Goal: Task Accomplishment & Management: Complete application form

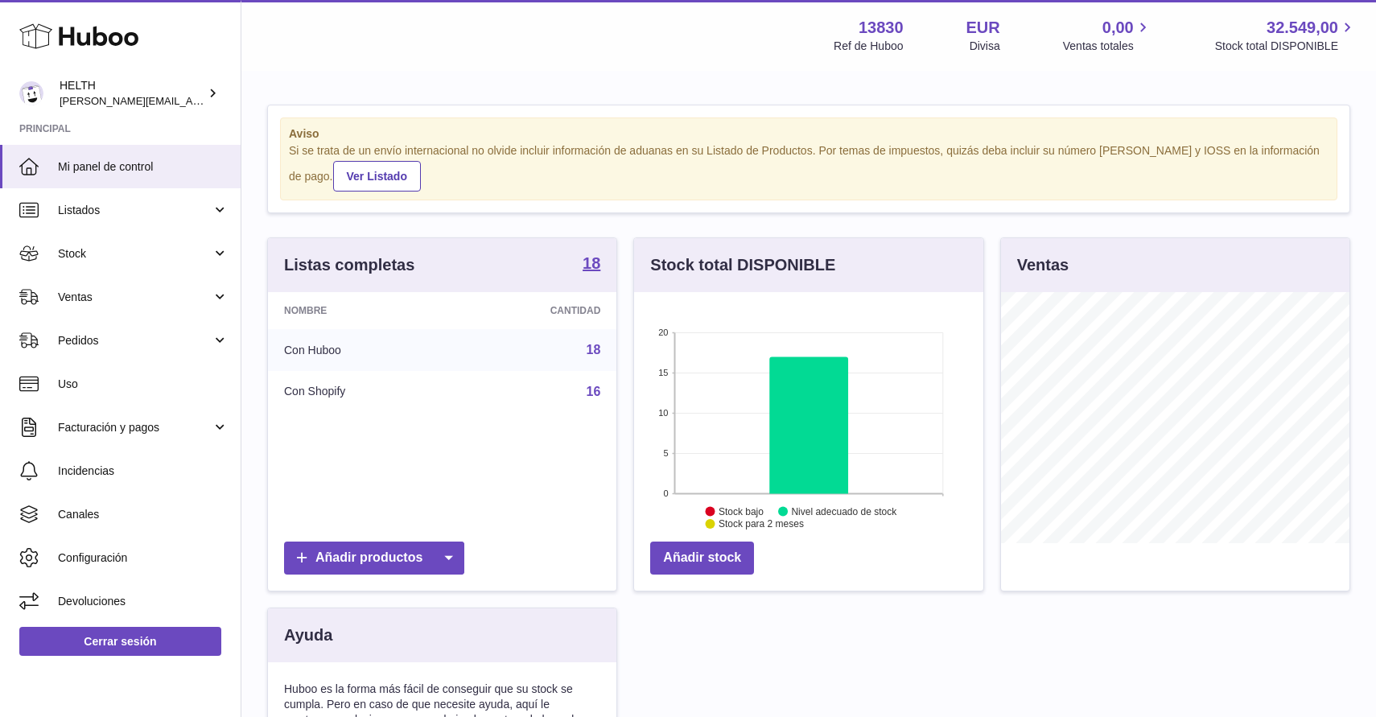
scroll to position [251, 349]
click at [167, 335] on span "Pedidos" at bounding box center [135, 340] width 154 height 15
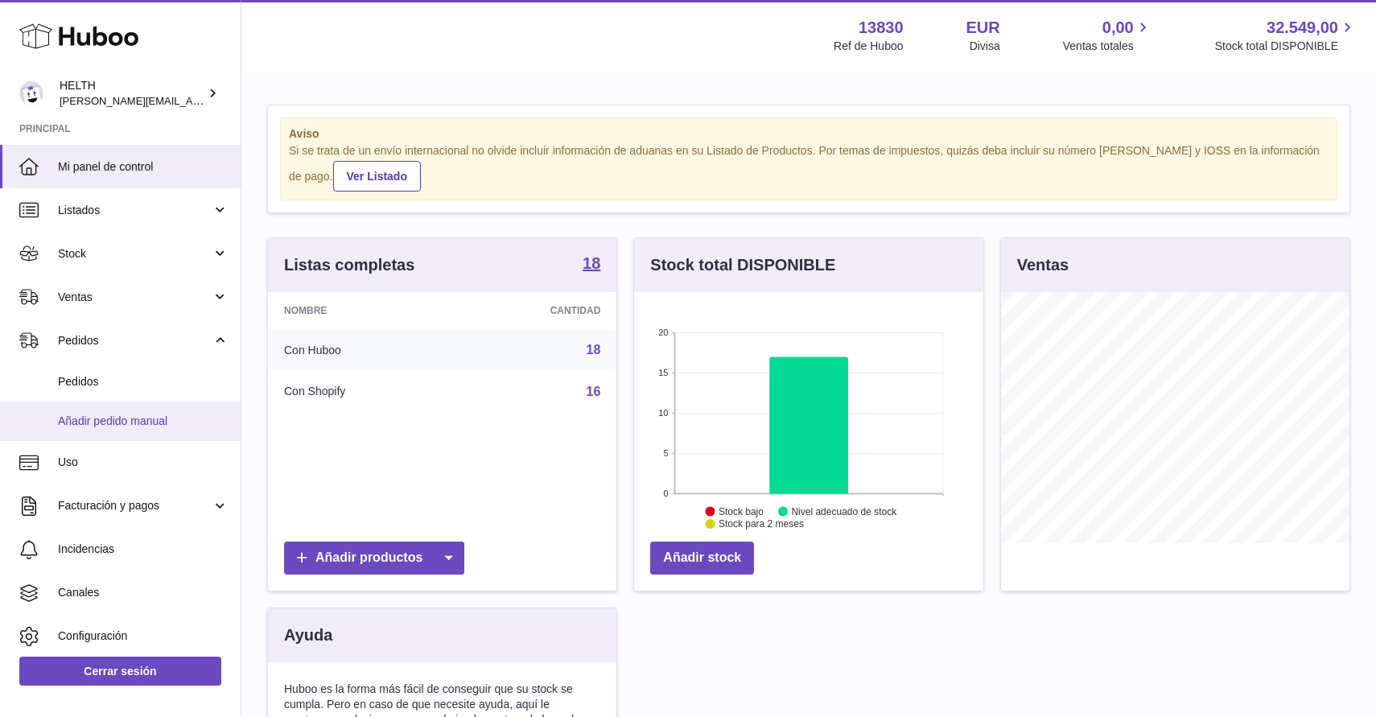
click at [138, 414] on span "Añadir pedido manual" at bounding box center [143, 421] width 171 height 15
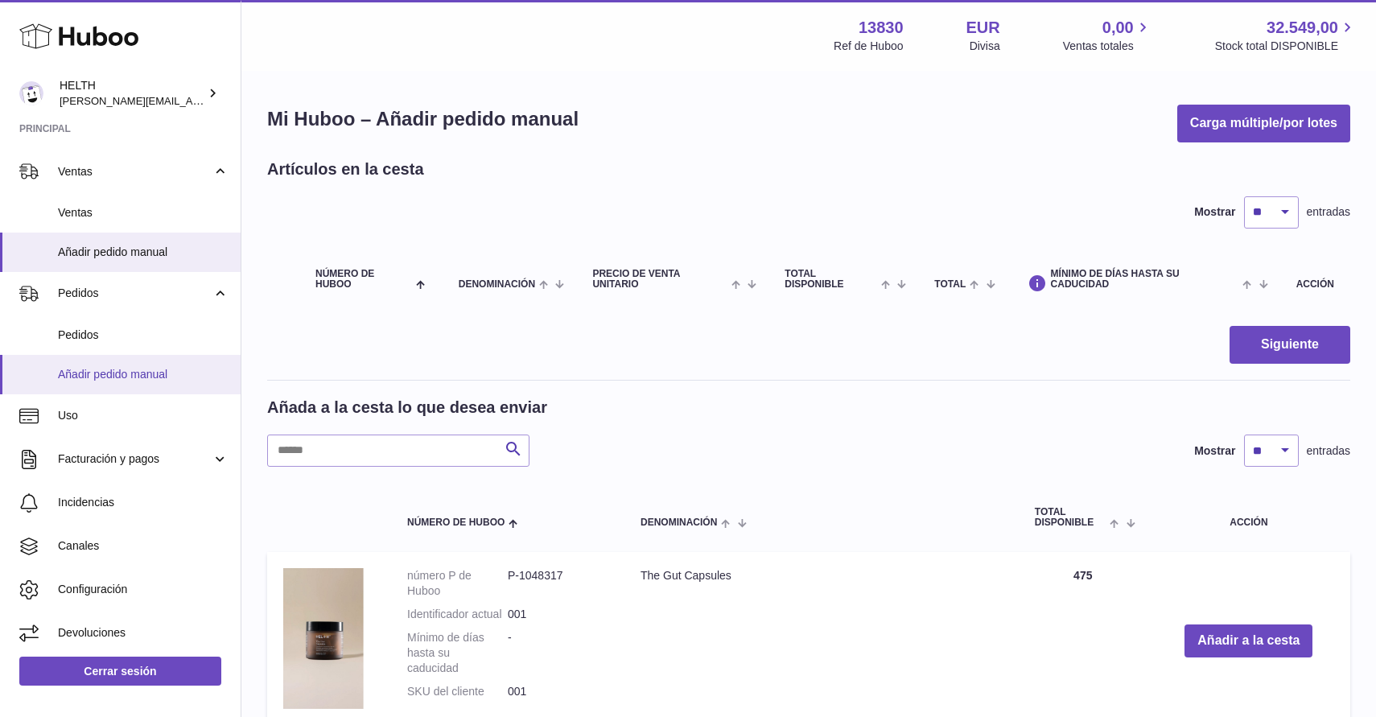
scroll to position [125, 0]
click at [153, 452] on span "Facturación y pagos" at bounding box center [135, 459] width 154 height 15
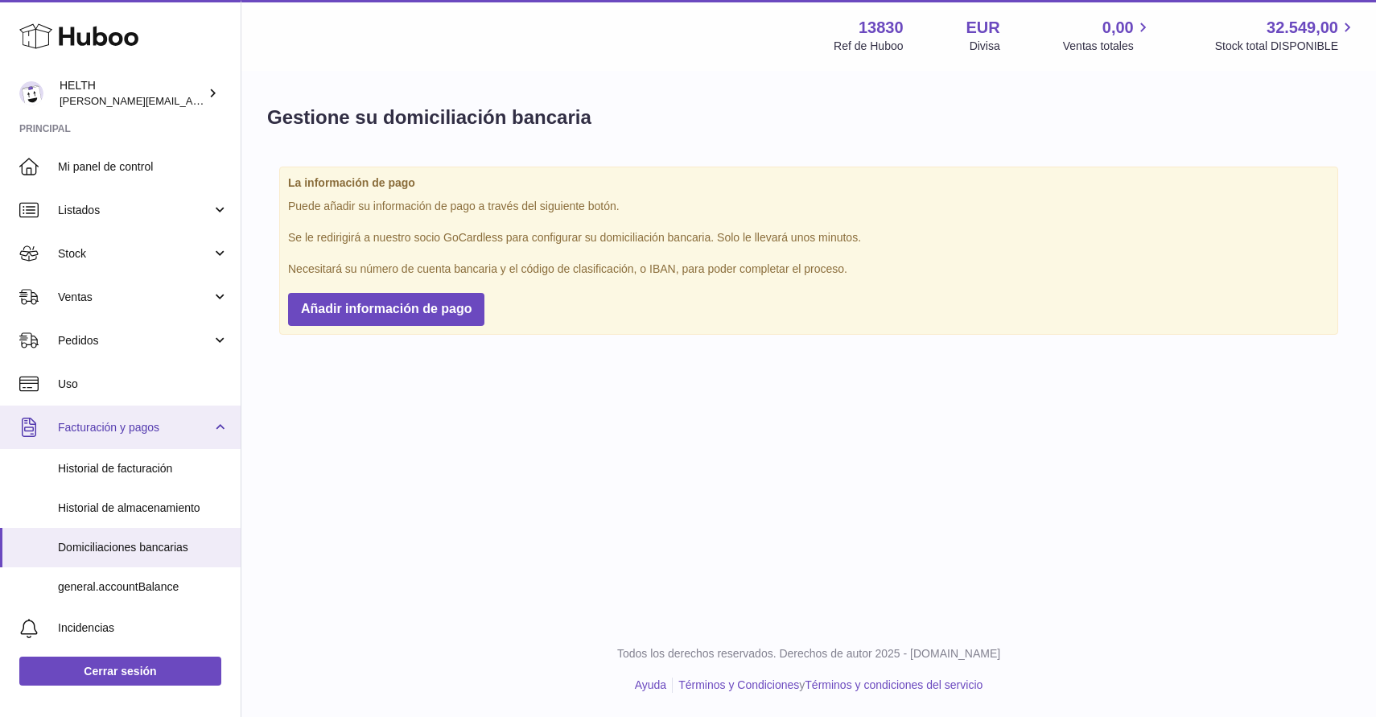
click at [121, 426] on span "Facturación y pagos" at bounding box center [135, 427] width 154 height 15
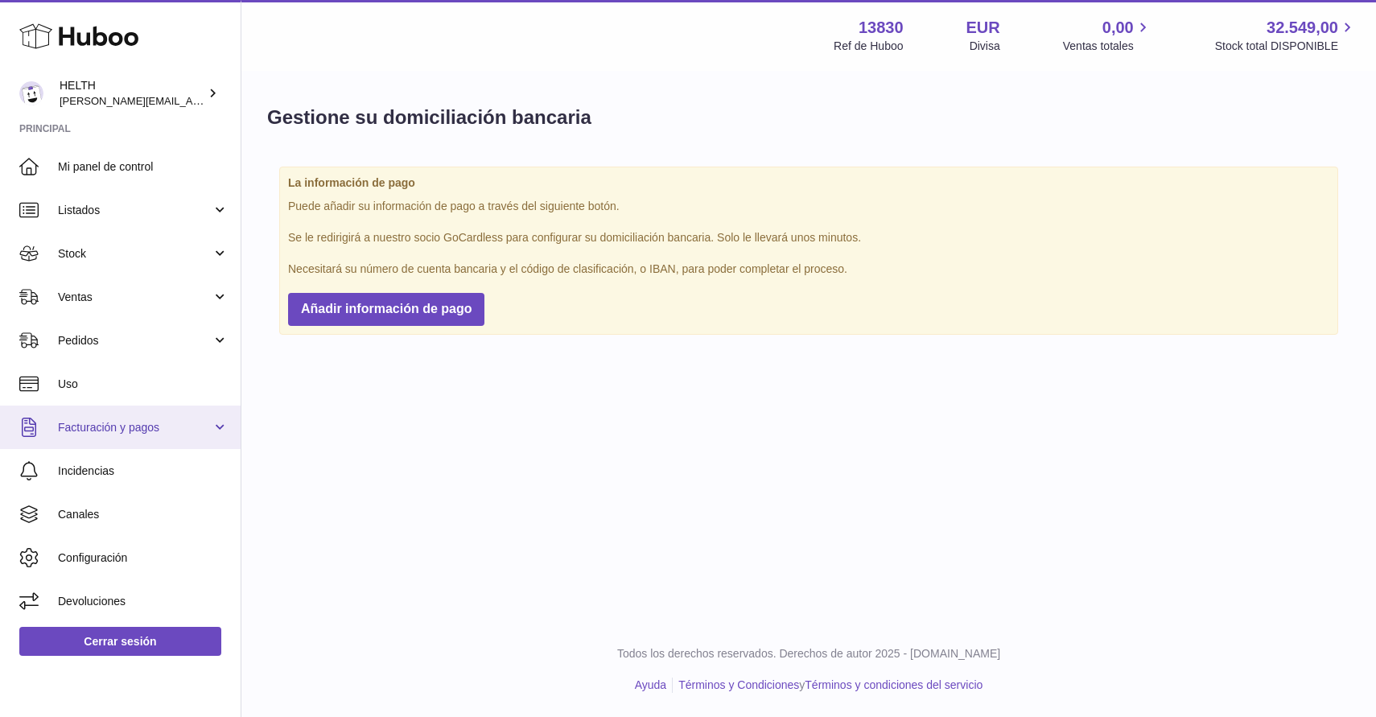
click at [142, 439] on link "Facturación y pagos" at bounding box center [120, 426] width 241 height 43
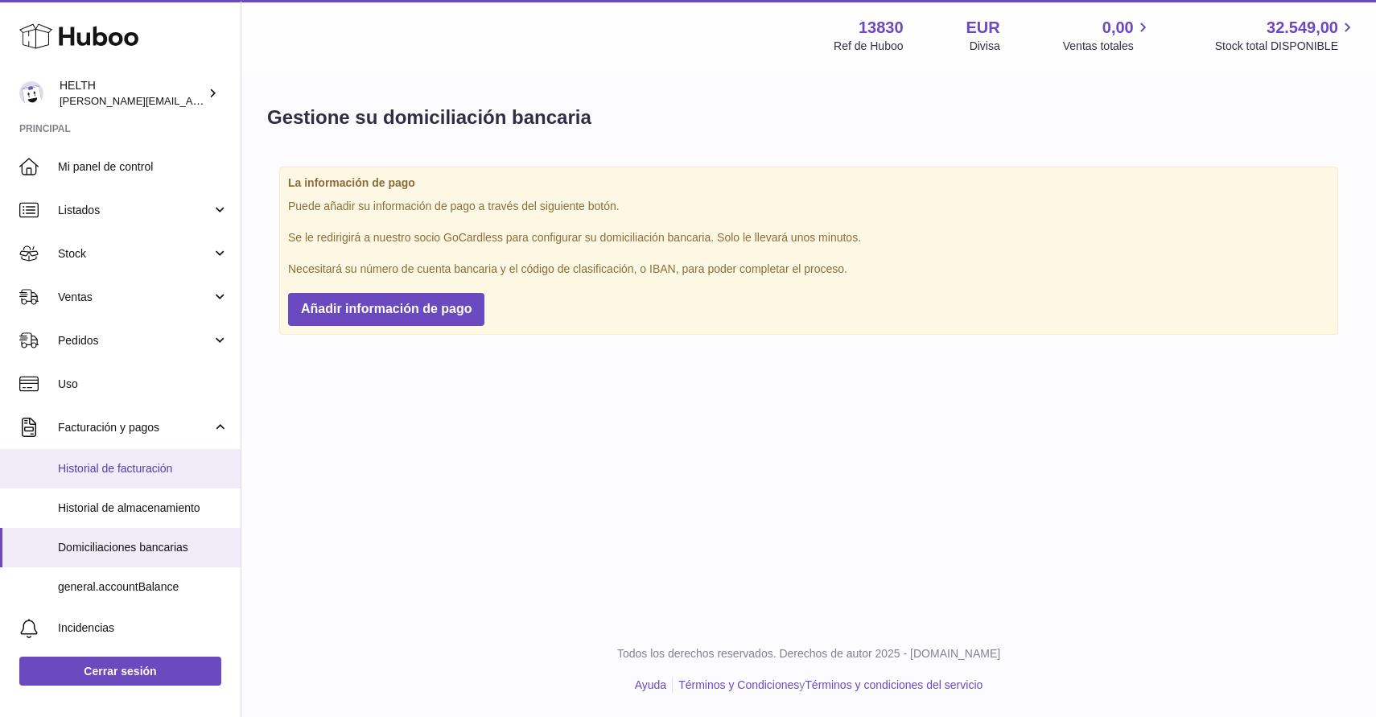
click at [137, 466] on span "Historial de facturación" at bounding box center [143, 468] width 171 height 15
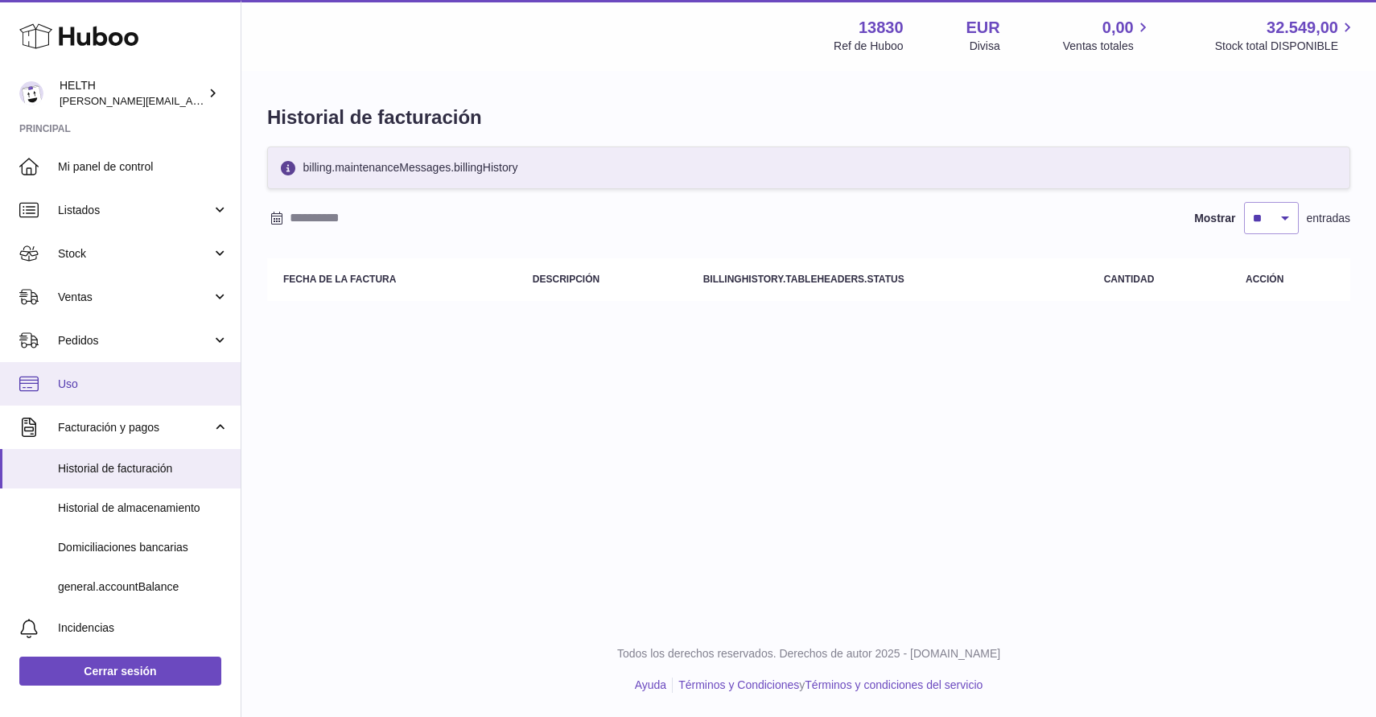
click at [131, 391] on link "Uso" at bounding box center [120, 383] width 241 height 43
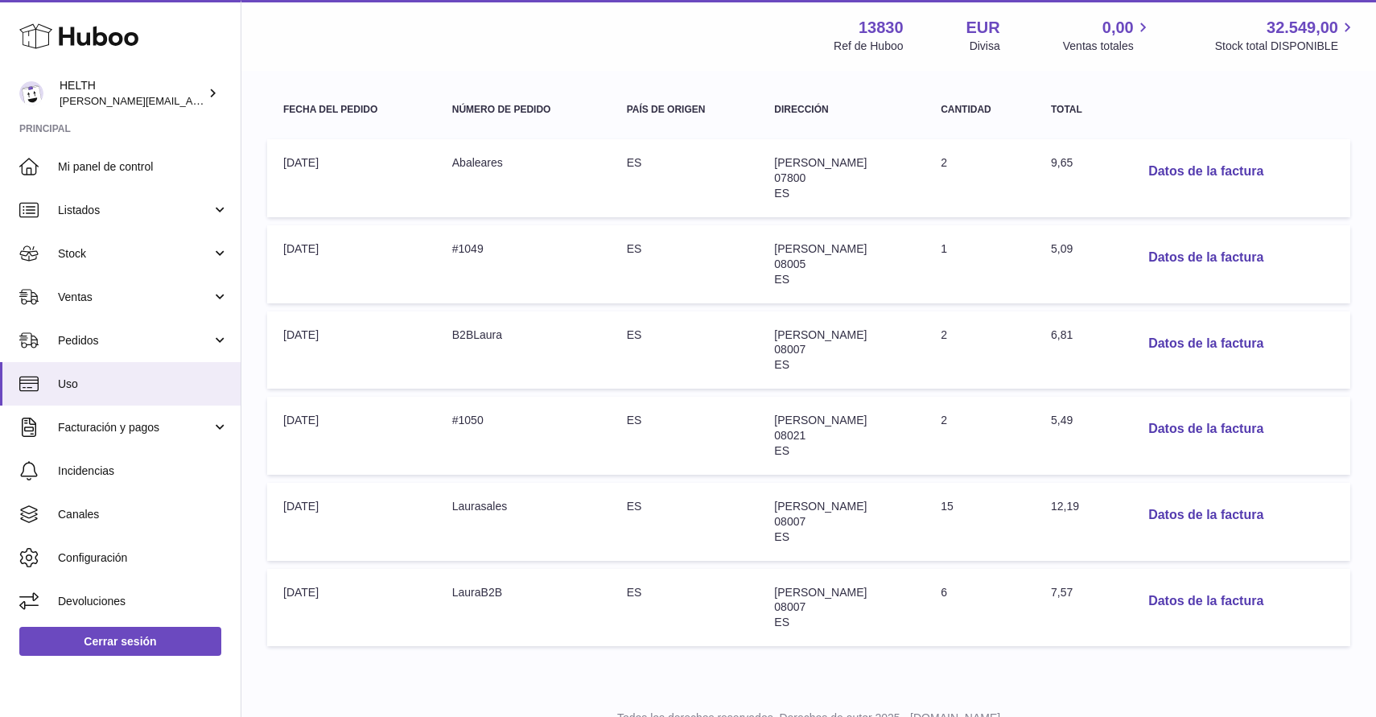
scroll to position [232, 0]
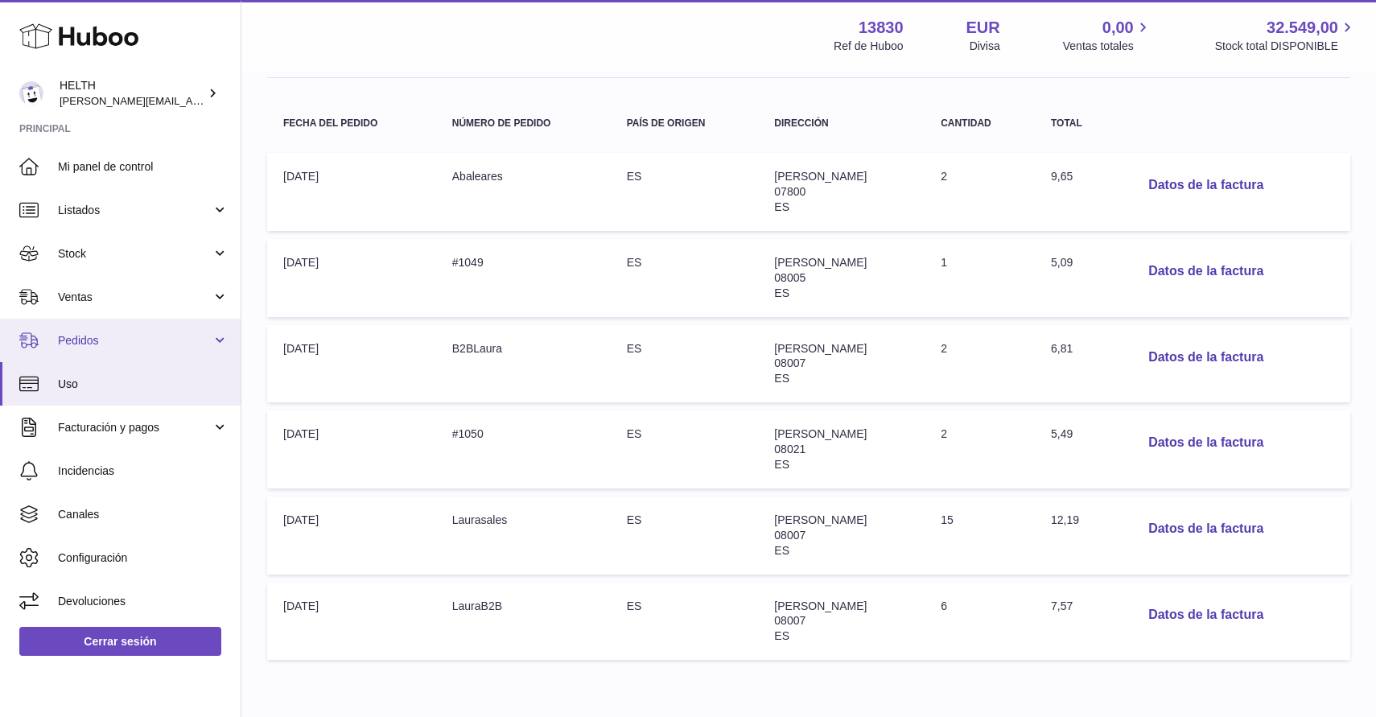
click at [156, 338] on span "Pedidos" at bounding box center [135, 340] width 154 height 15
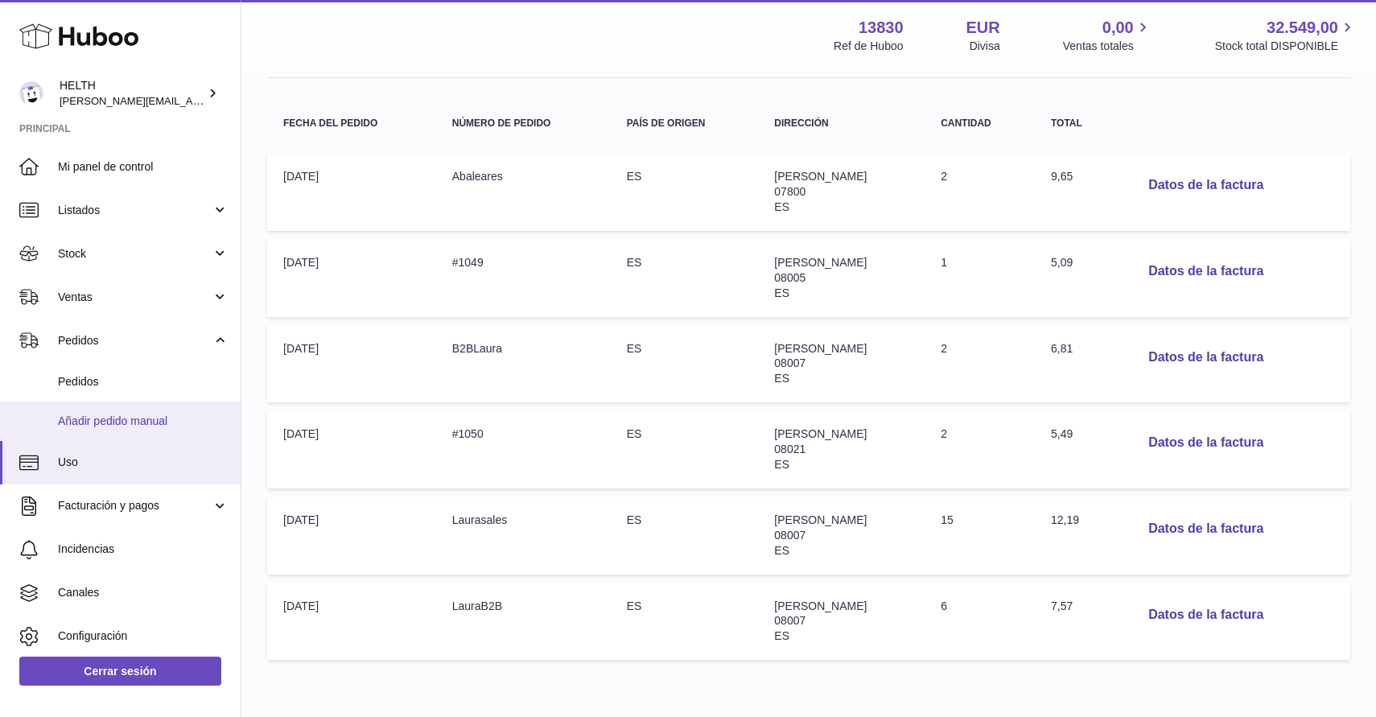
click at [125, 416] on span "Añadir pedido manual" at bounding box center [143, 421] width 171 height 15
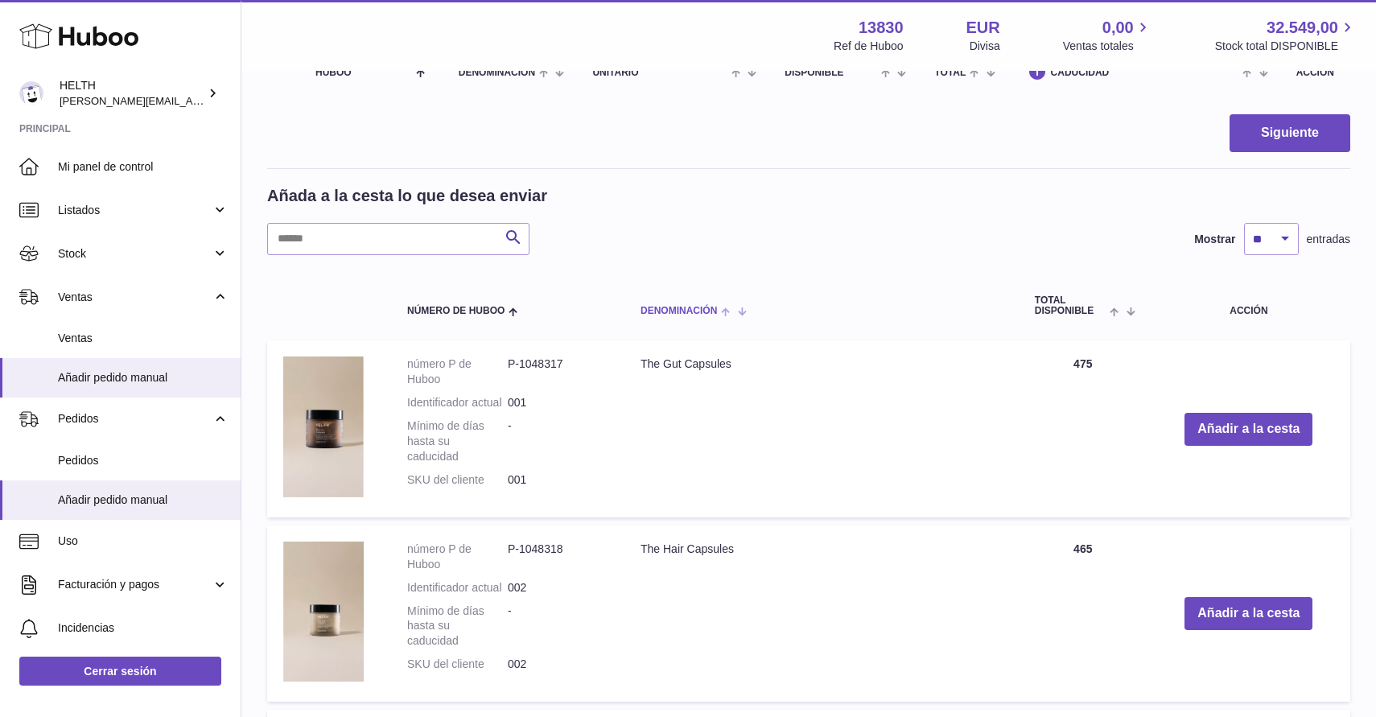
scroll to position [211, 0]
click at [1222, 421] on button "Añadir a la cesta" at bounding box center [1248, 430] width 128 height 33
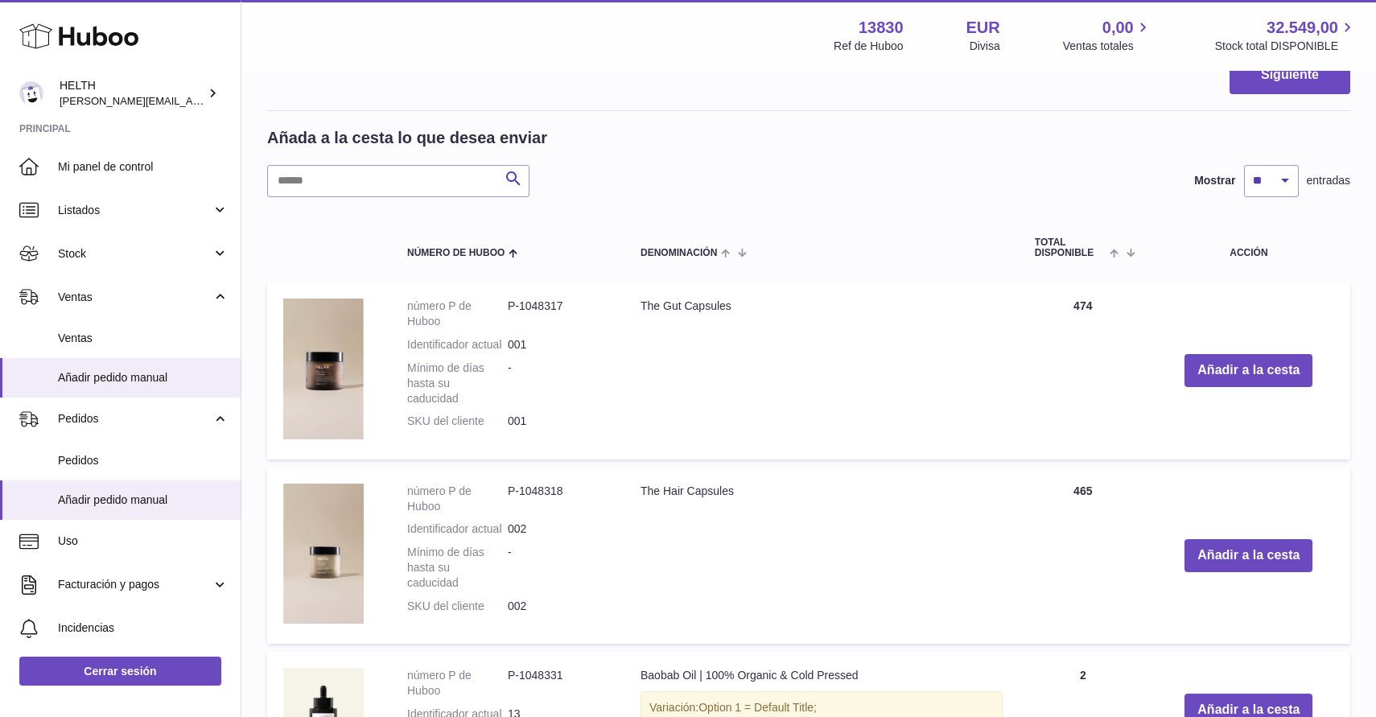
scroll to position [489, 0]
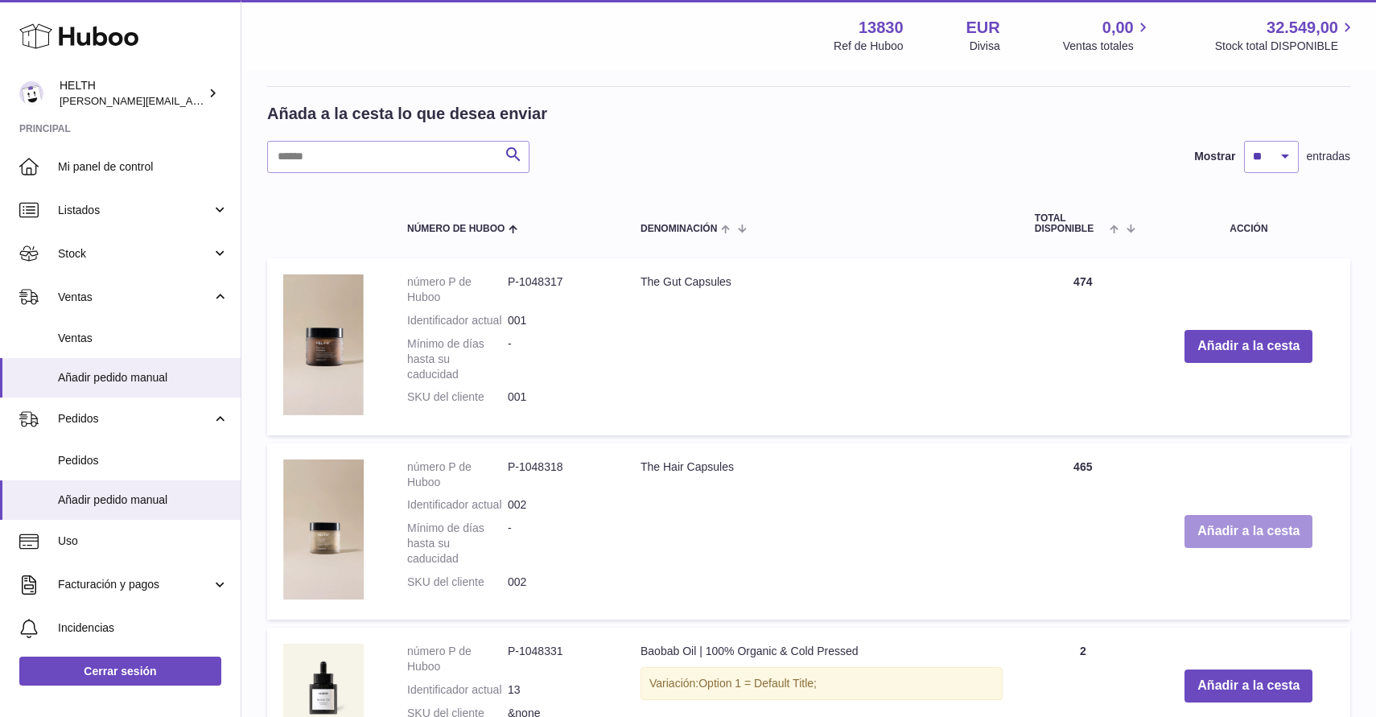
click at [1227, 533] on button "Añadir a la cesta" at bounding box center [1248, 531] width 128 height 33
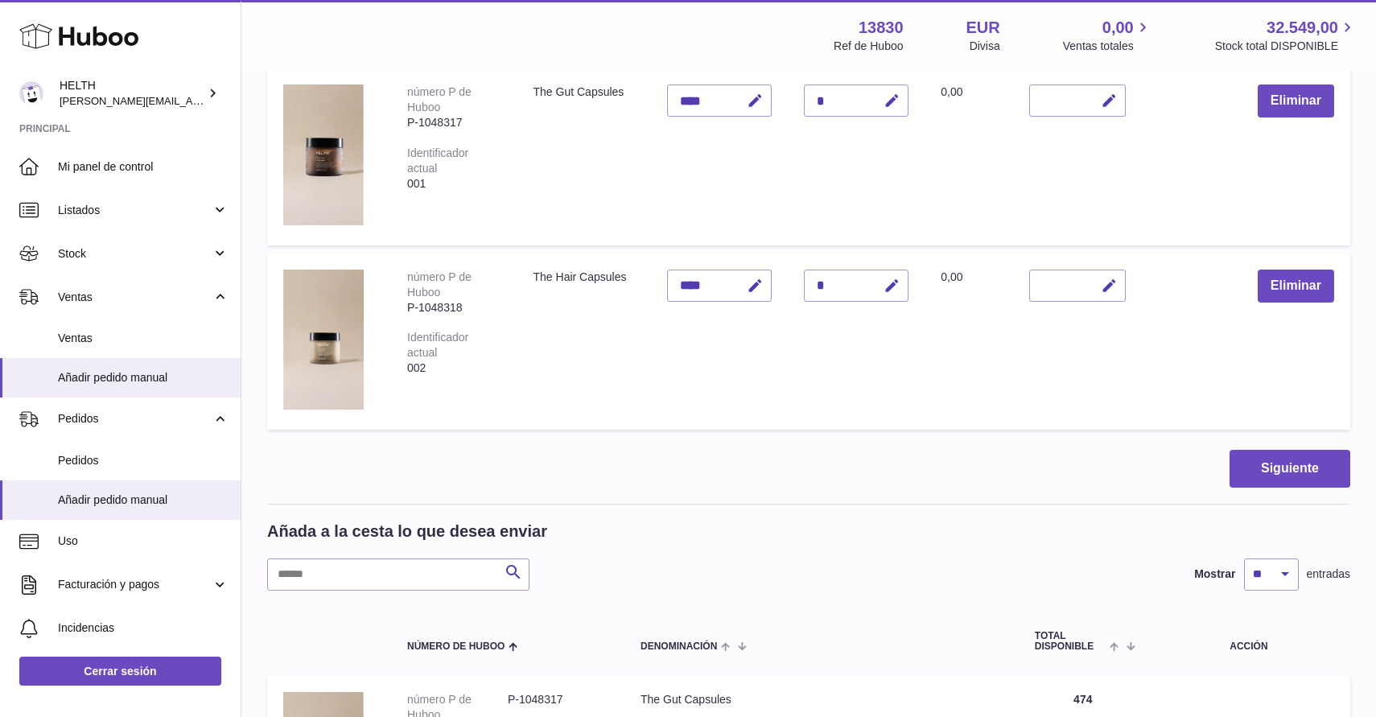
scroll to position [252, 0]
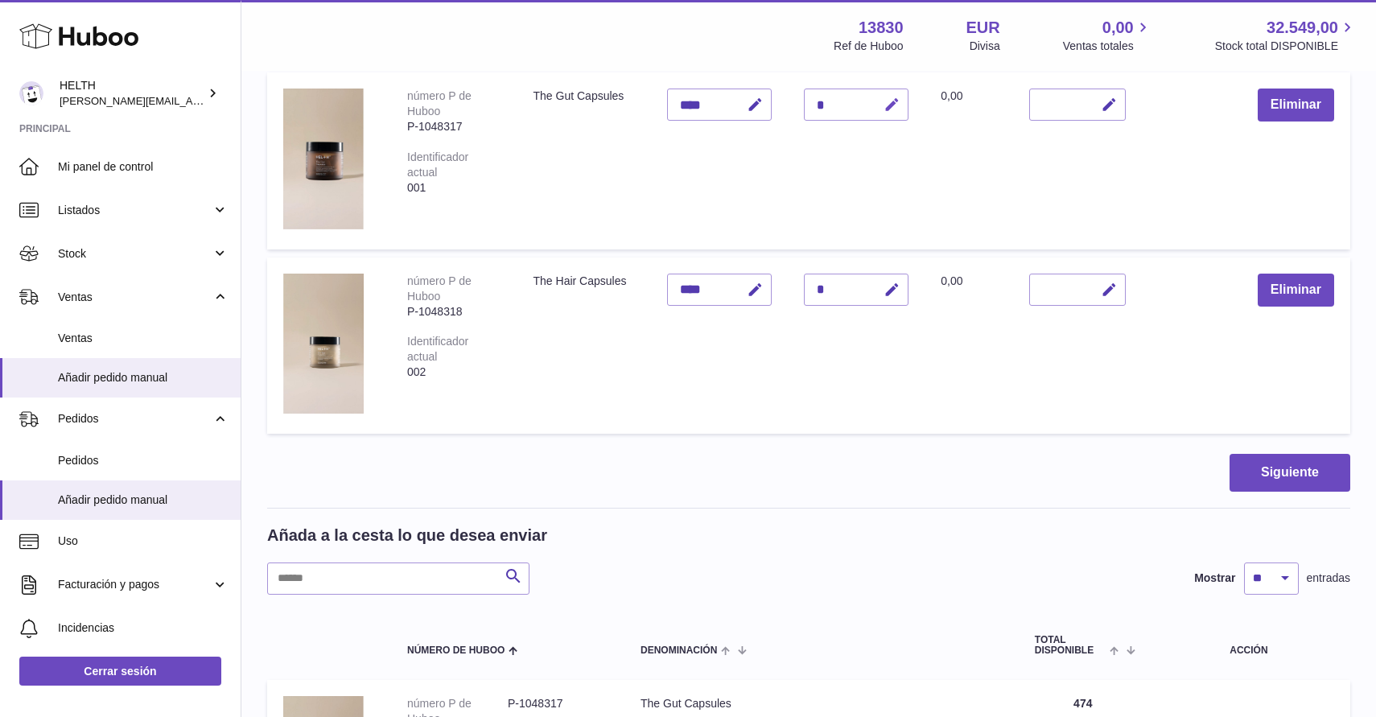
click at [905, 101] on button "button" at bounding box center [889, 104] width 38 height 33
type input "*"
click at [845, 279] on div "*" at bounding box center [856, 290] width 105 height 32
click at [845, 295] on div "*" at bounding box center [856, 290] width 105 height 32
click at [887, 295] on icon "button" at bounding box center [891, 290] width 17 height 17
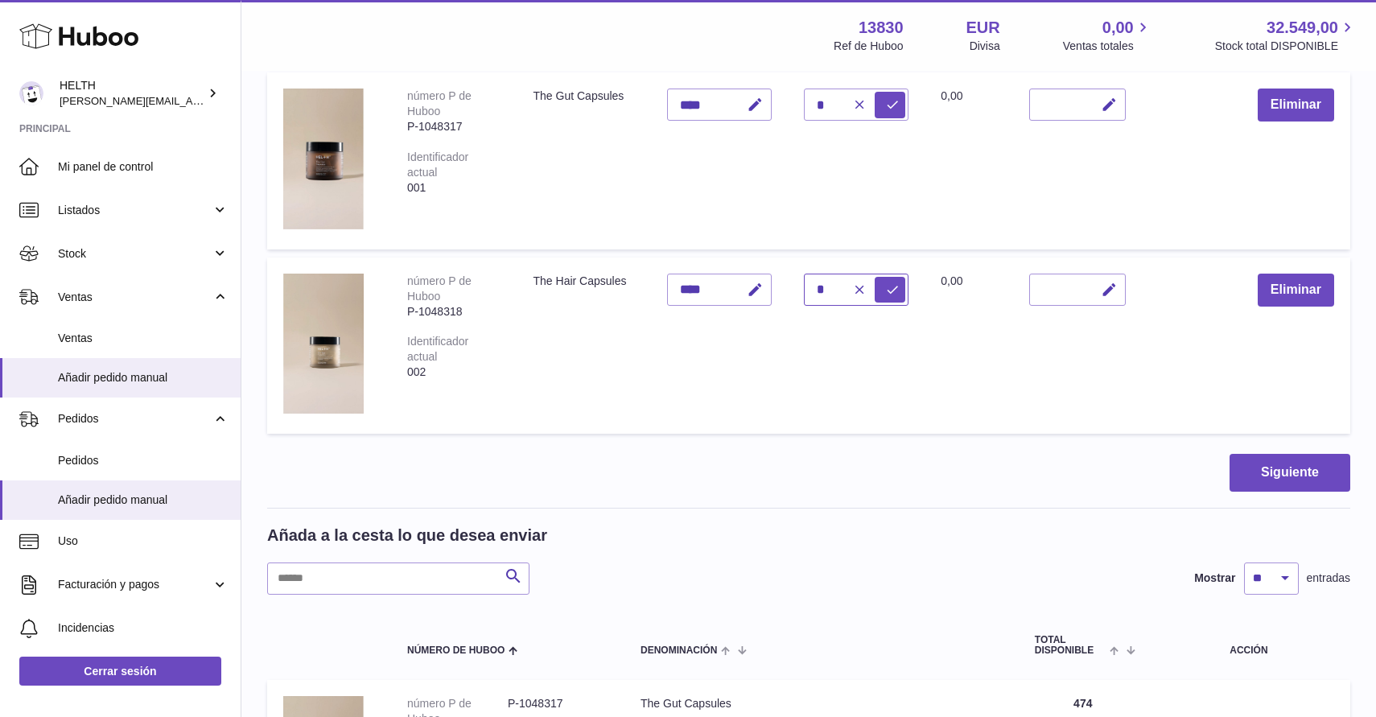
type input "*"
click at [958, 381] on td "Total 0,00" at bounding box center [968, 345] width 88 height 176
click at [895, 286] on icon "submit" at bounding box center [892, 289] width 14 height 14
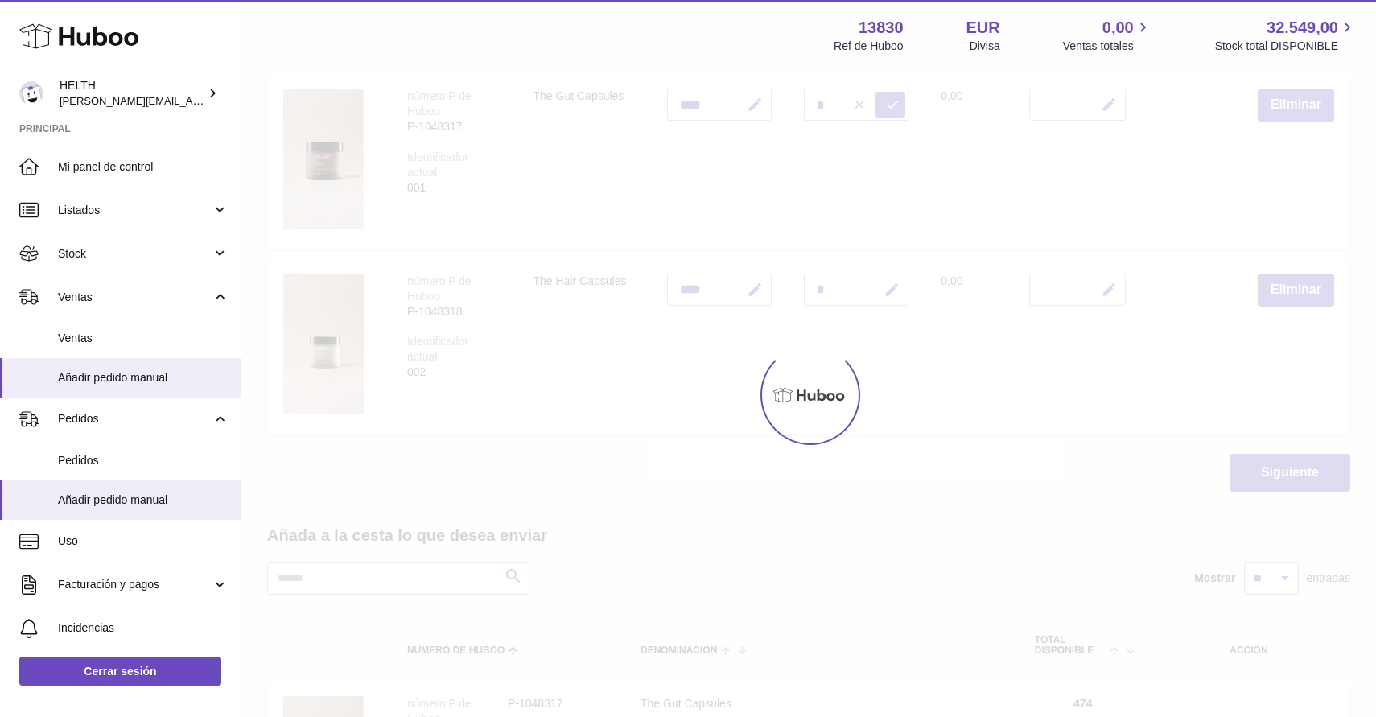
type input "*"
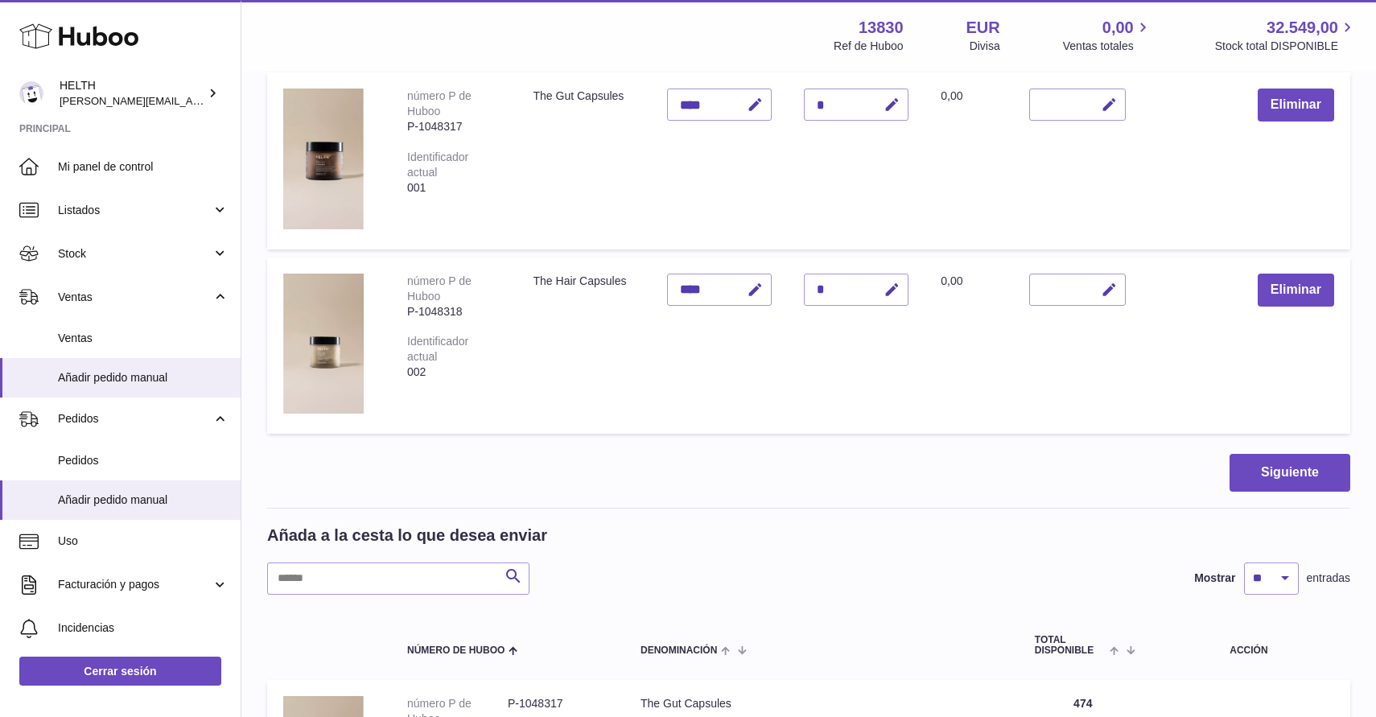
click at [856, 107] on div "*" at bounding box center [856, 104] width 105 height 32
click at [826, 104] on div "*" at bounding box center [856, 104] width 105 height 32
click at [819, 105] on div "*" at bounding box center [856, 104] width 105 height 32
click at [899, 105] on icon "button" at bounding box center [891, 105] width 17 height 17
type input "*"
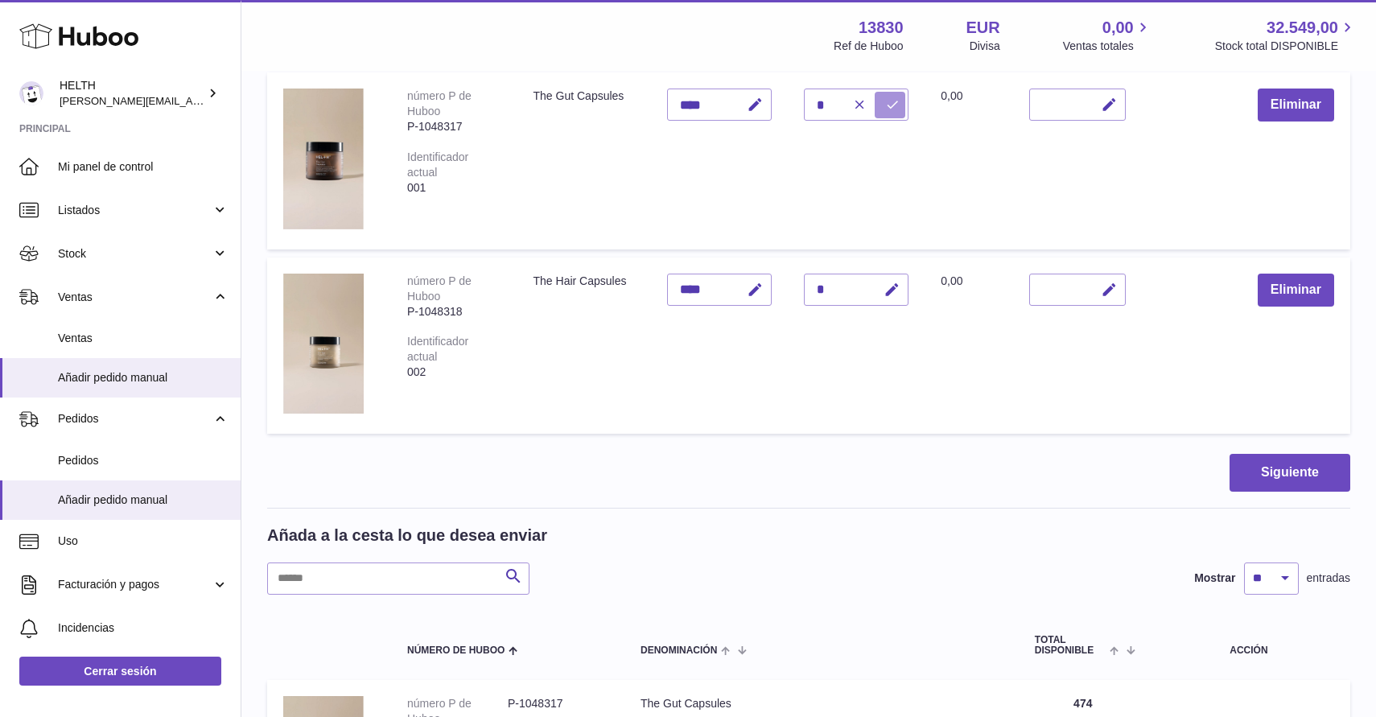
click at [892, 99] on icon "submit" at bounding box center [892, 104] width 14 height 14
click at [1307, 474] on button "Siguiente" at bounding box center [1289, 473] width 121 height 38
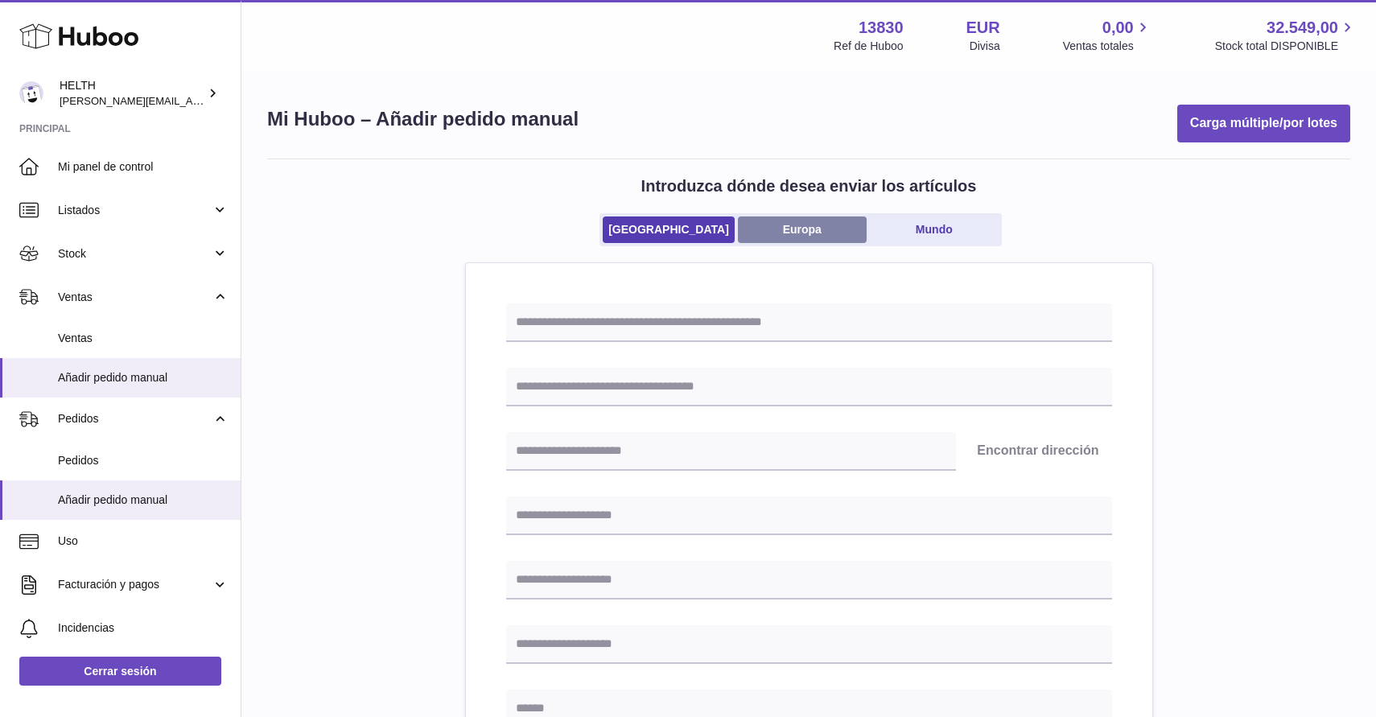
click at [826, 231] on link "Europa" at bounding box center [802, 229] width 129 height 27
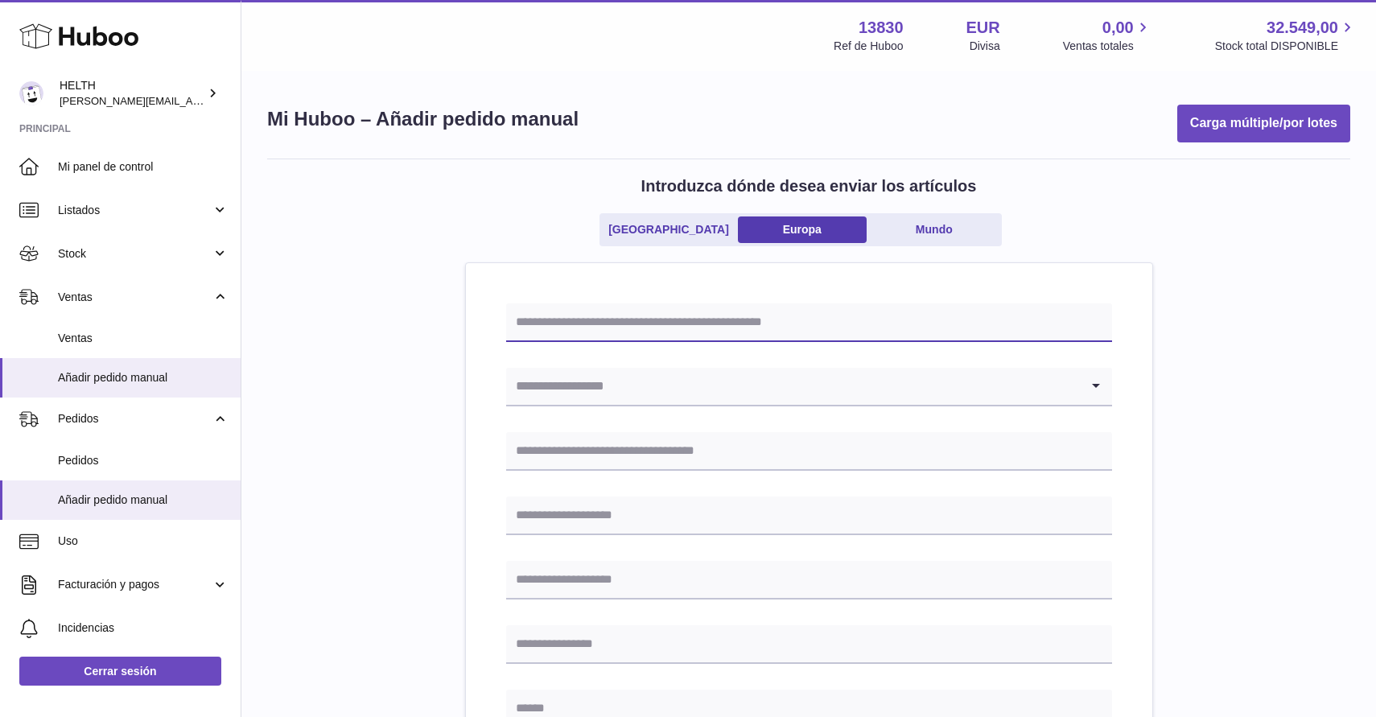
click at [630, 315] on input "text" at bounding box center [809, 322] width 606 height 39
type input "******"
click at [642, 385] on input "Search for option" at bounding box center [793, 386] width 574 height 37
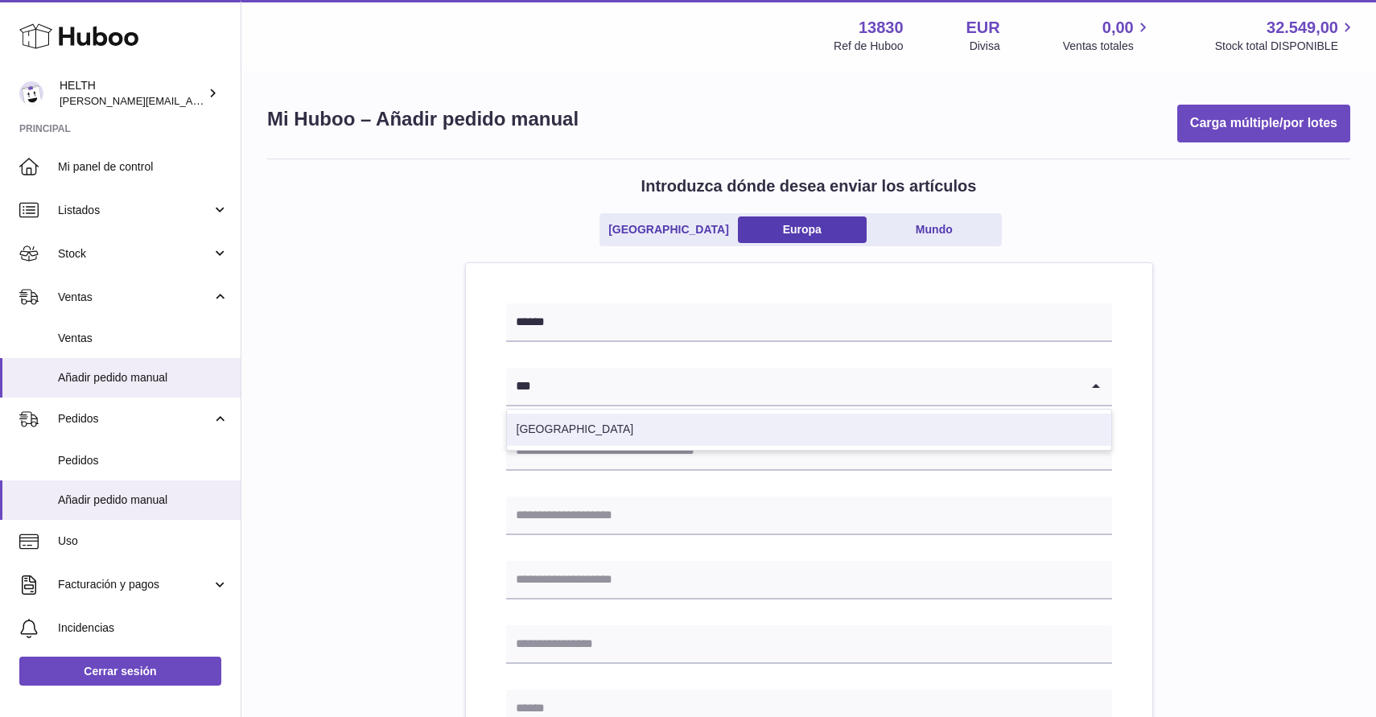
click at [632, 428] on li "España" at bounding box center [809, 430] width 604 height 32
type input "***"
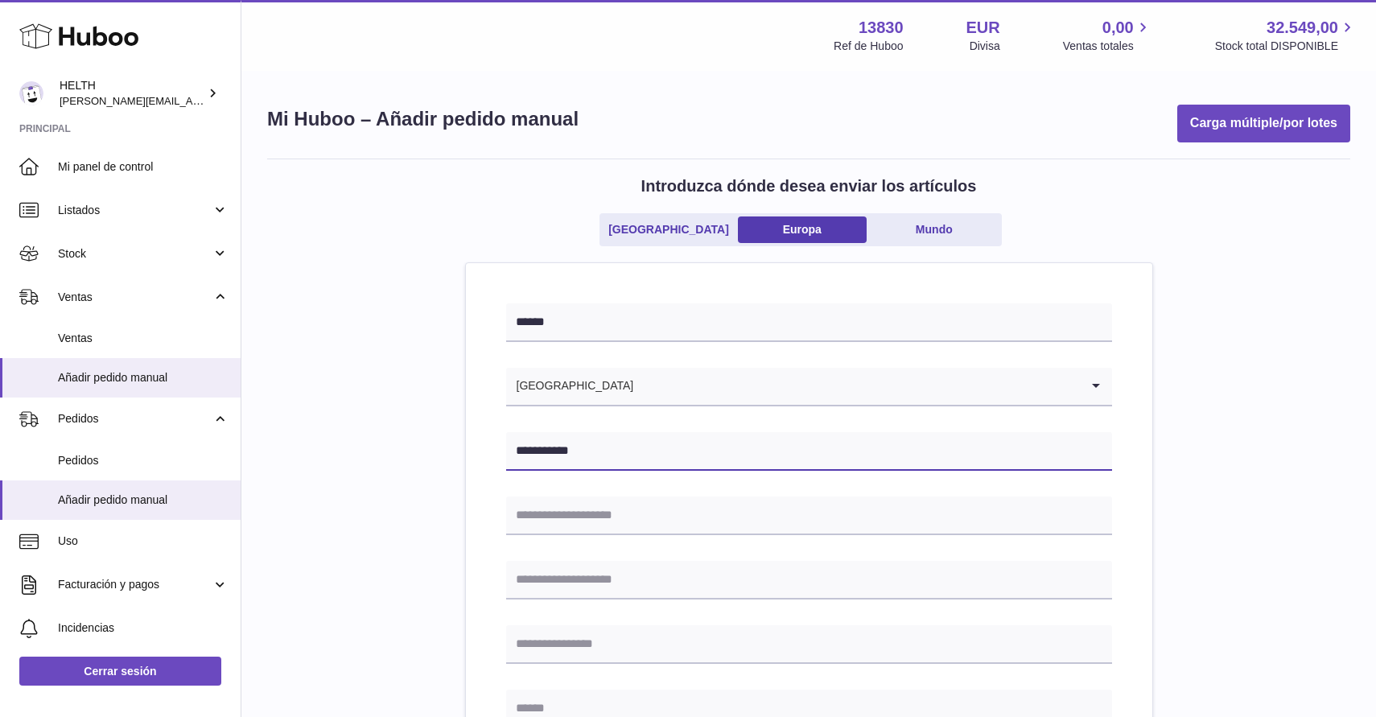
type input "**********"
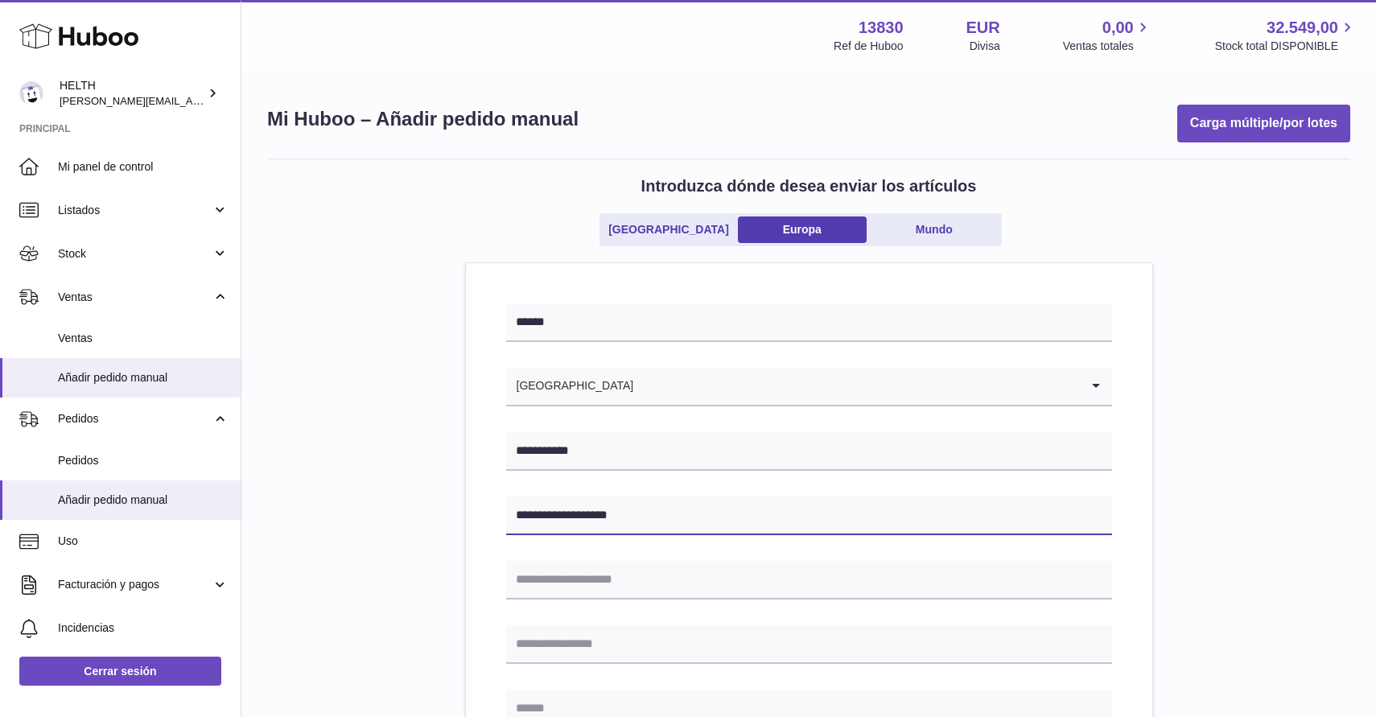
type input "**********"
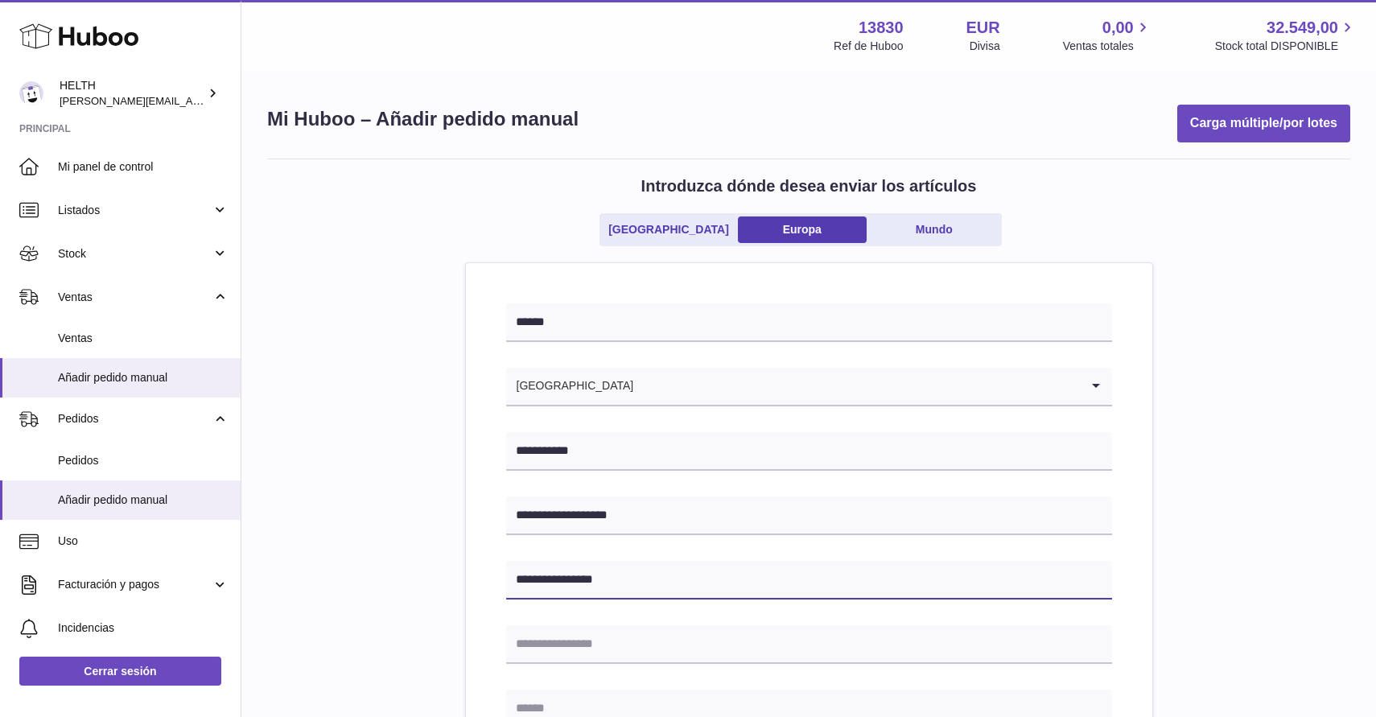
type input "**********"
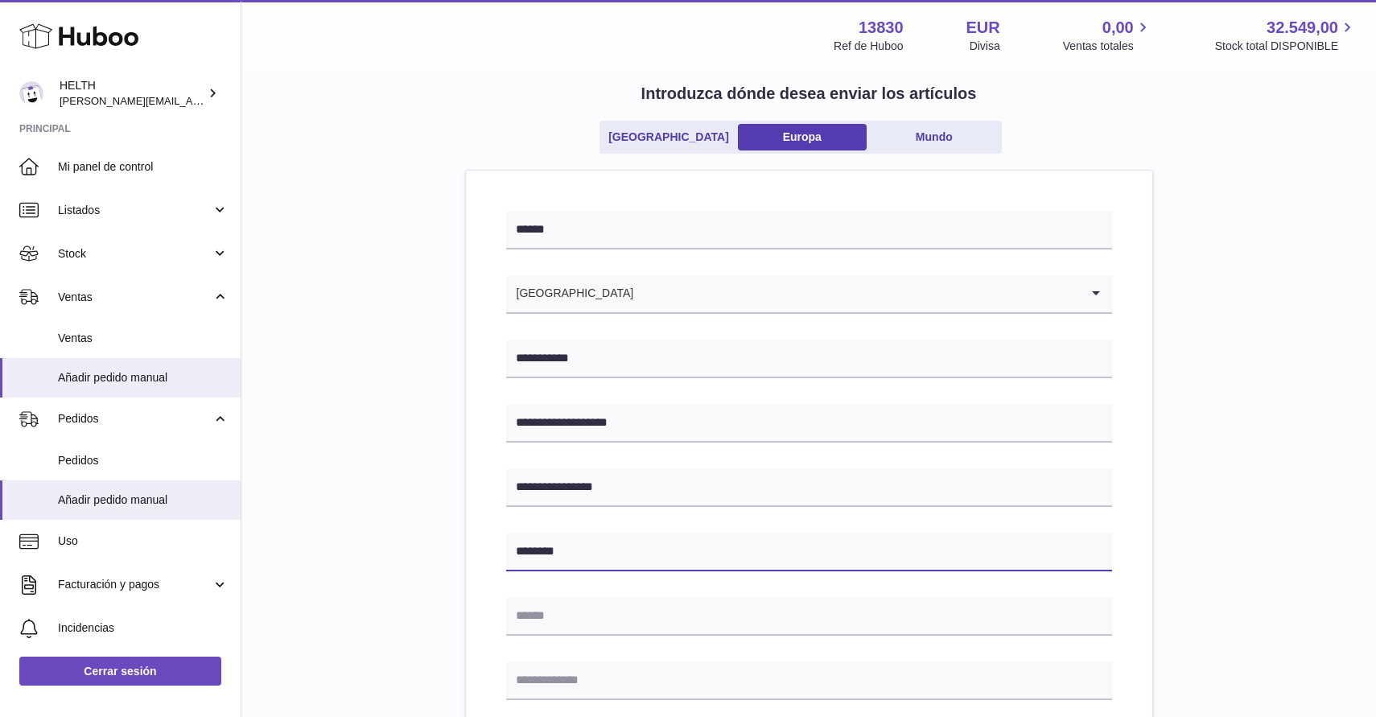
scroll to position [96, 0]
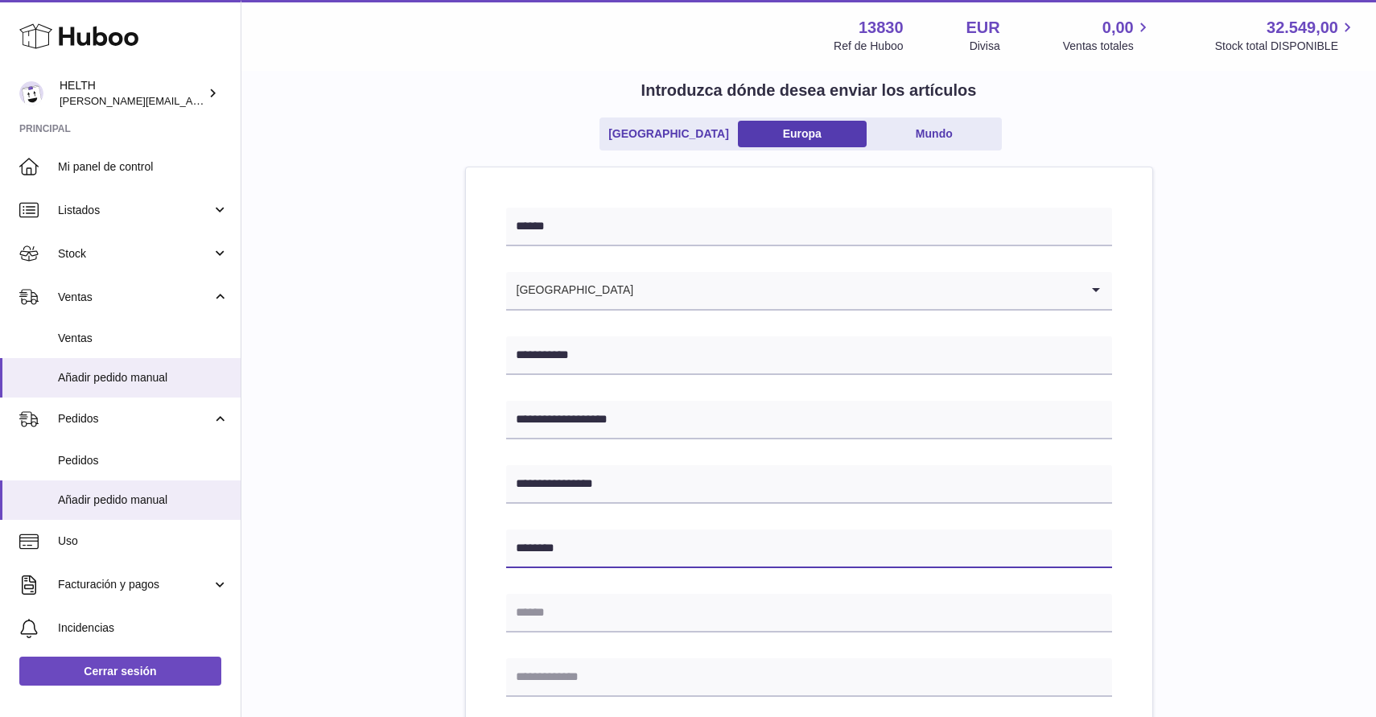
type input "********"
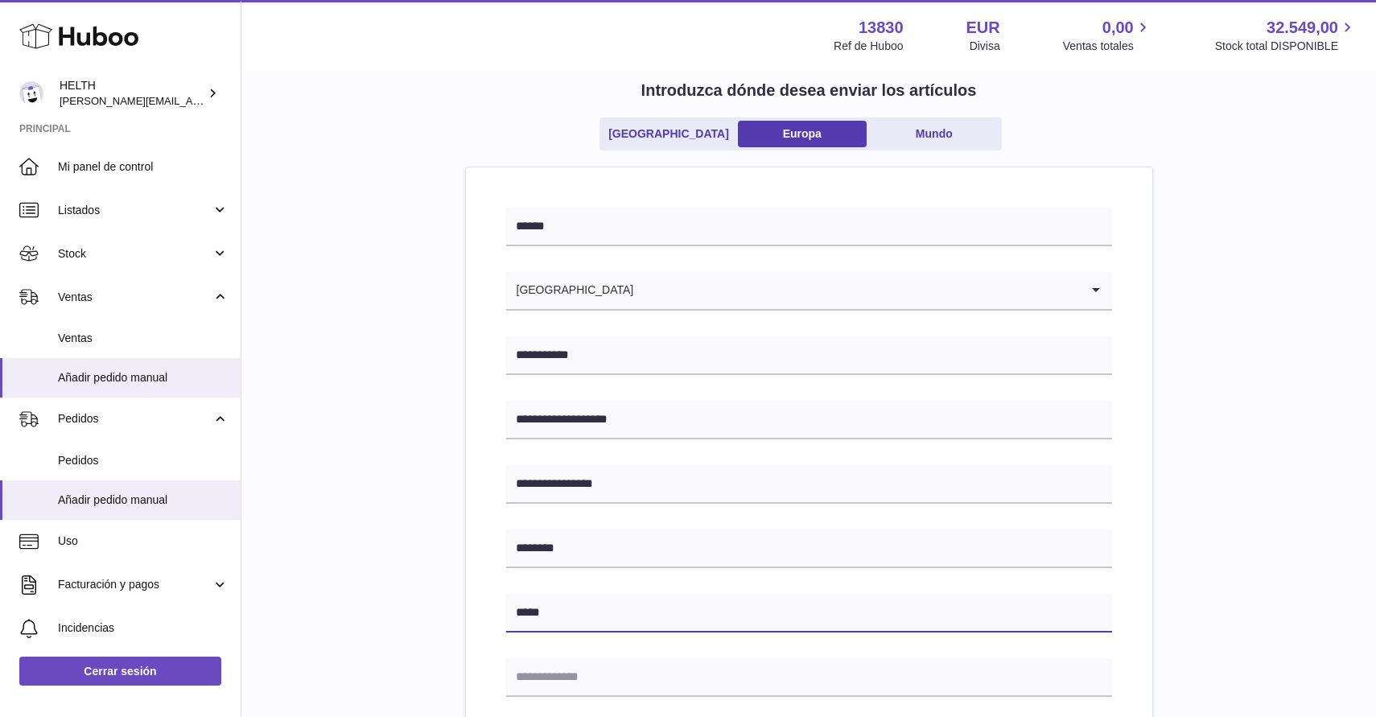
type input "*****"
click at [622, 625] on input "*****" at bounding box center [809, 613] width 606 height 39
type input "********"
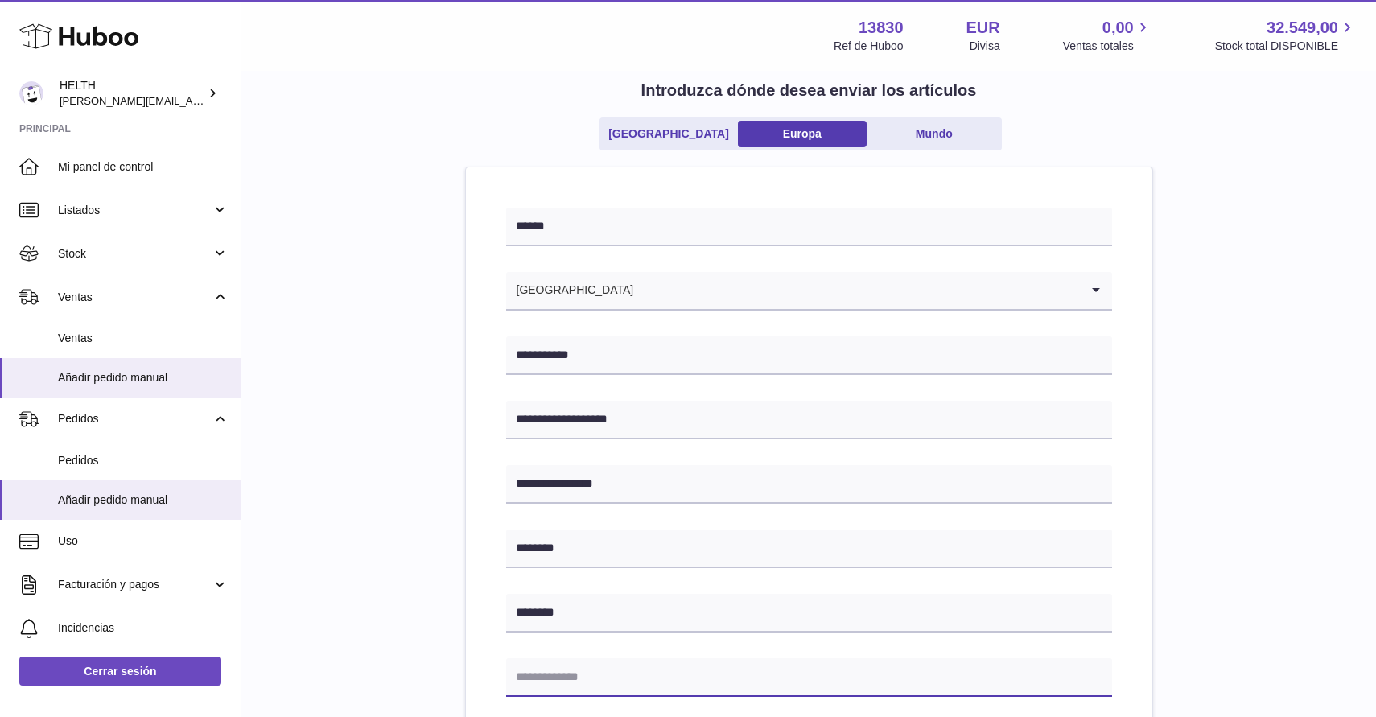
click at [637, 664] on input "text" at bounding box center [809, 677] width 606 height 39
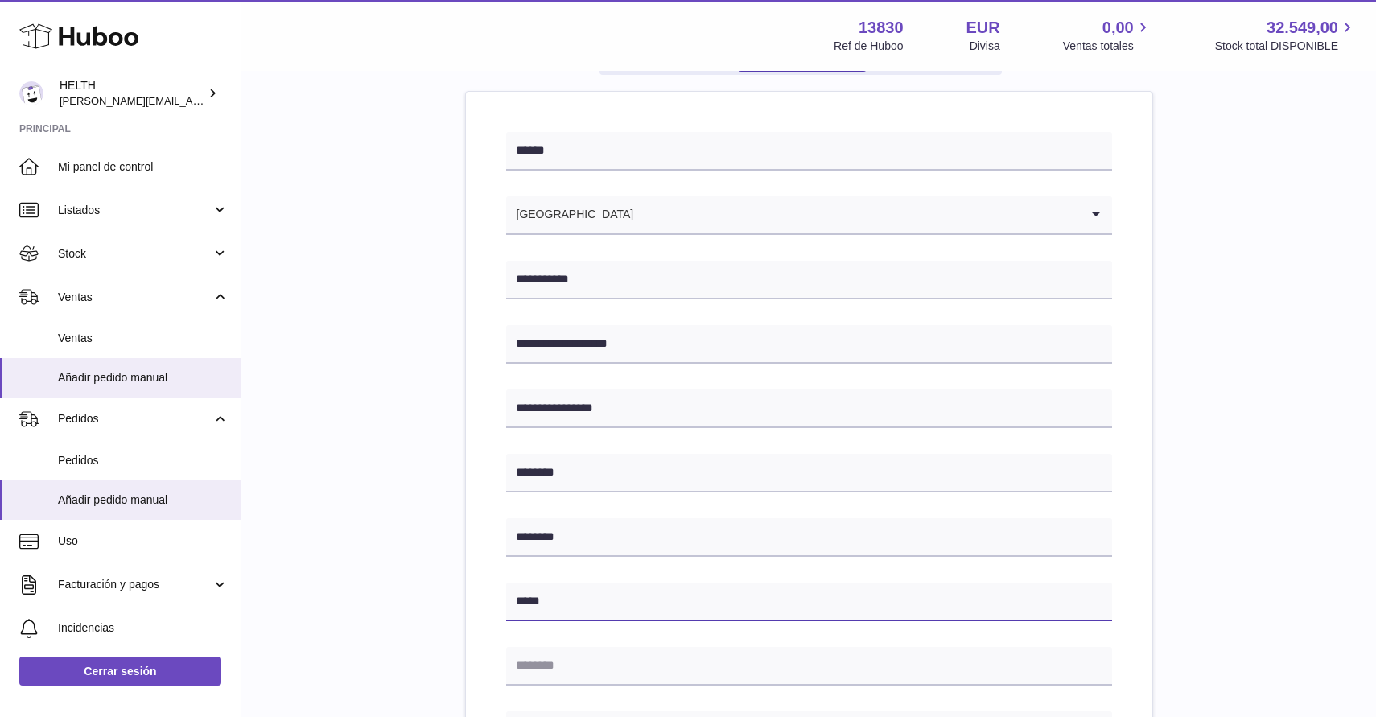
scroll to position [207, 0]
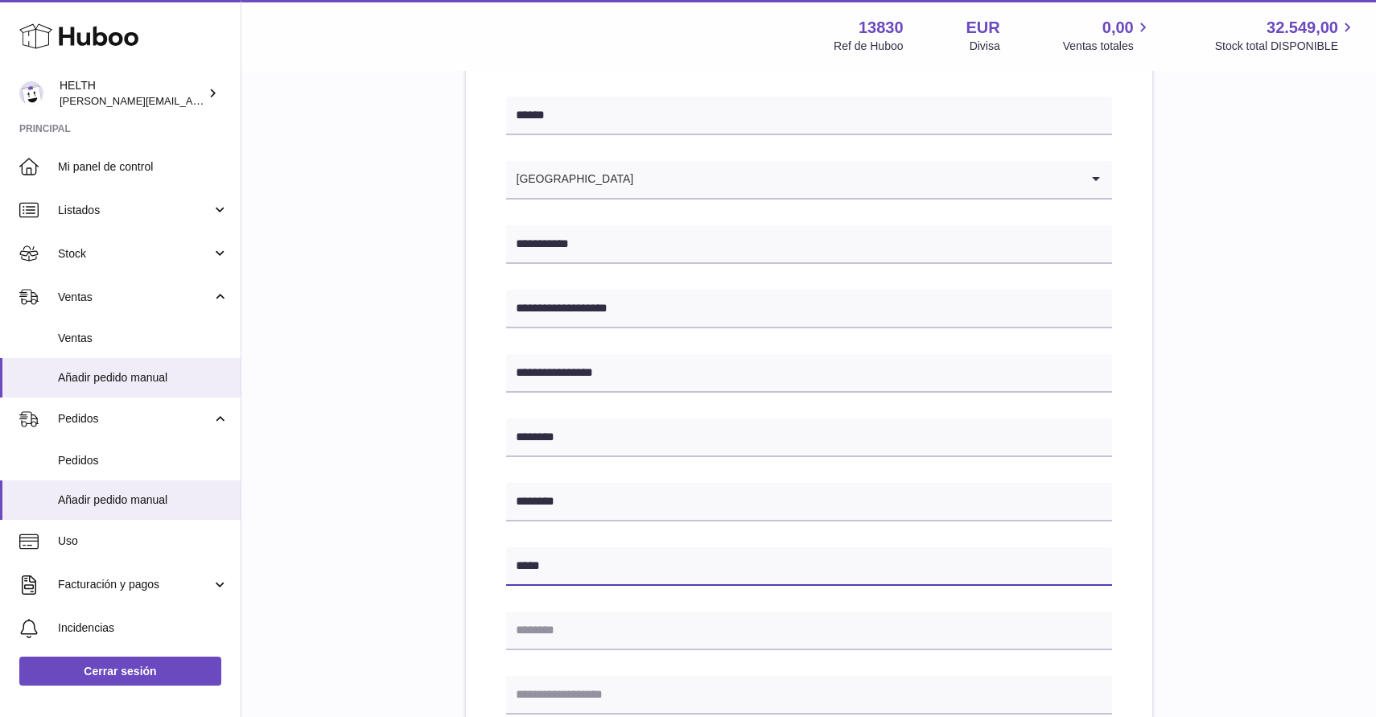
type input "*****"
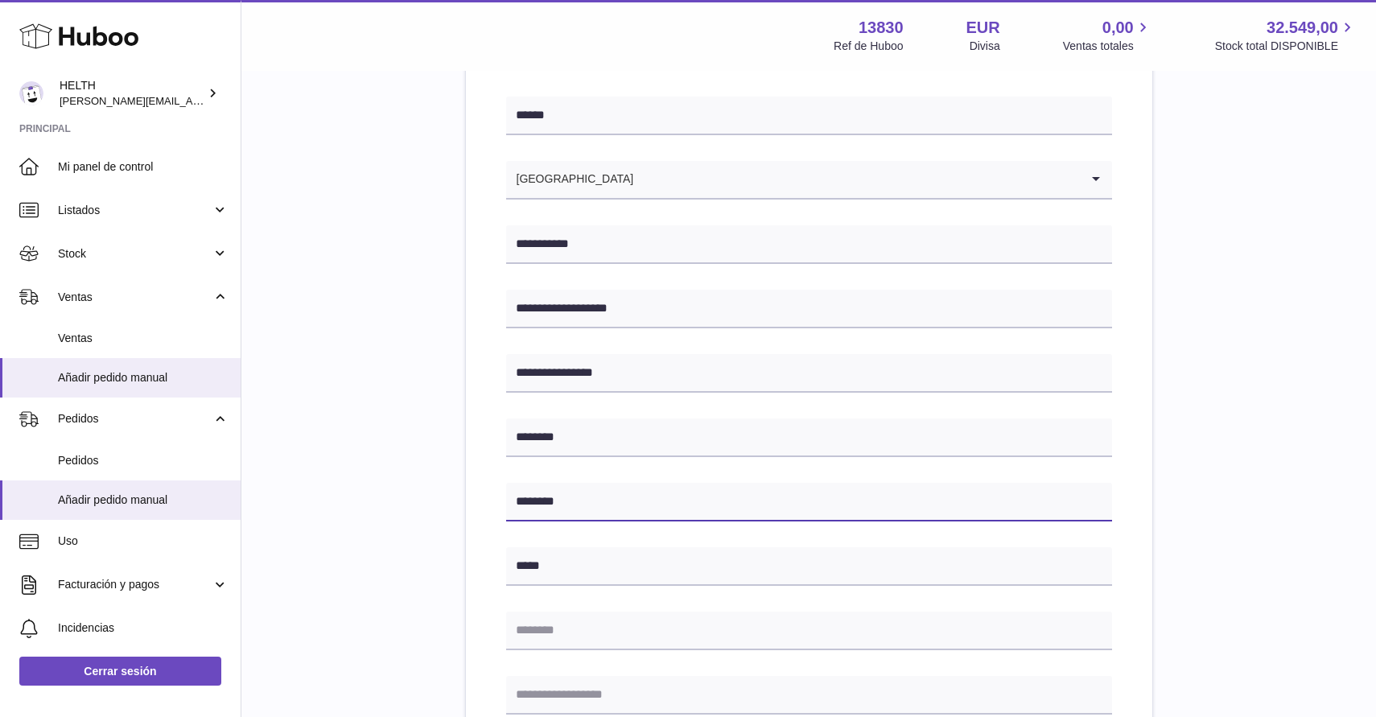
click at [625, 499] on input "********" at bounding box center [809, 502] width 606 height 39
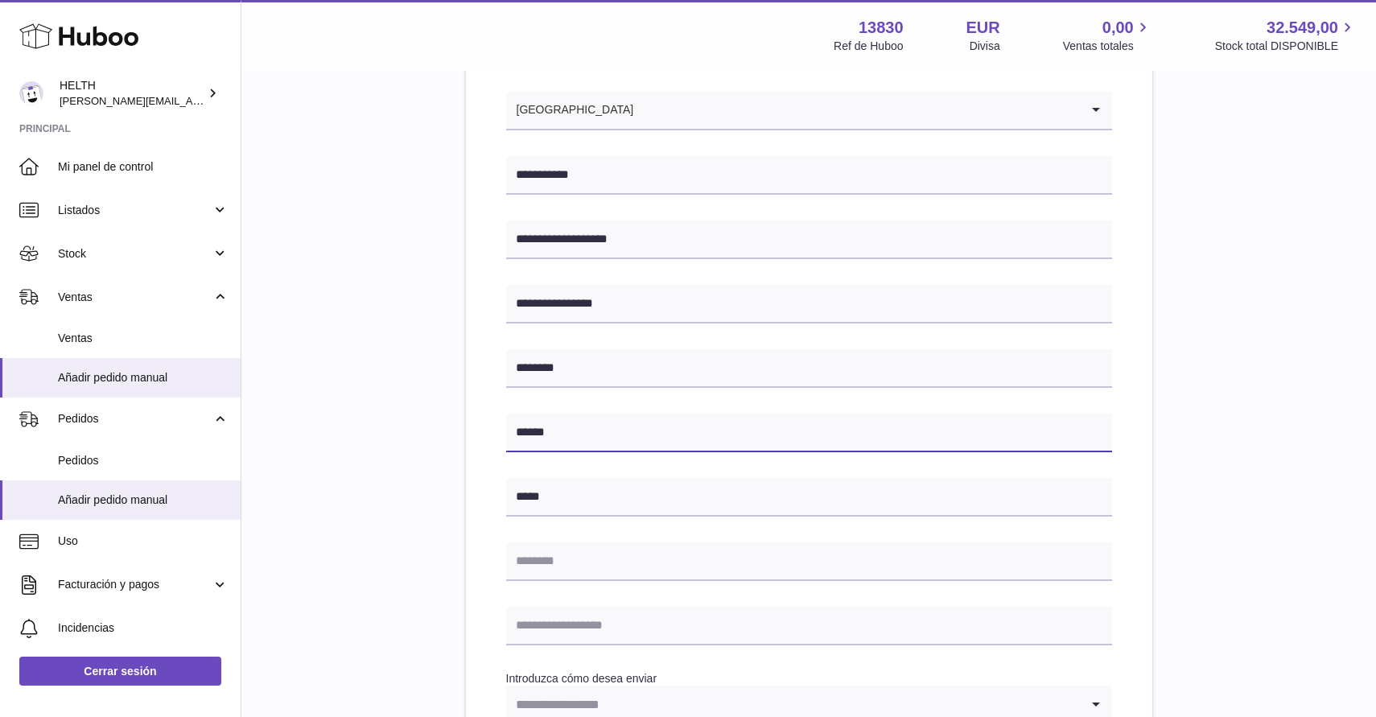
scroll to position [285, 0]
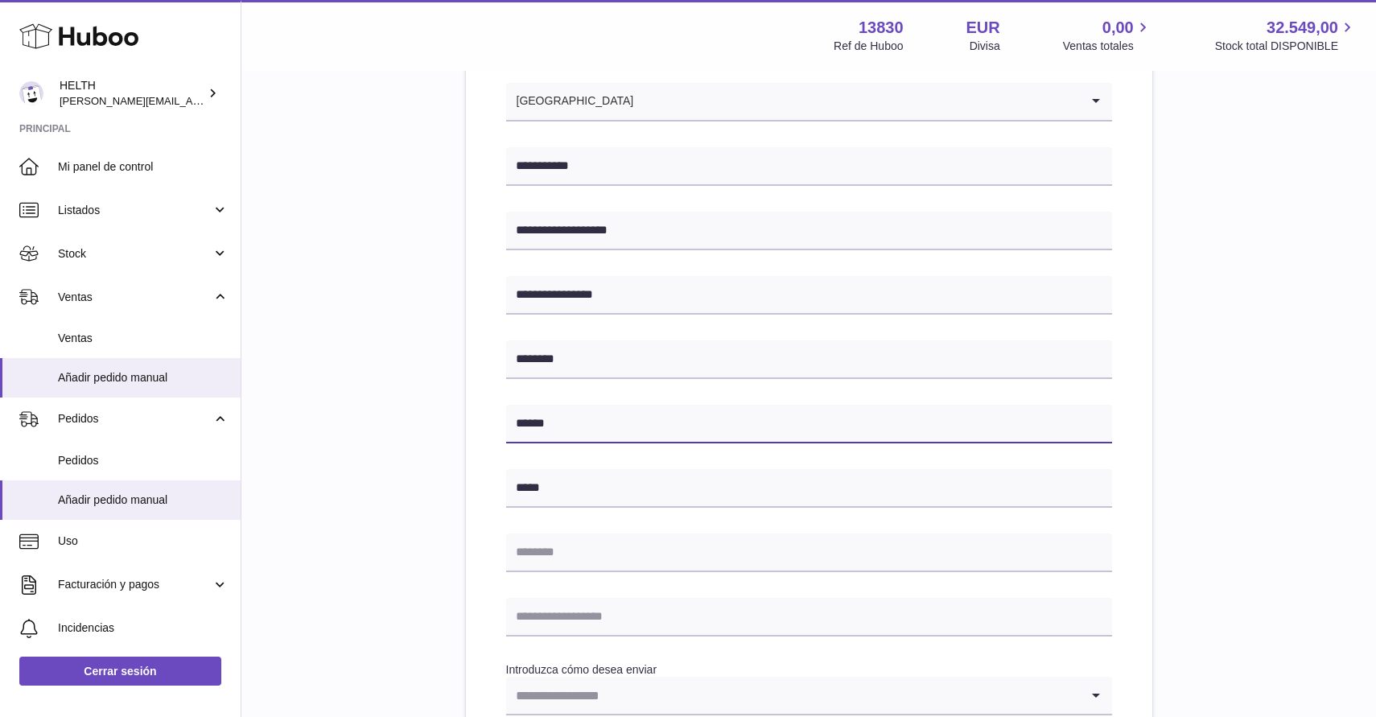
type input "******"
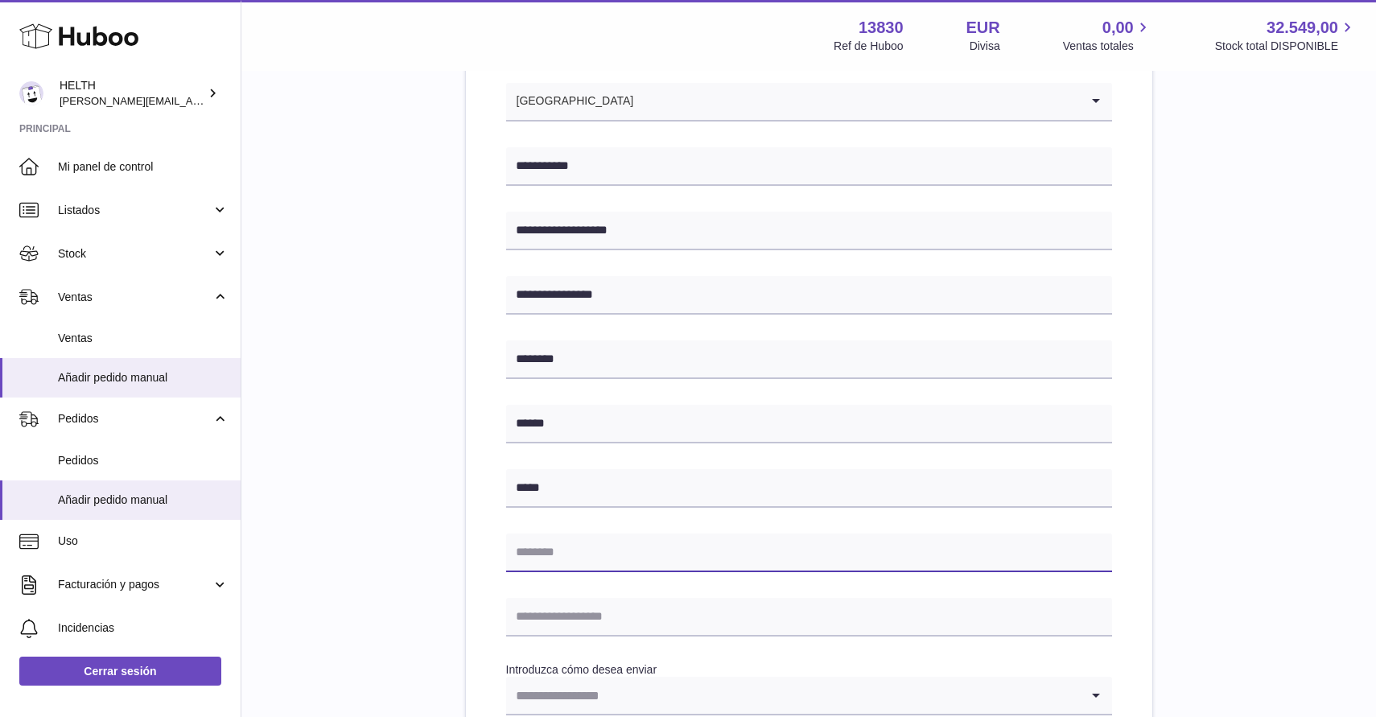
click at [574, 569] on input "text" at bounding box center [809, 552] width 606 height 39
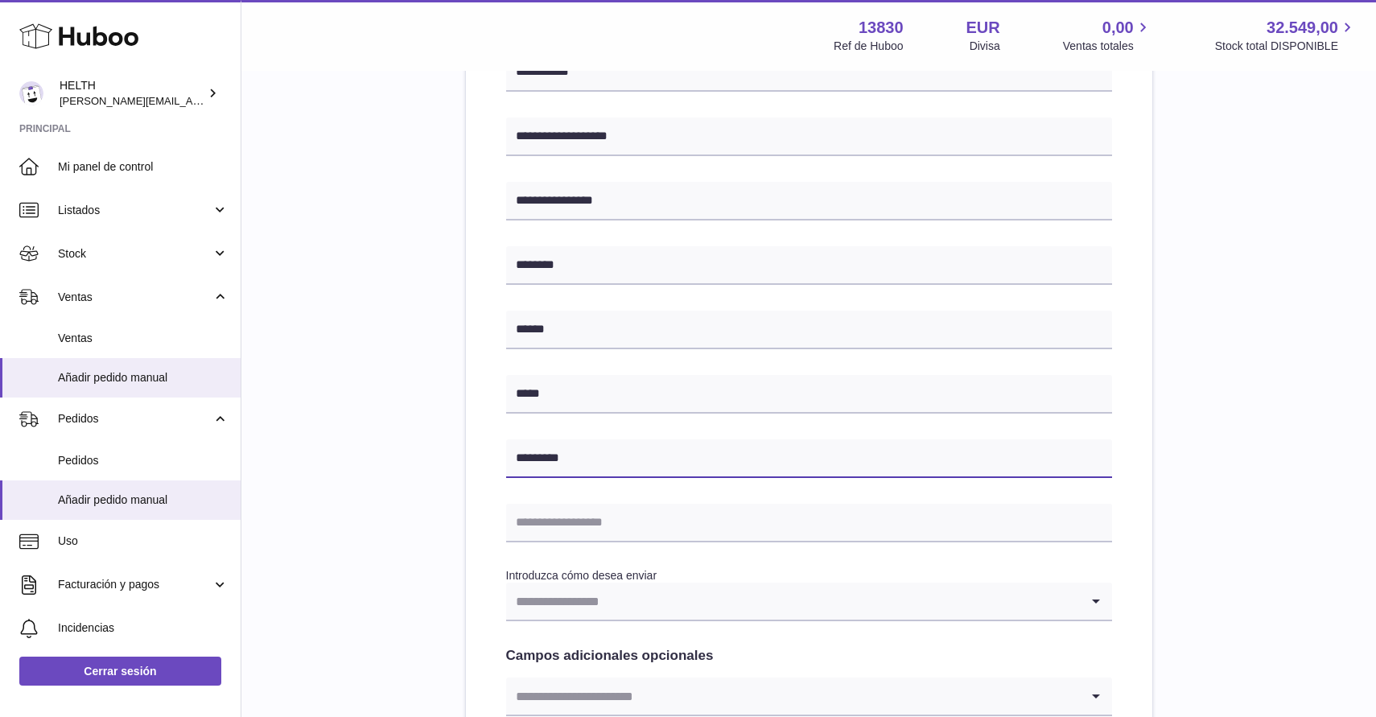
click at [591, 462] on input "*********" at bounding box center [809, 458] width 606 height 39
paste input "***"
click at [570, 512] on input "text" at bounding box center [809, 523] width 606 height 39
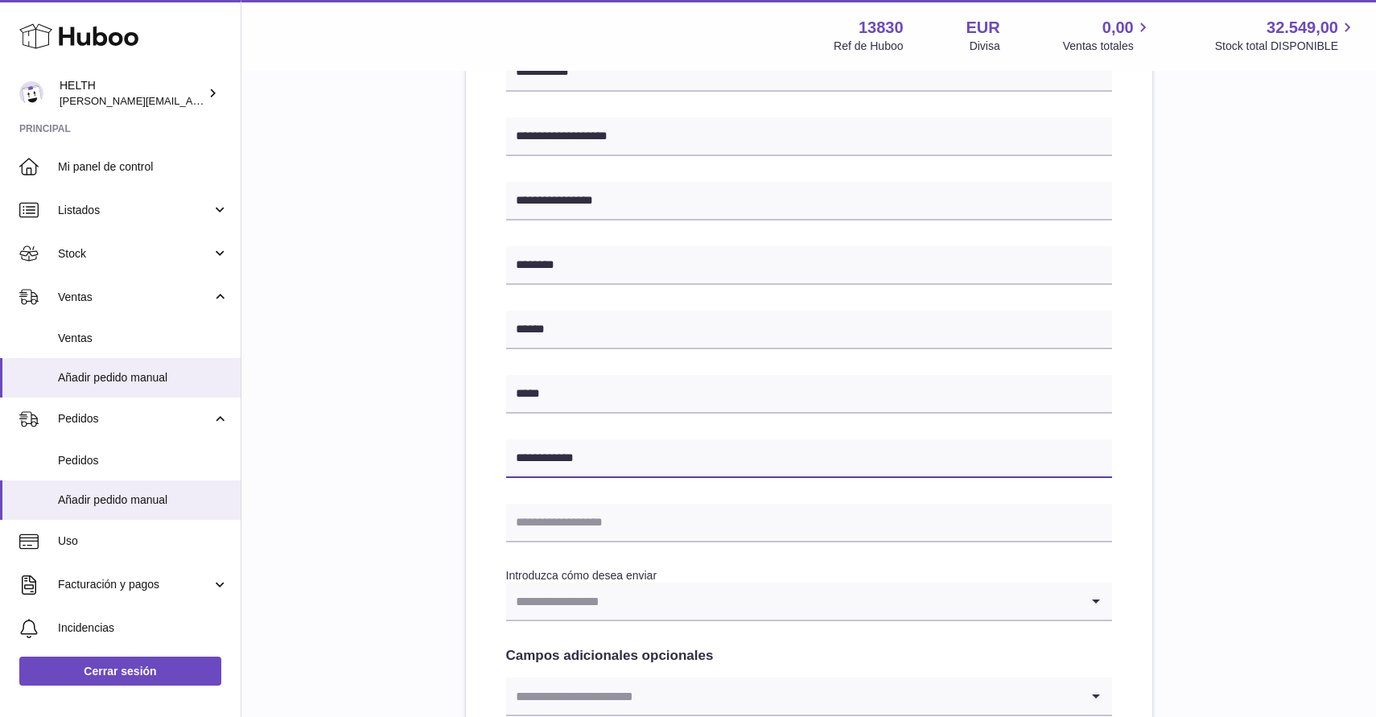
click at [534, 460] on input "**********" at bounding box center [809, 458] width 606 height 39
type input "**********"
click at [590, 517] on input "text" at bounding box center [809, 523] width 606 height 39
paste input "**********"
type input "**********"
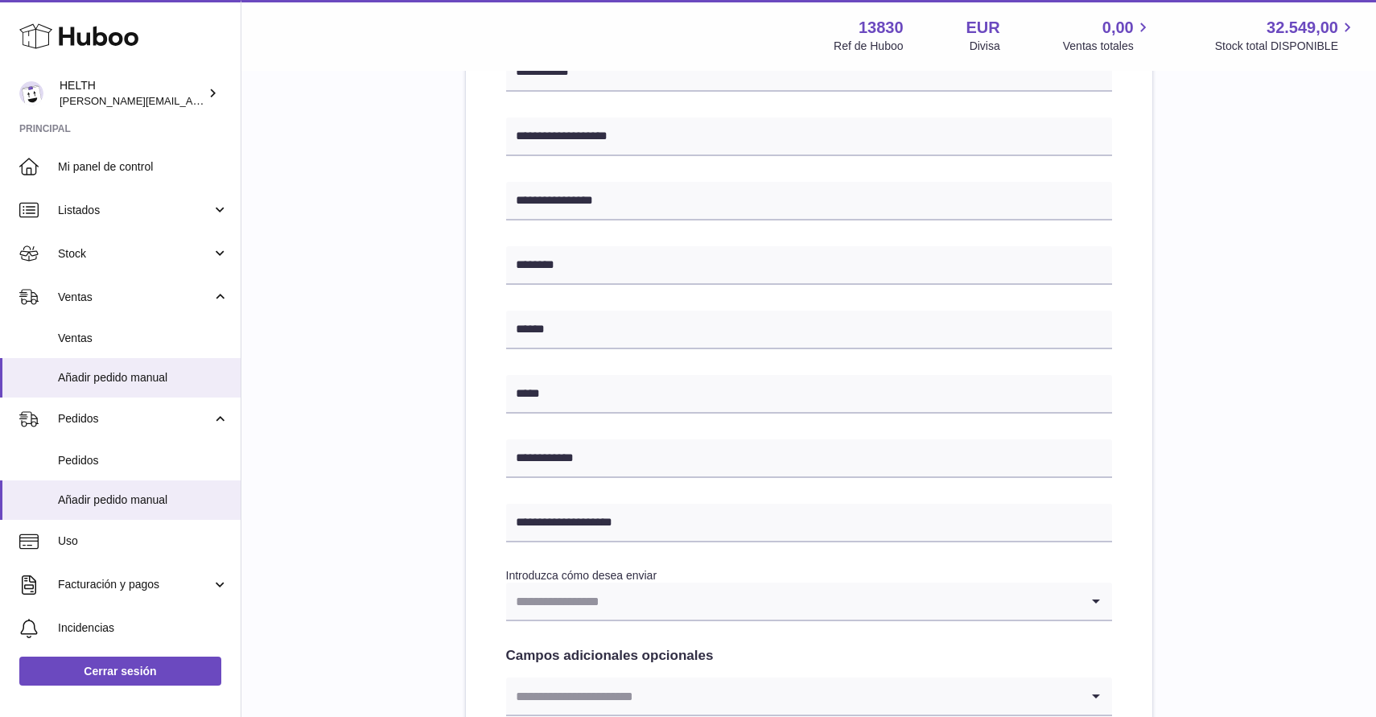
click at [474, 479] on div "**********" at bounding box center [809, 418] width 686 height 1068
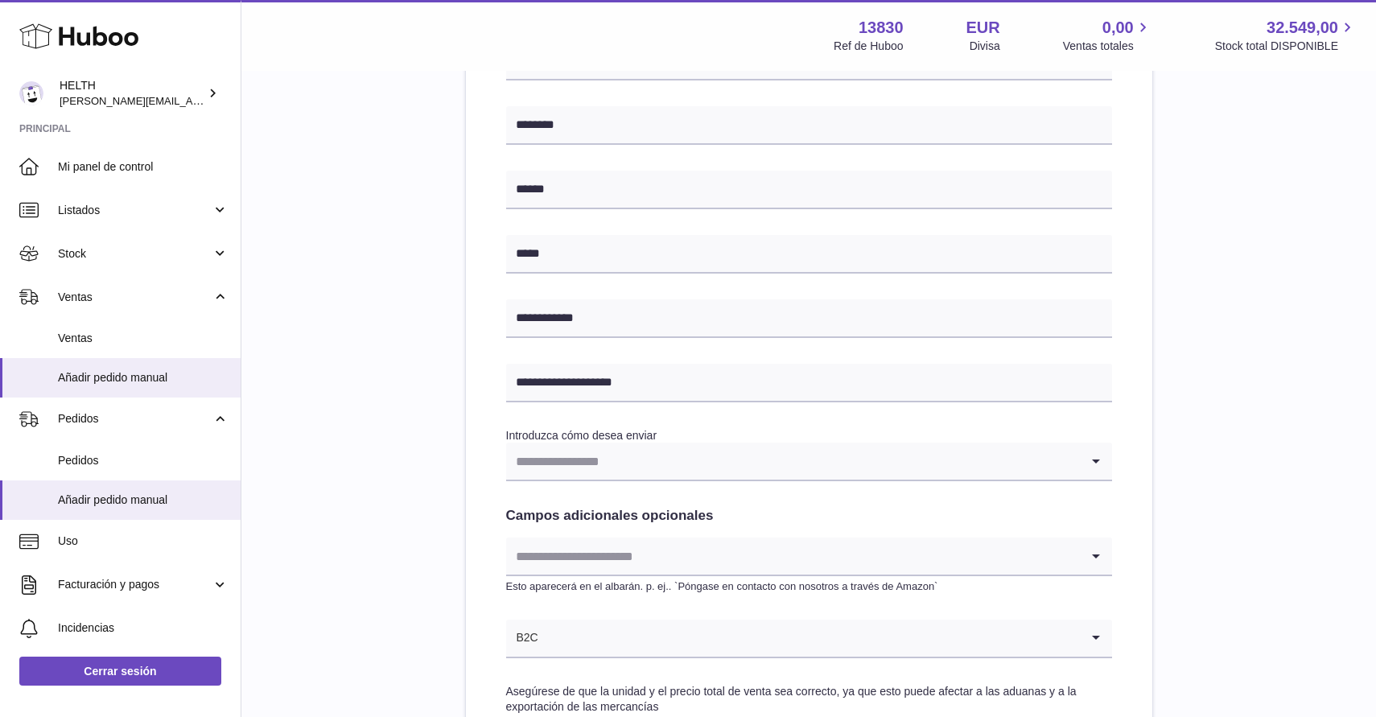
scroll to position [533, 0]
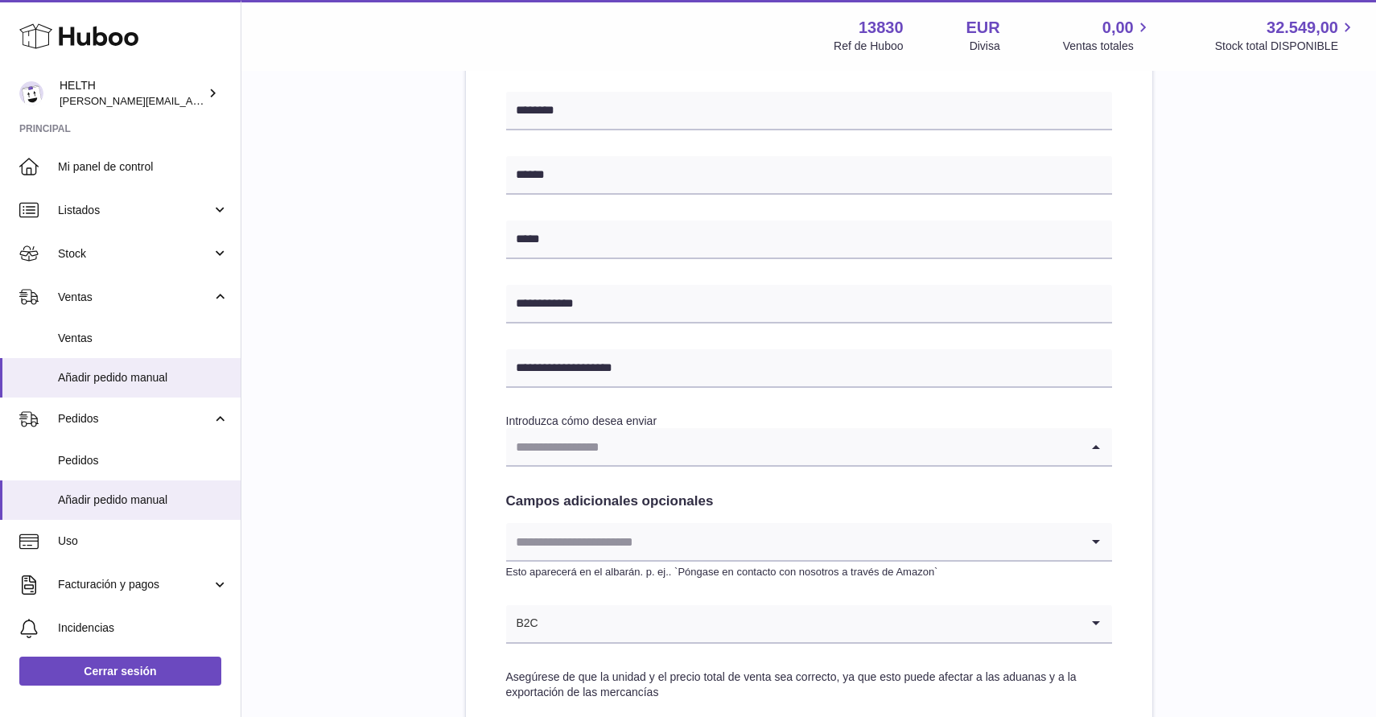
click at [582, 444] on input "Search for option" at bounding box center [793, 446] width 574 height 37
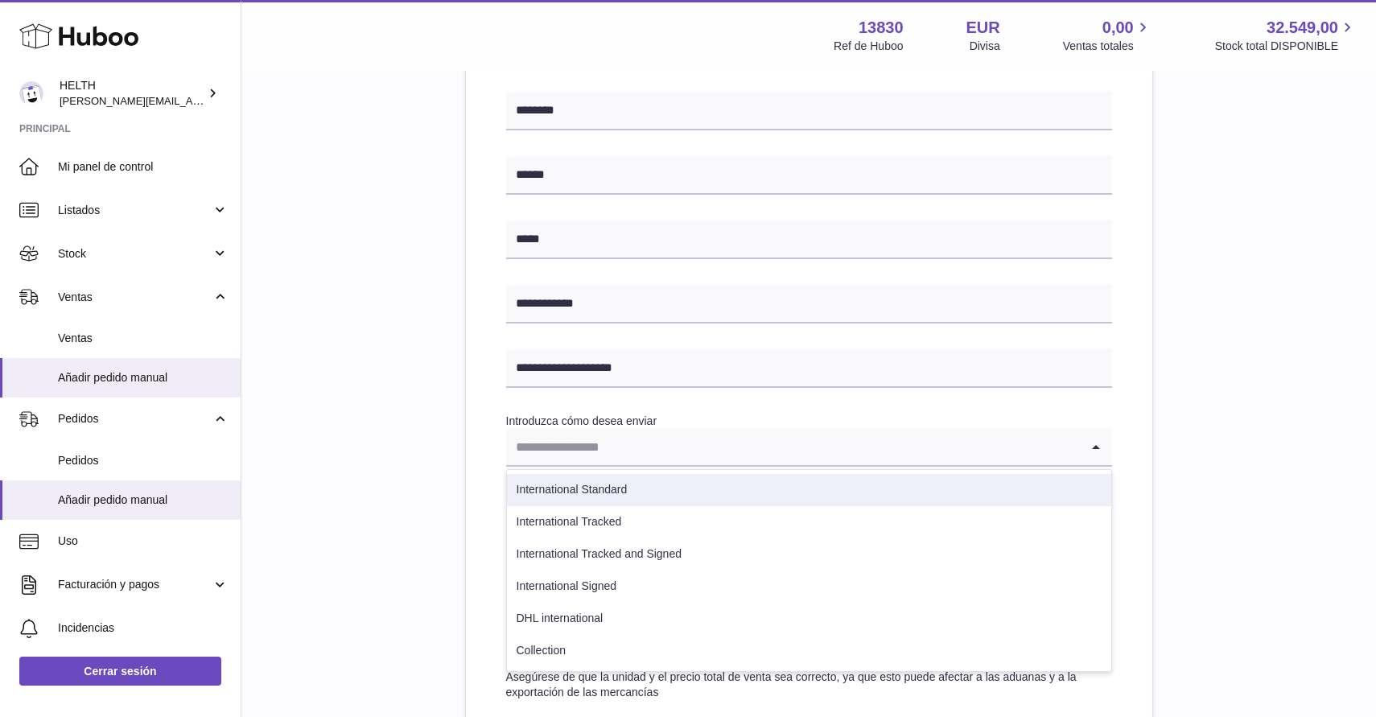
click at [583, 496] on li "International Standard" at bounding box center [809, 490] width 604 height 32
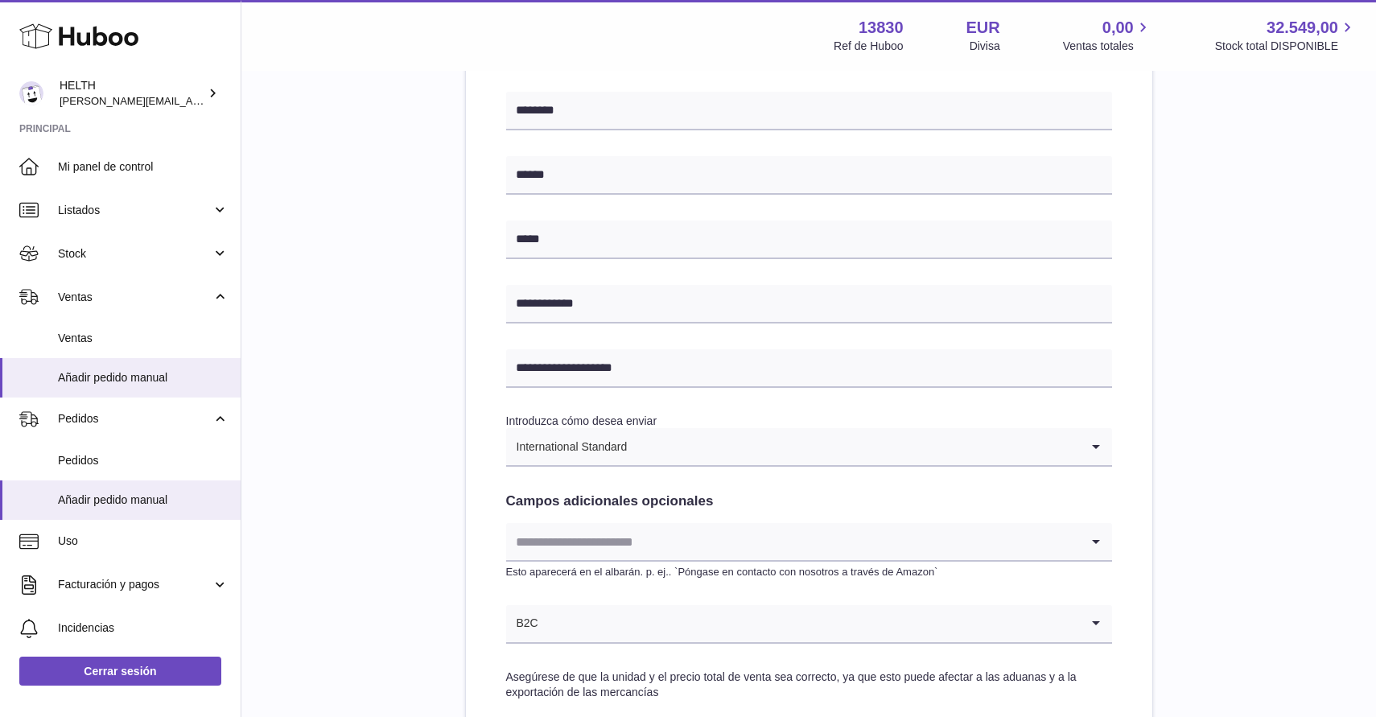
scroll to position [598, 0]
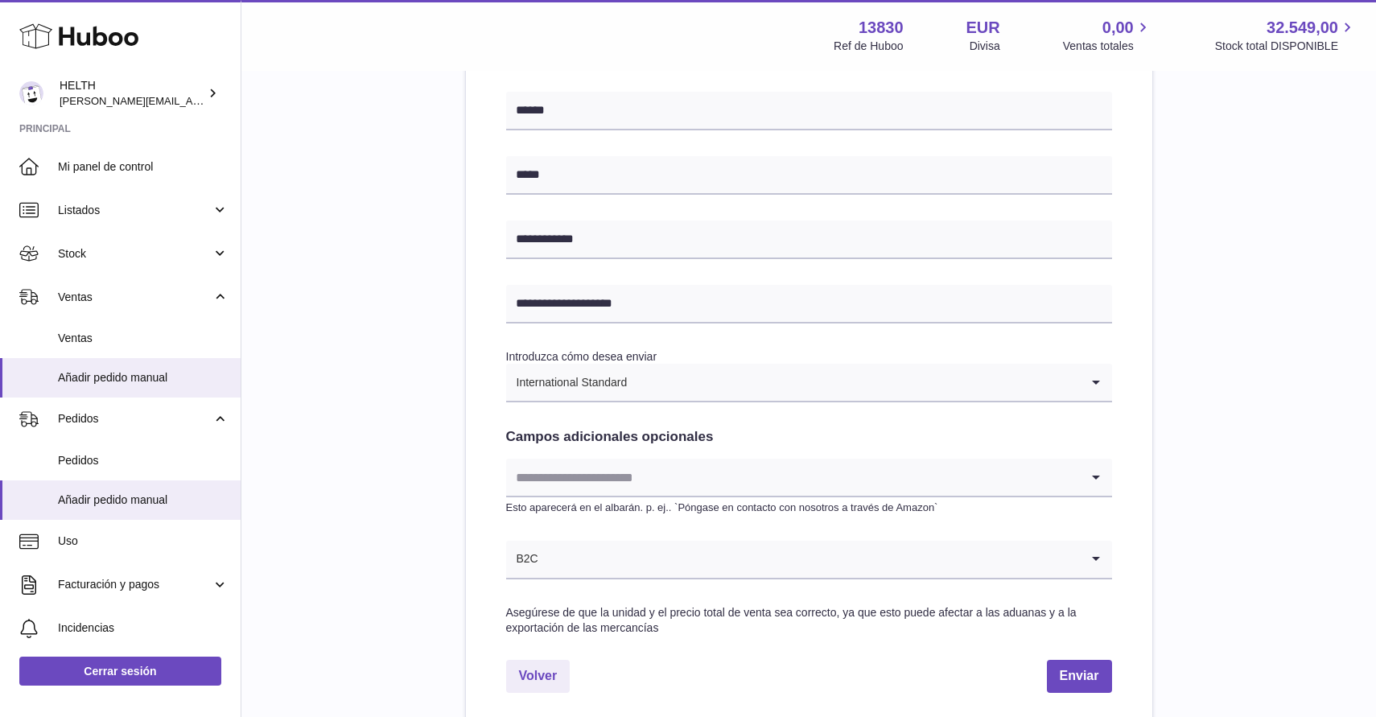
click at [626, 476] on input "Search for option" at bounding box center [793, 477] width 574 height 37
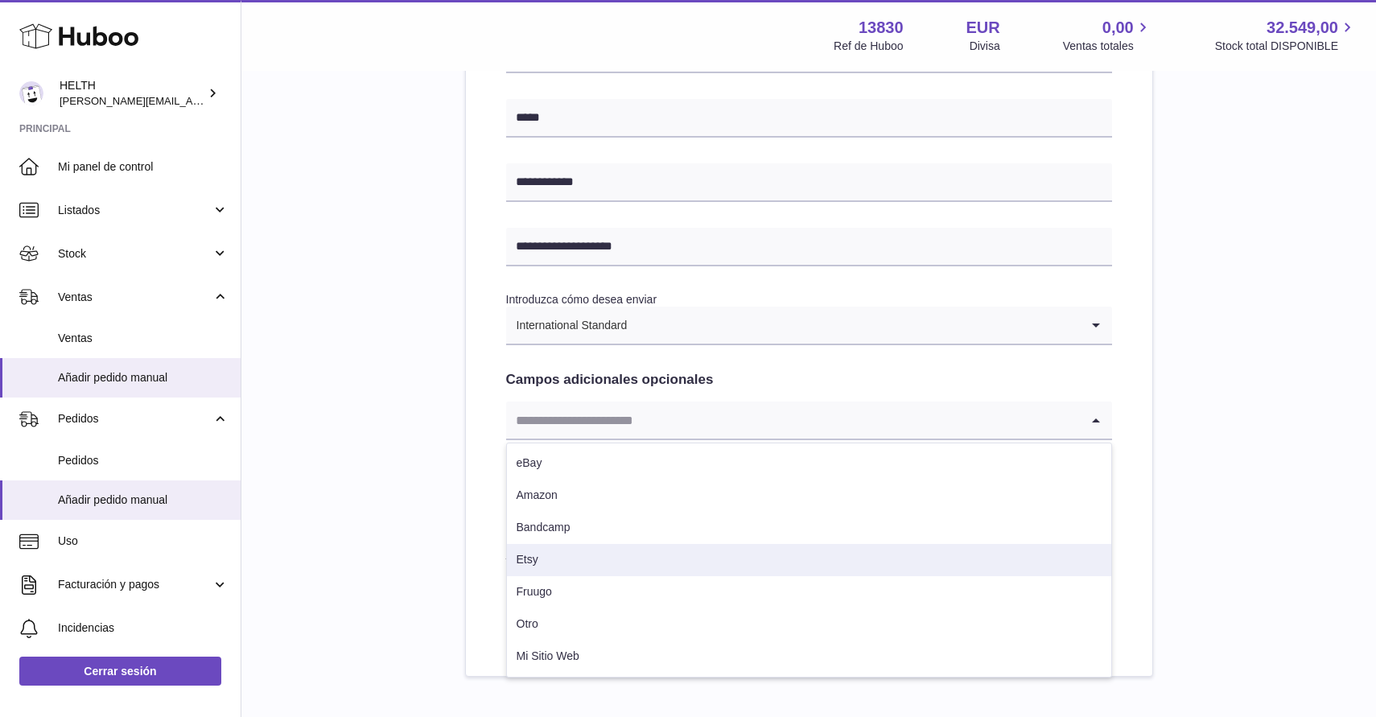
scroll to position [667, 0]
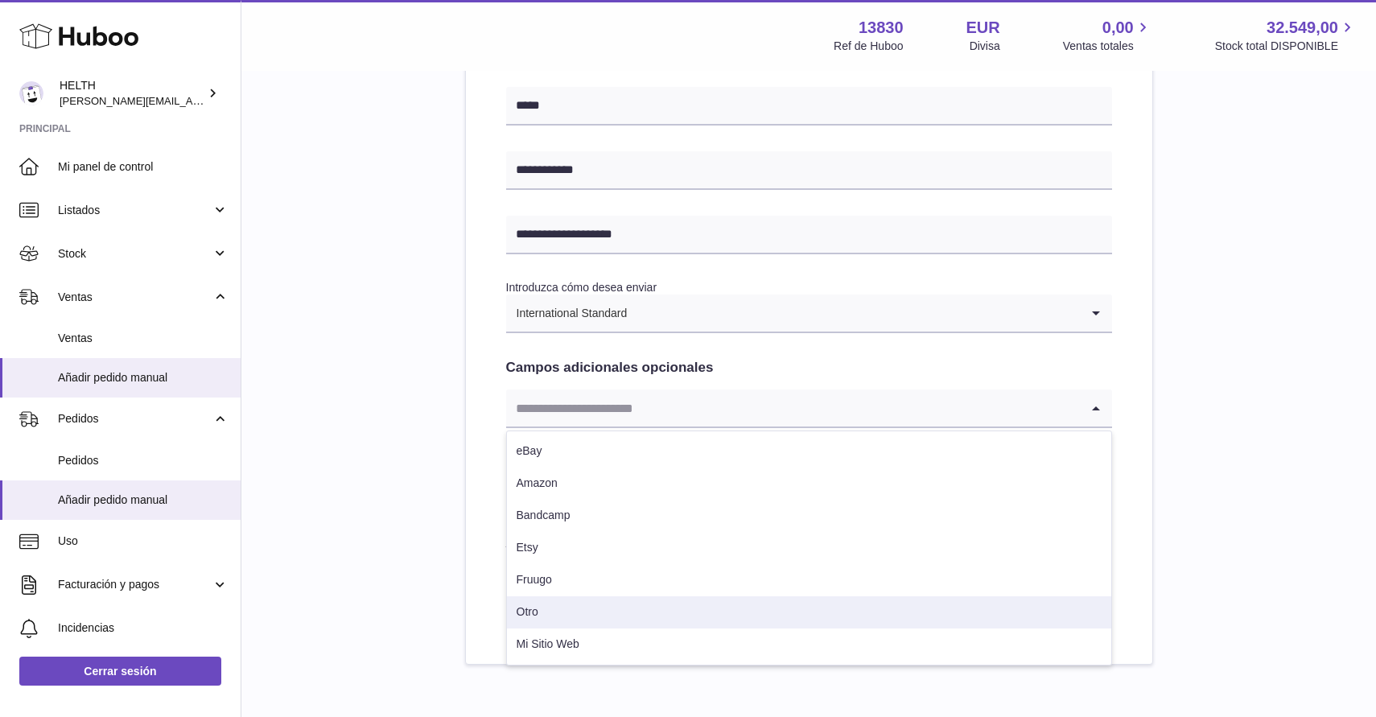
click at [542, 617] on li "Otro" at bounding box center [809, 612] width 604 height 32
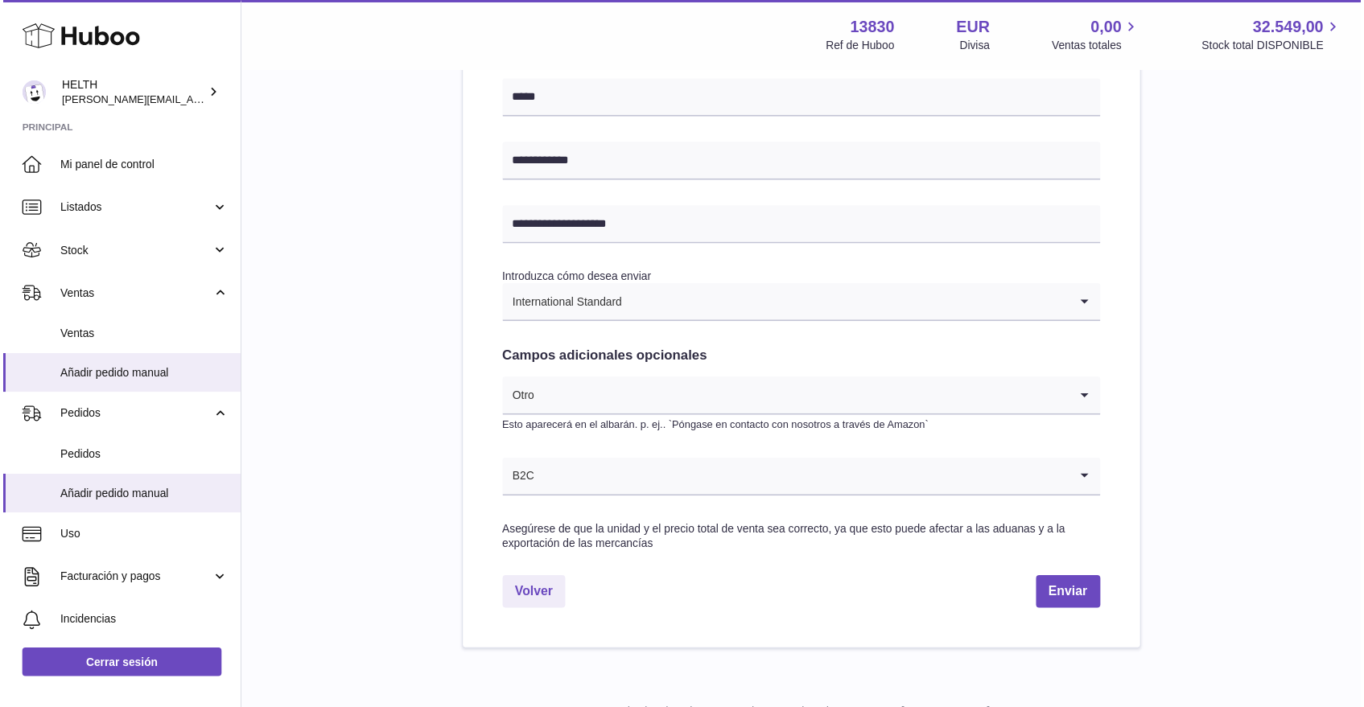
scroll to position [693, 0]
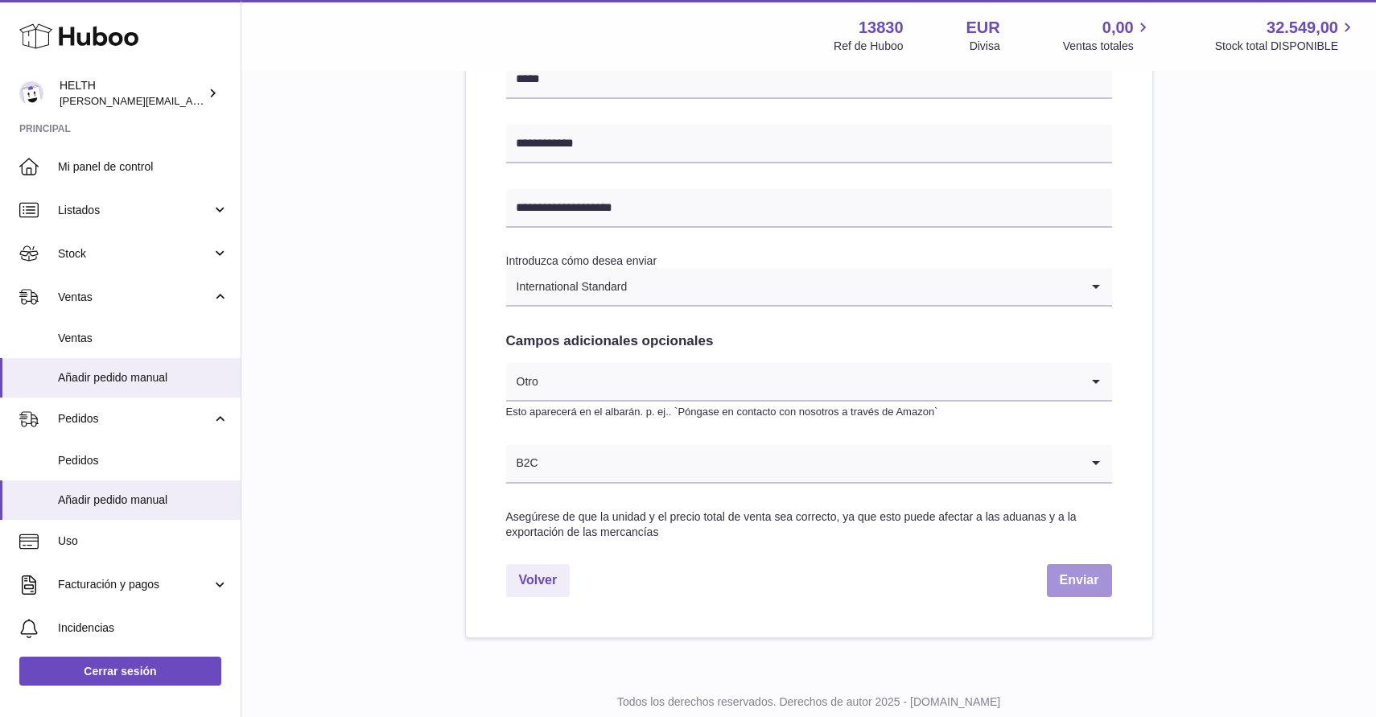
click at [1093, 582] on button "Enviar" at bounding box center [1079, 580] width 65 height 33
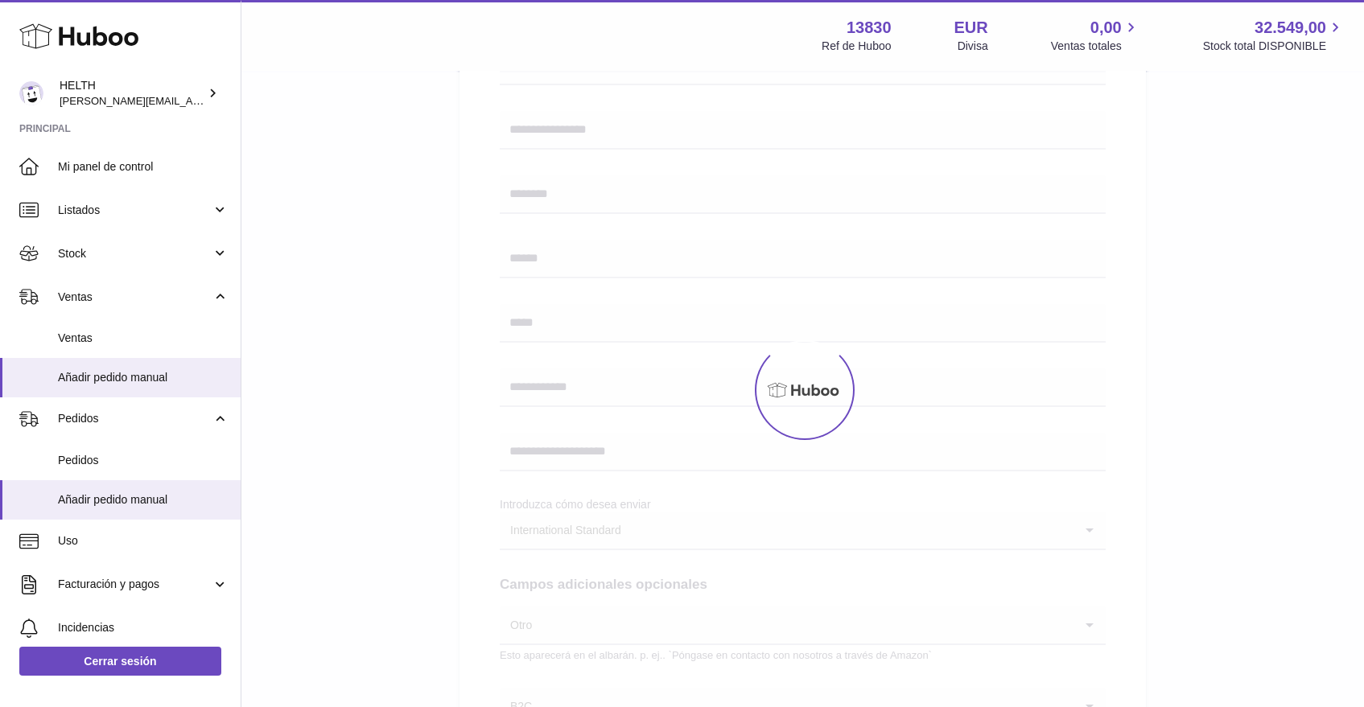
scroll to position [136, 0]
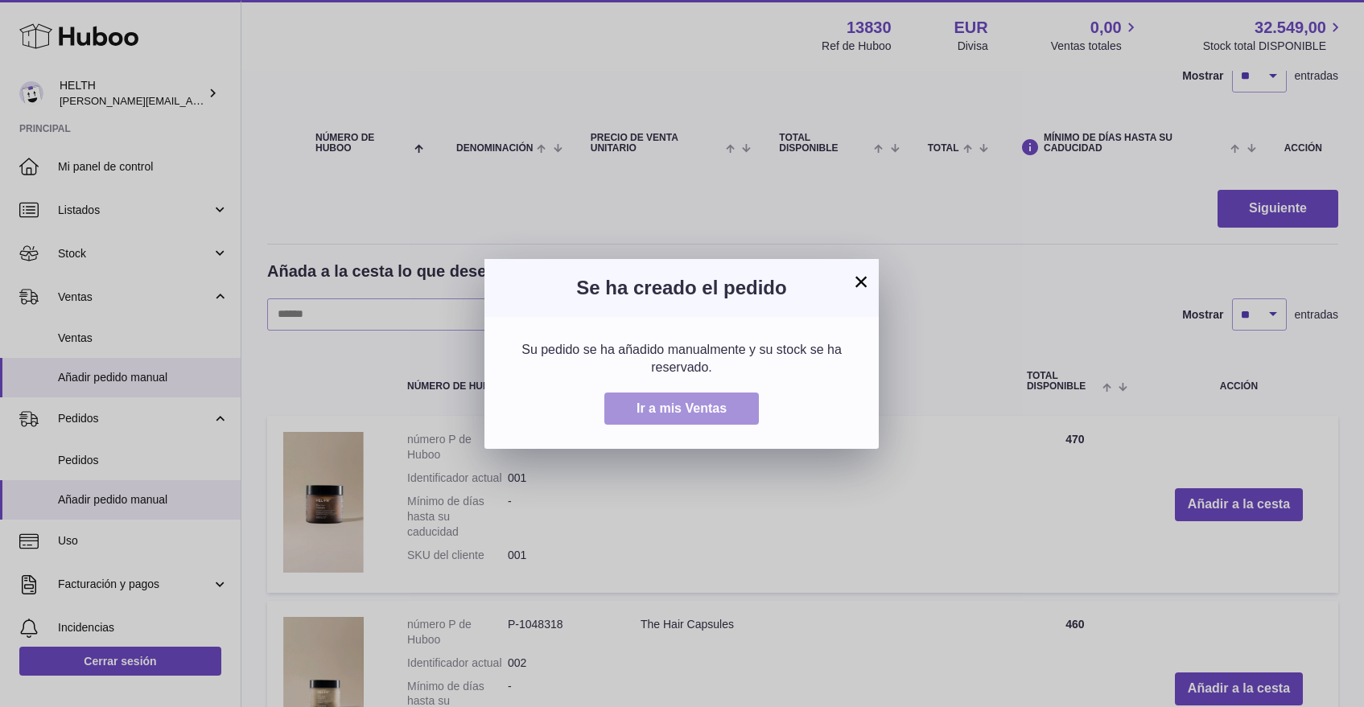
click at [658, 403] on span "Ir a mis Ventas" at bounding box center [681, 408] width 90 height 14
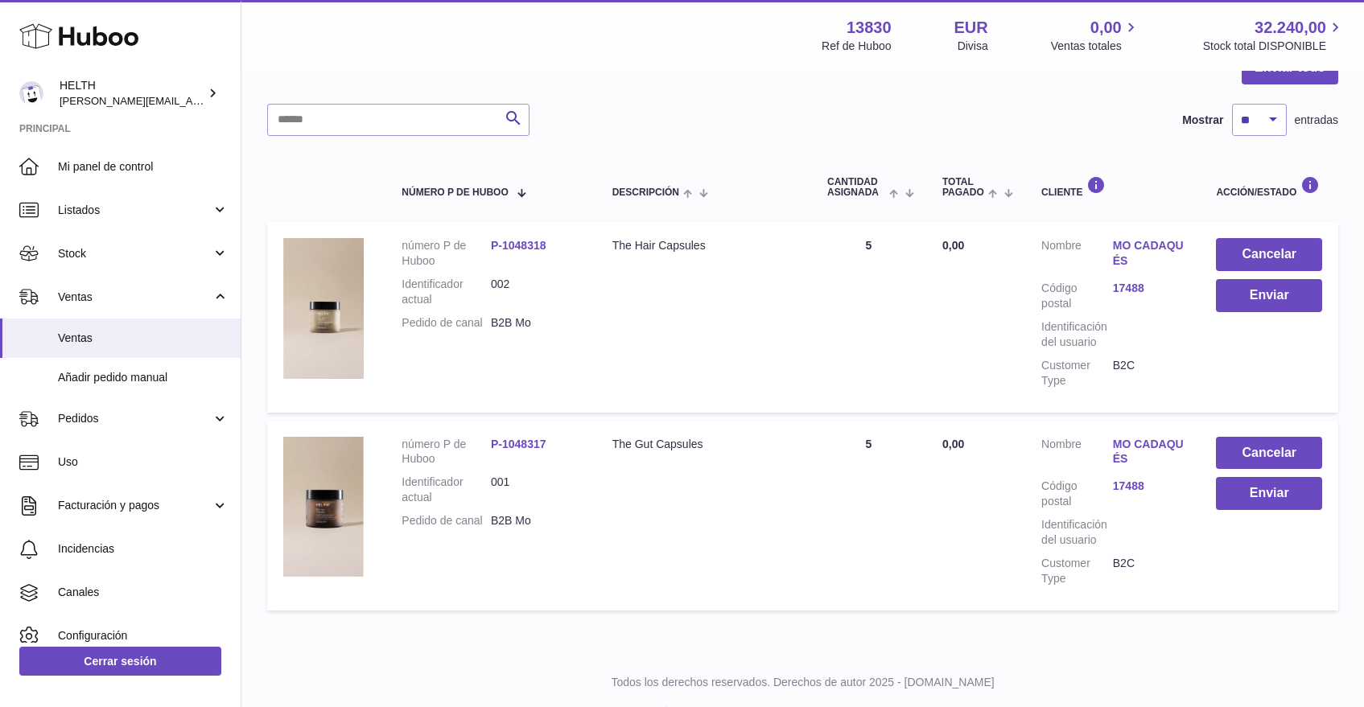
scroll to position [200, 0]
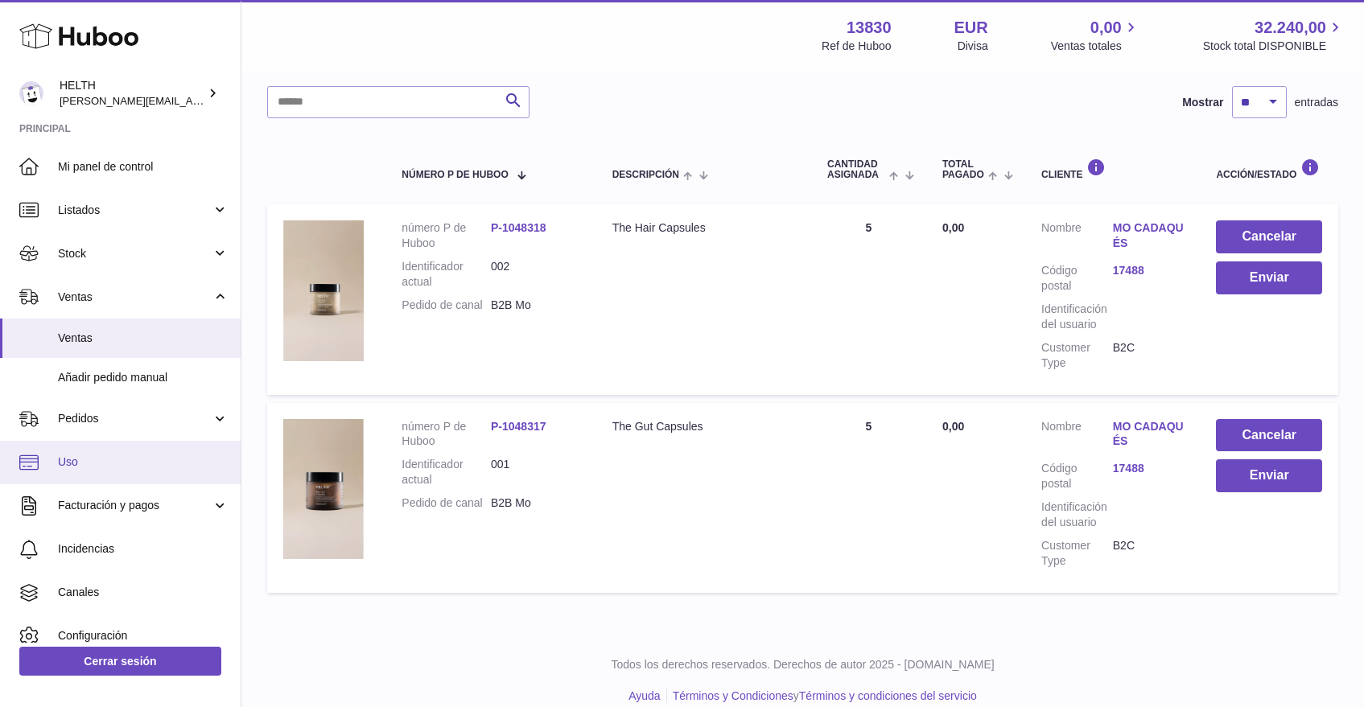
click at [99, 455] on span "Uso" at bounding box center [143, 462] width 171 height 15
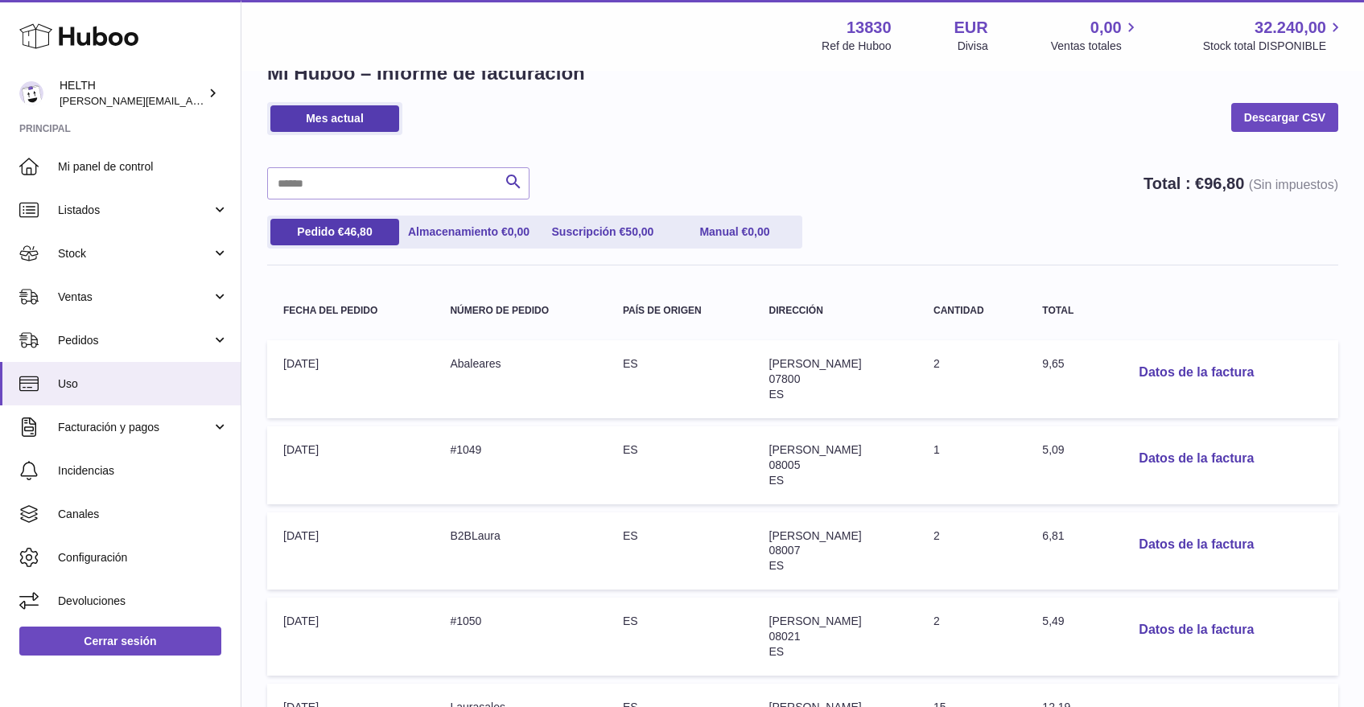
scroll to position [53, 0]
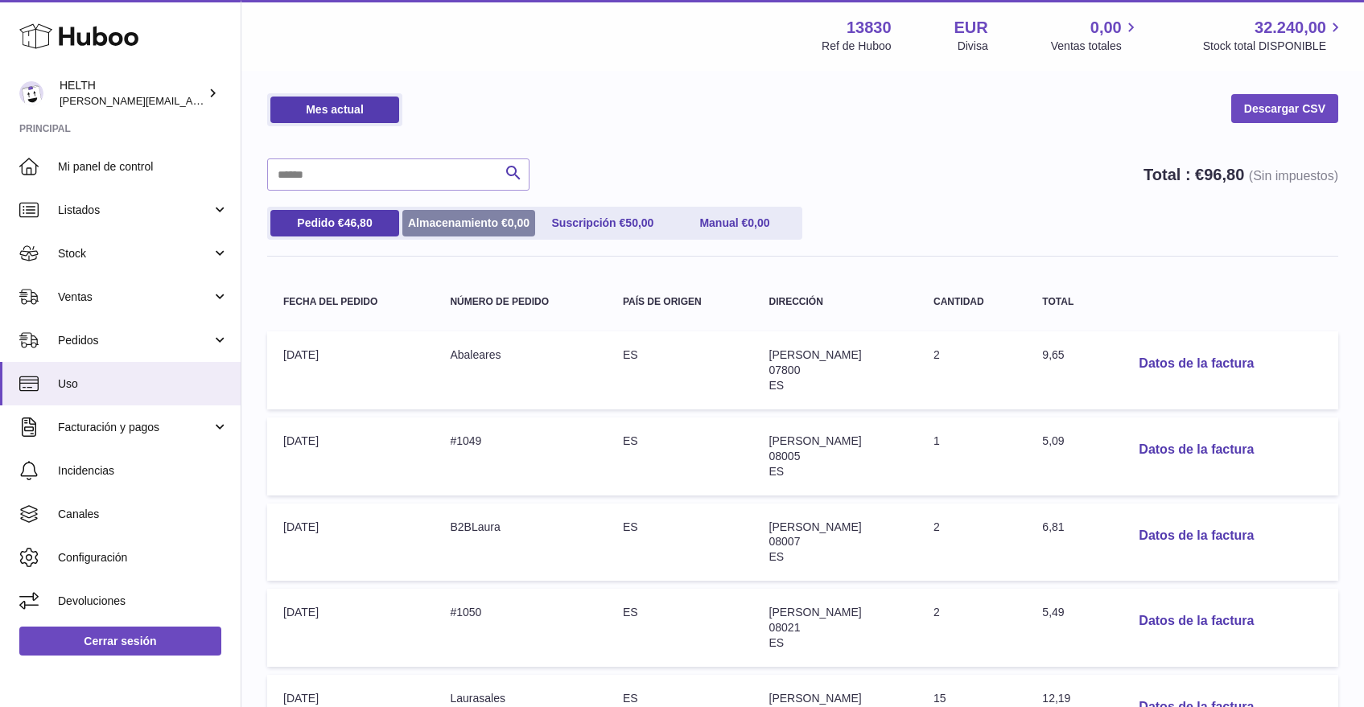
click at [474, 217] on link "Almacenamiento € 0,00" at bounding box center [468, 223] width 133 height 27
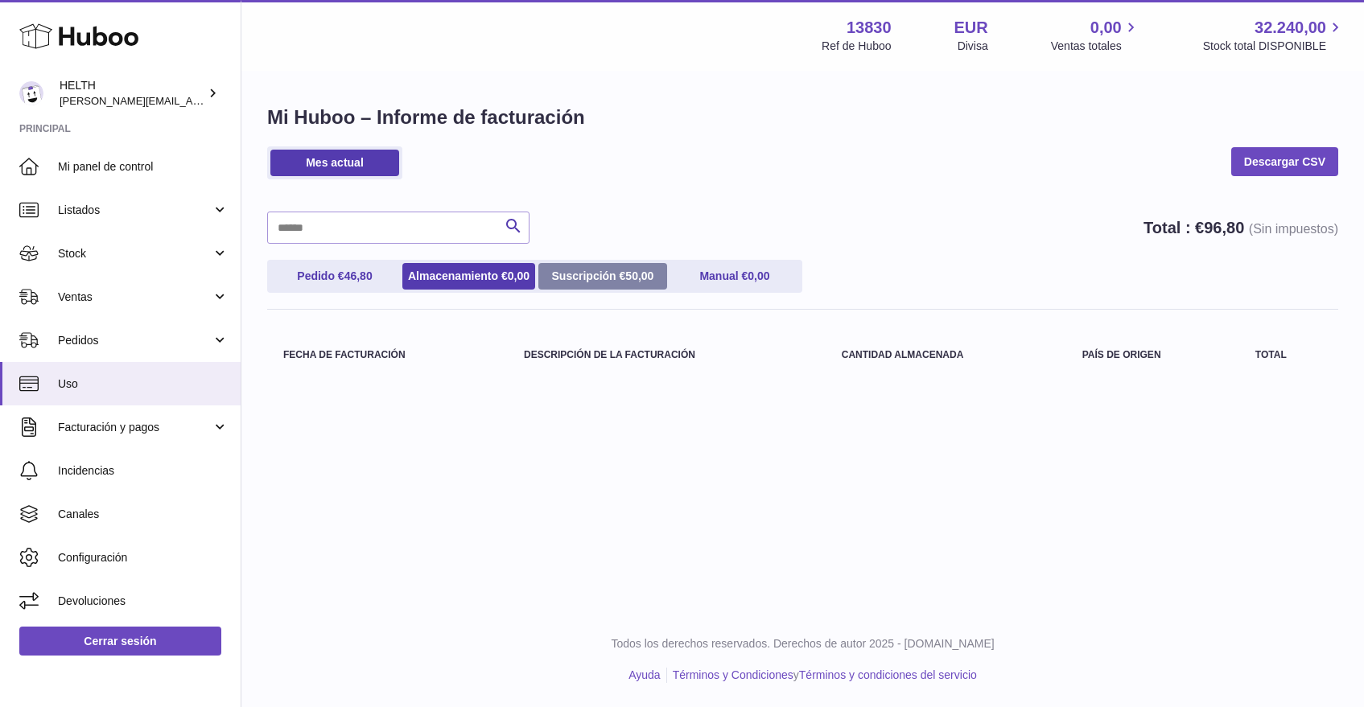
click at [586, 270] on link "Suscripción € 50,00" at bounding box center [602, 276] width 129 height 27
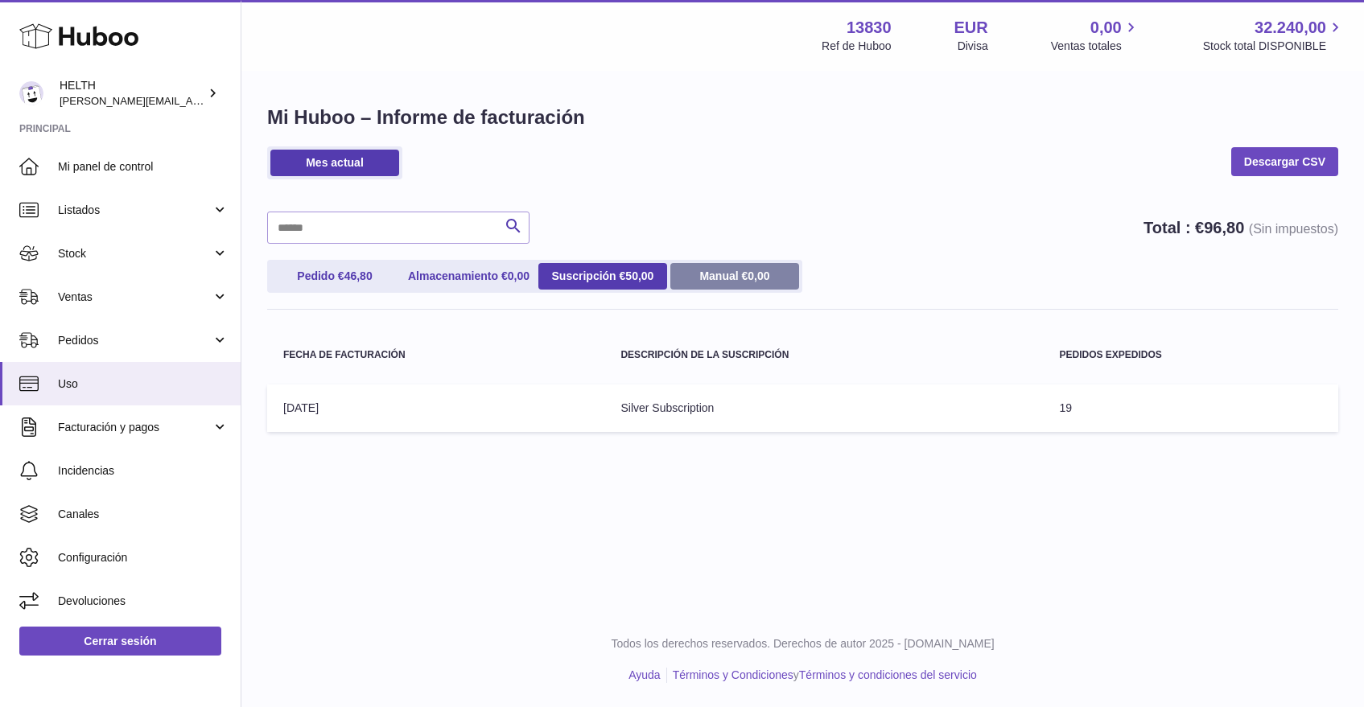
click at [730, 268] on link "Manual € 0,00" at bounding box center [734, 276] width 129 height 27
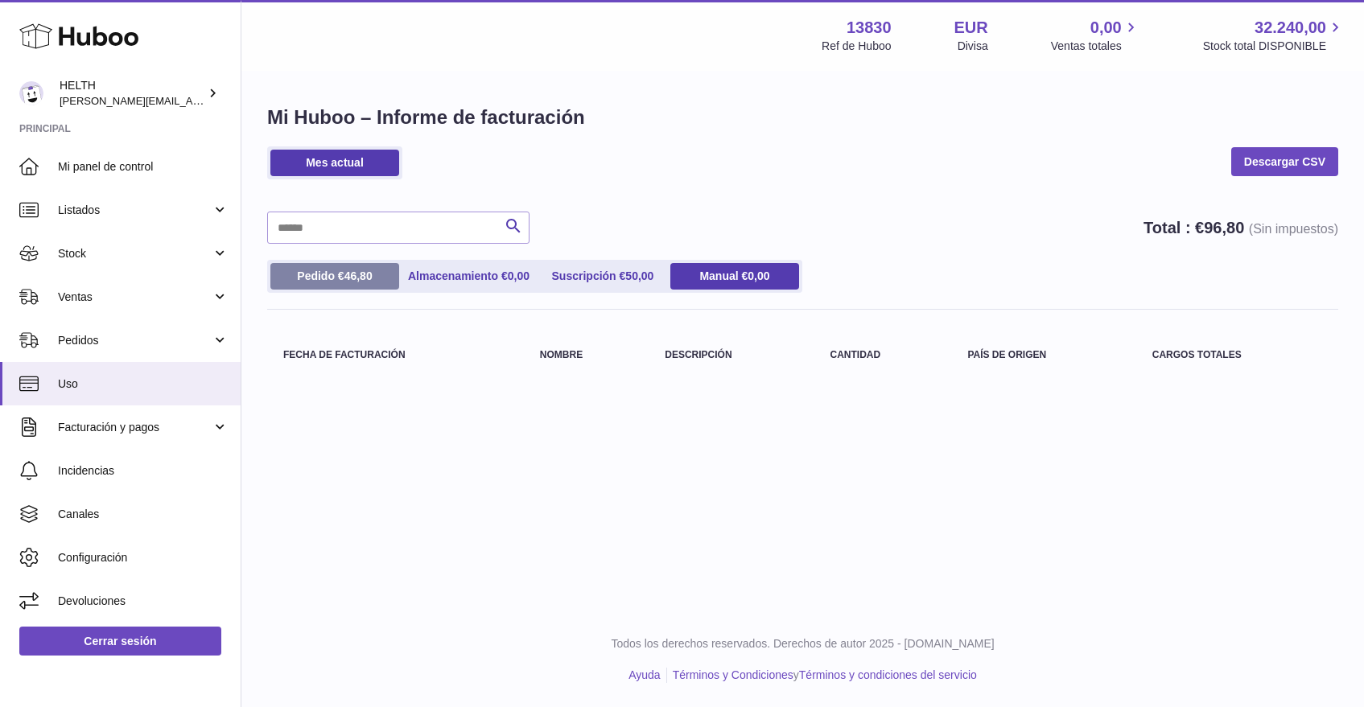
click at [327, 285] on link "Pedido € 46,80" at bounding box center [334, 276] width 129 height 27
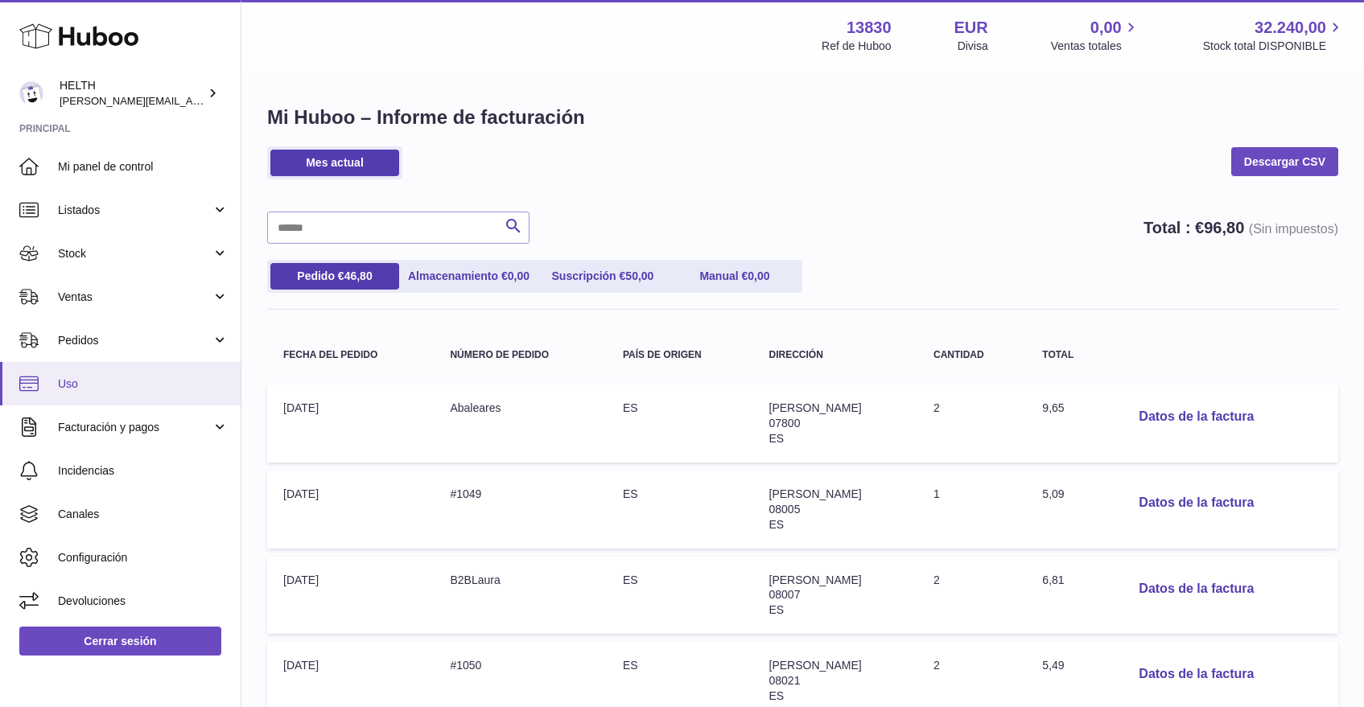
click at [98, 382] on span "Uso" at bounding box center [143, 384] width 171 height 15
click at [106, 421] on span "Facturación y pagos" at bounding box center [135, 427] width 154 height 15
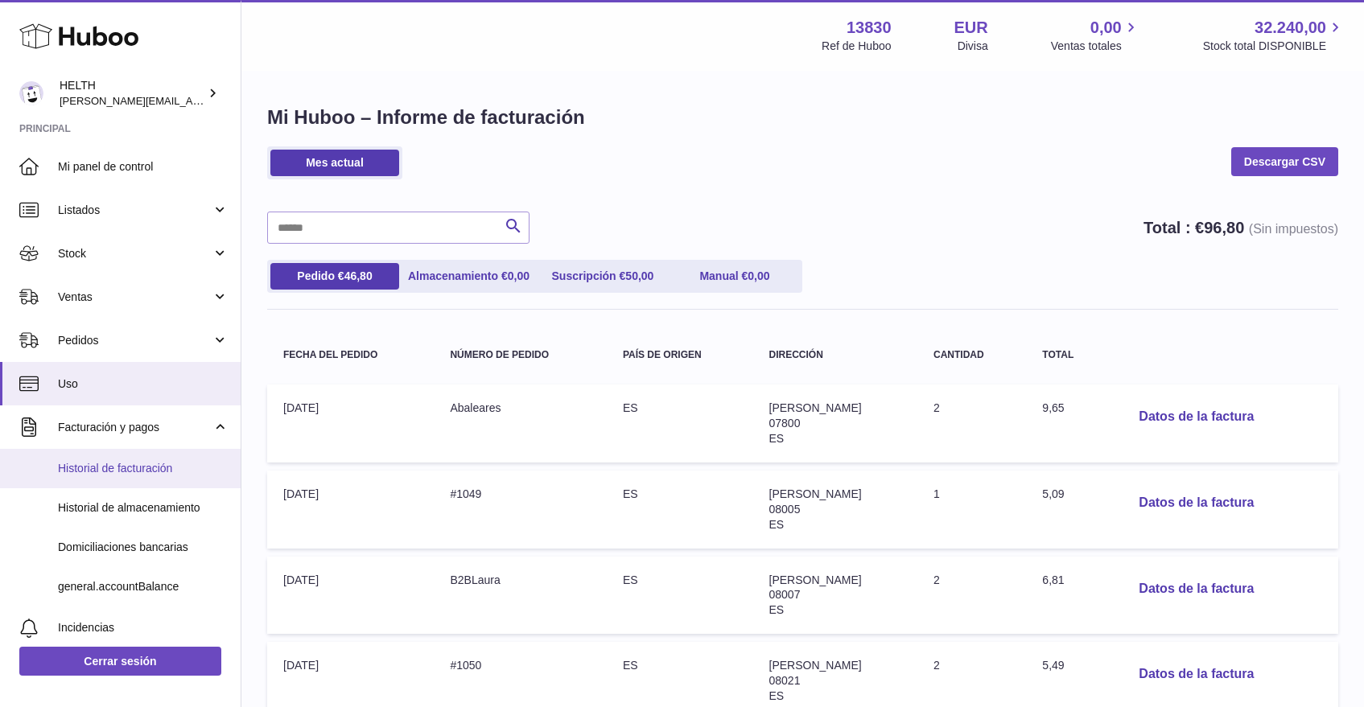
click at [110, 464] on span "Historial de facturación" at bounding box center [143, 468] width 171 height 15
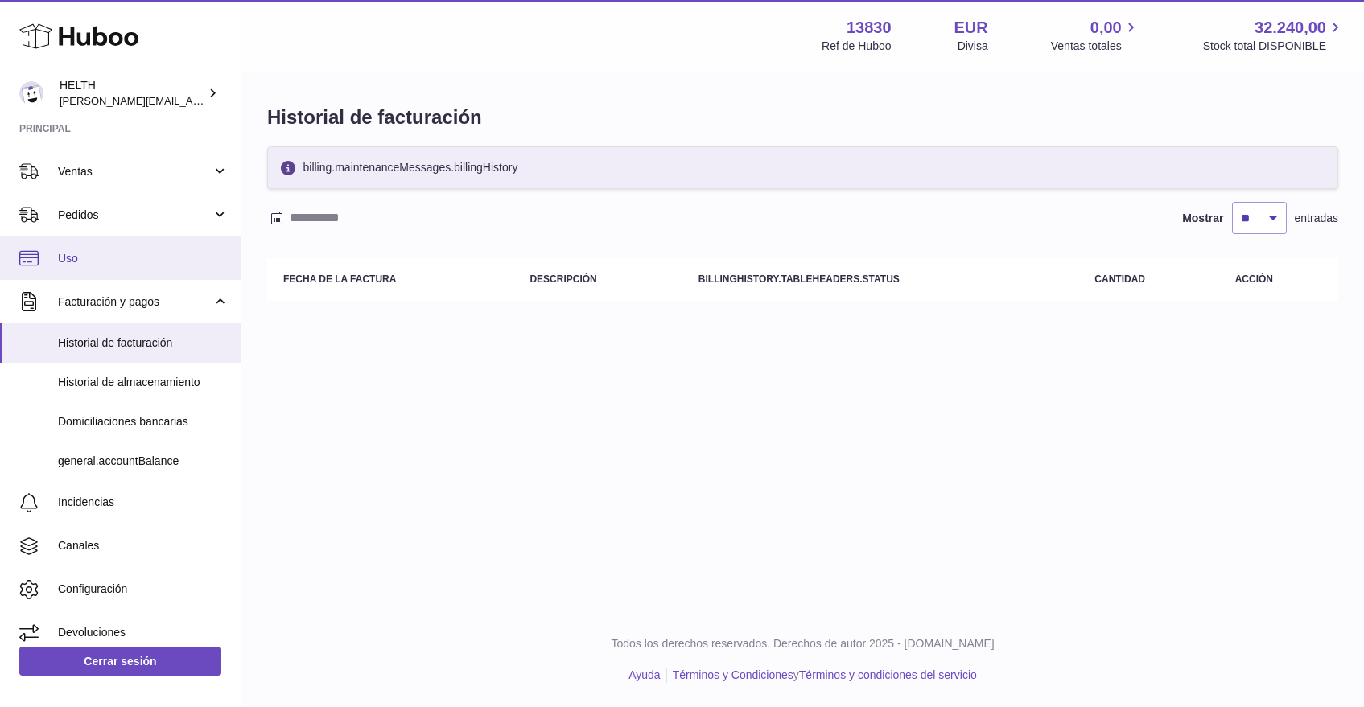
scroll to position [130, 0]
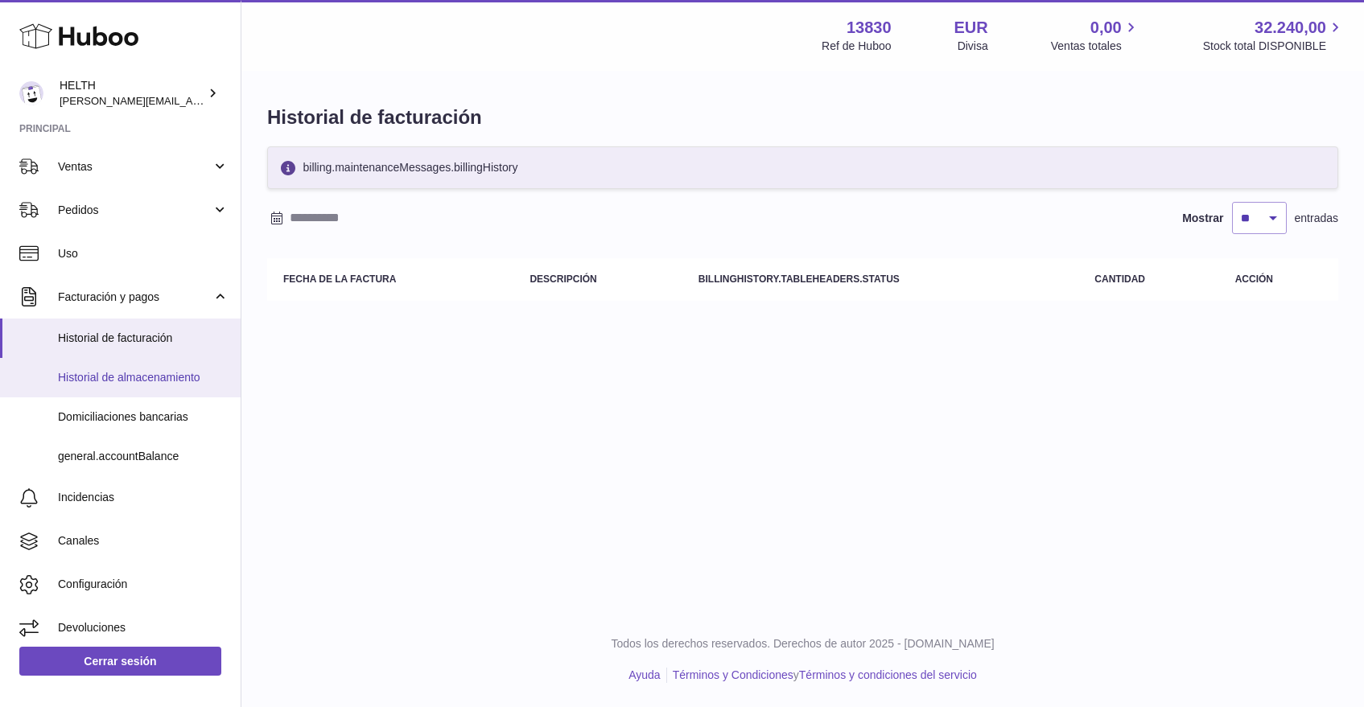
click at [139, 381] on span "Historial de almacenamiento" at bounding box center [143, 377] width 171 height 15
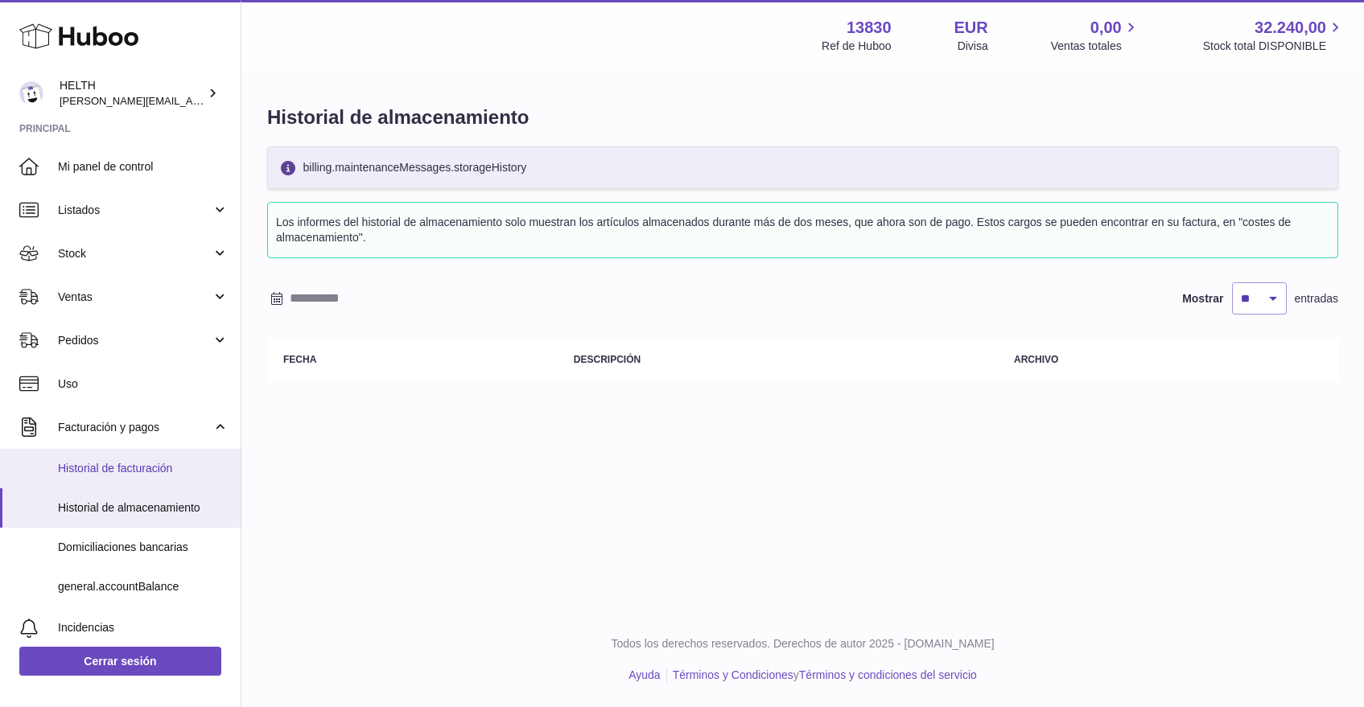
scroll to position [86, 0]
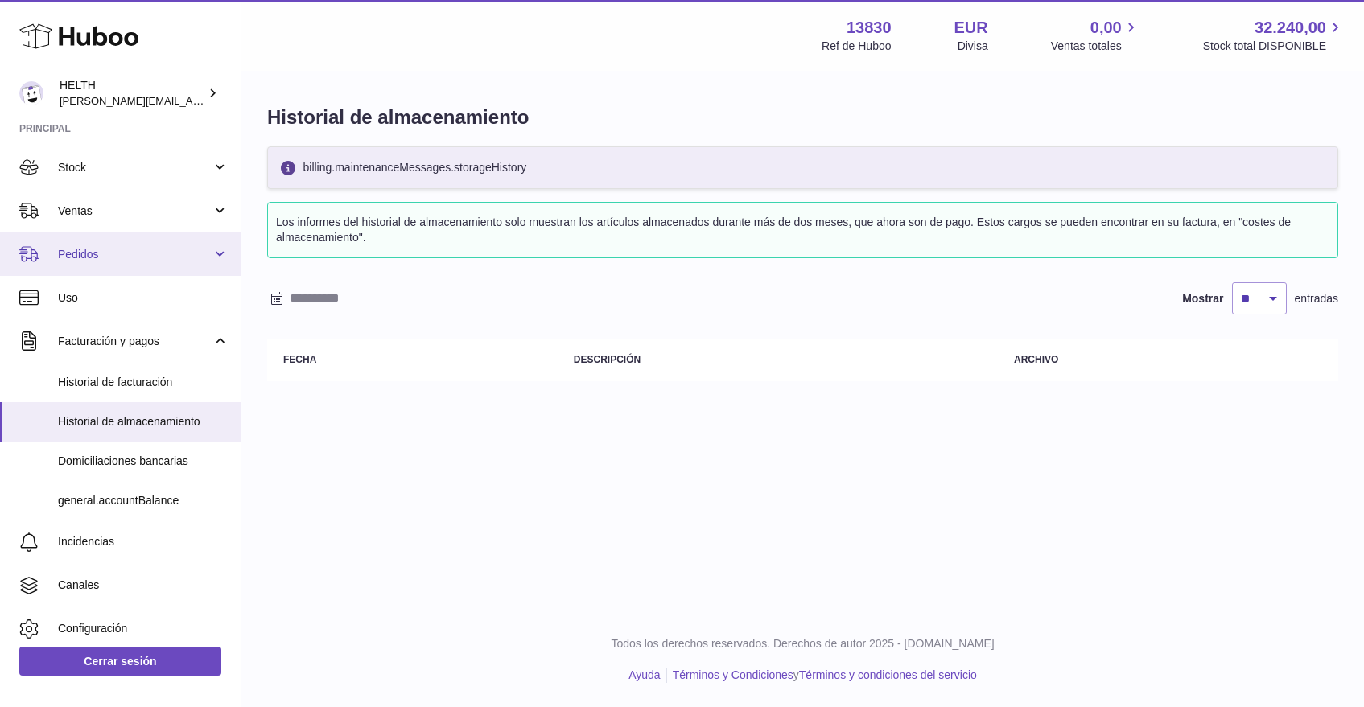
click at [97, 254] on span "Pedidos" at bounding box center [135, 254] width 154 height 15
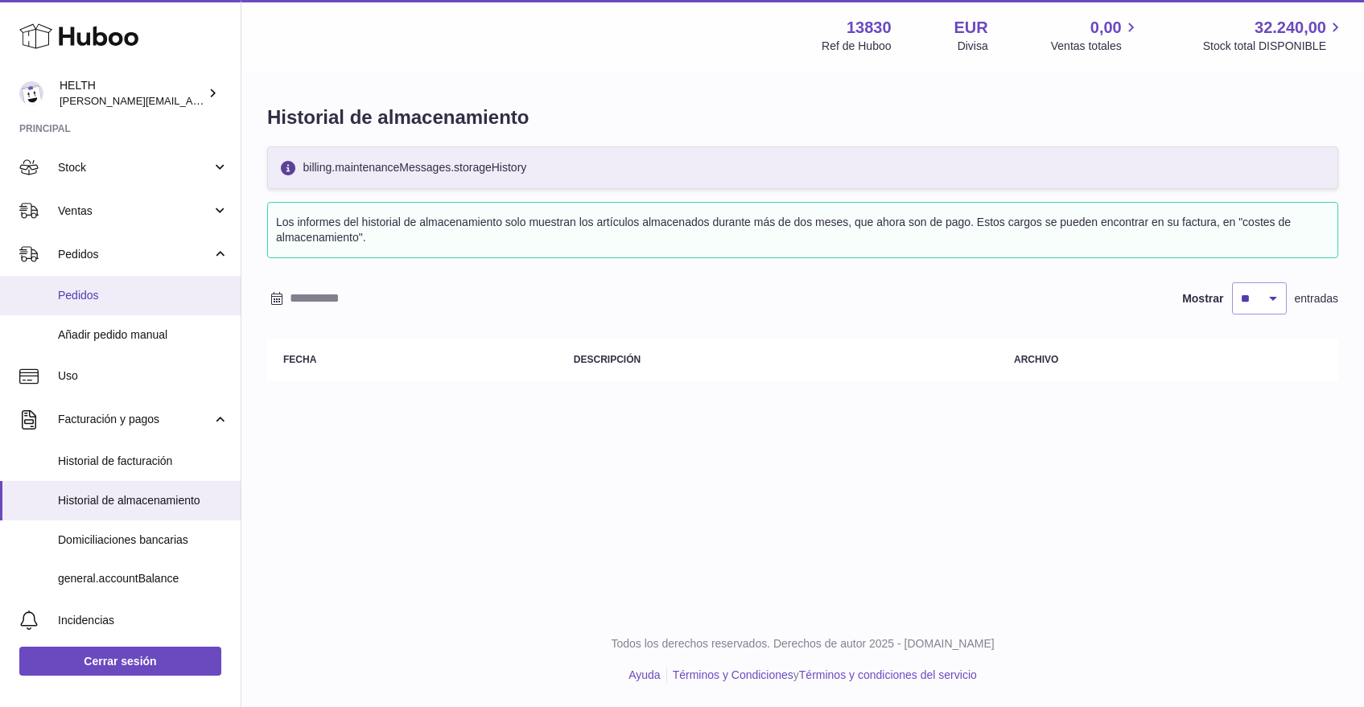
click at [117, 301] on link "Pedidos" at bounding box center [120, 295] width 241 height 39
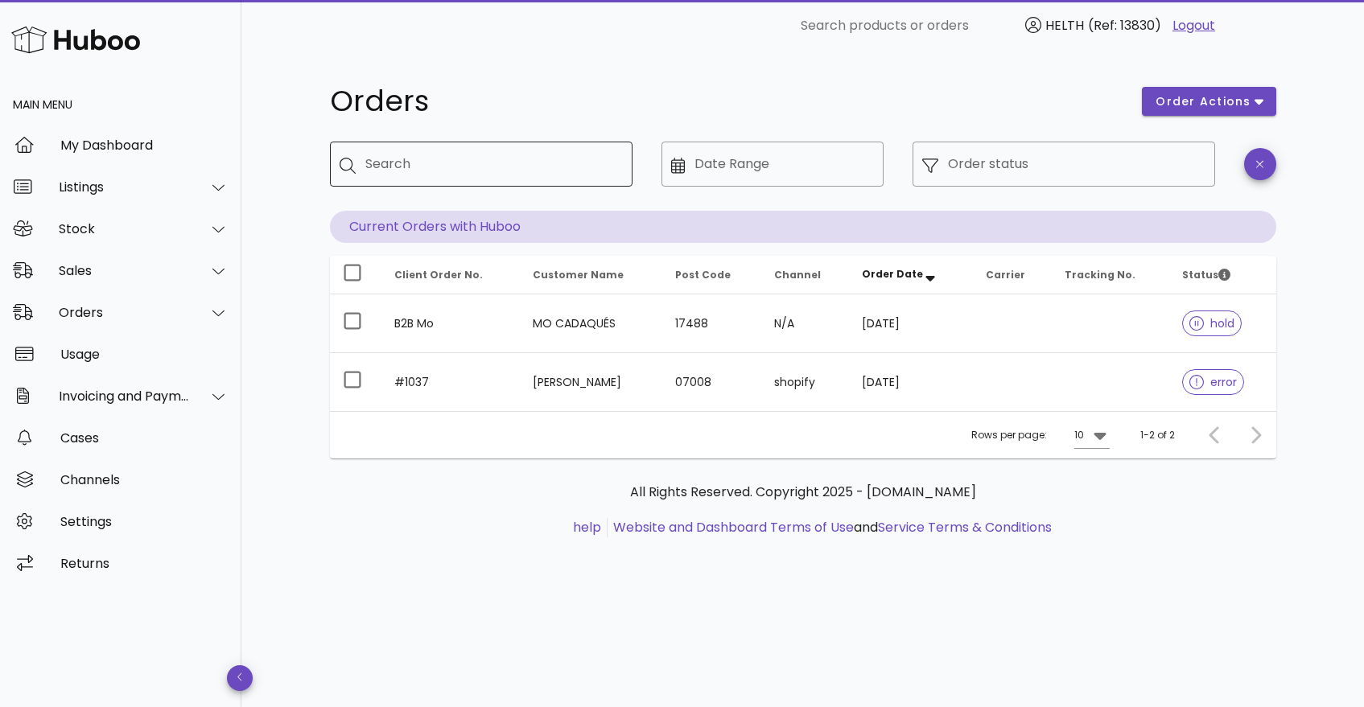
click at [498, 146] on div "Search" at bounding box center [492, 164] width 254 height 45
click at [1249, 110] on button "order actions" at bounding box center [1209, 101] width 134 height 29
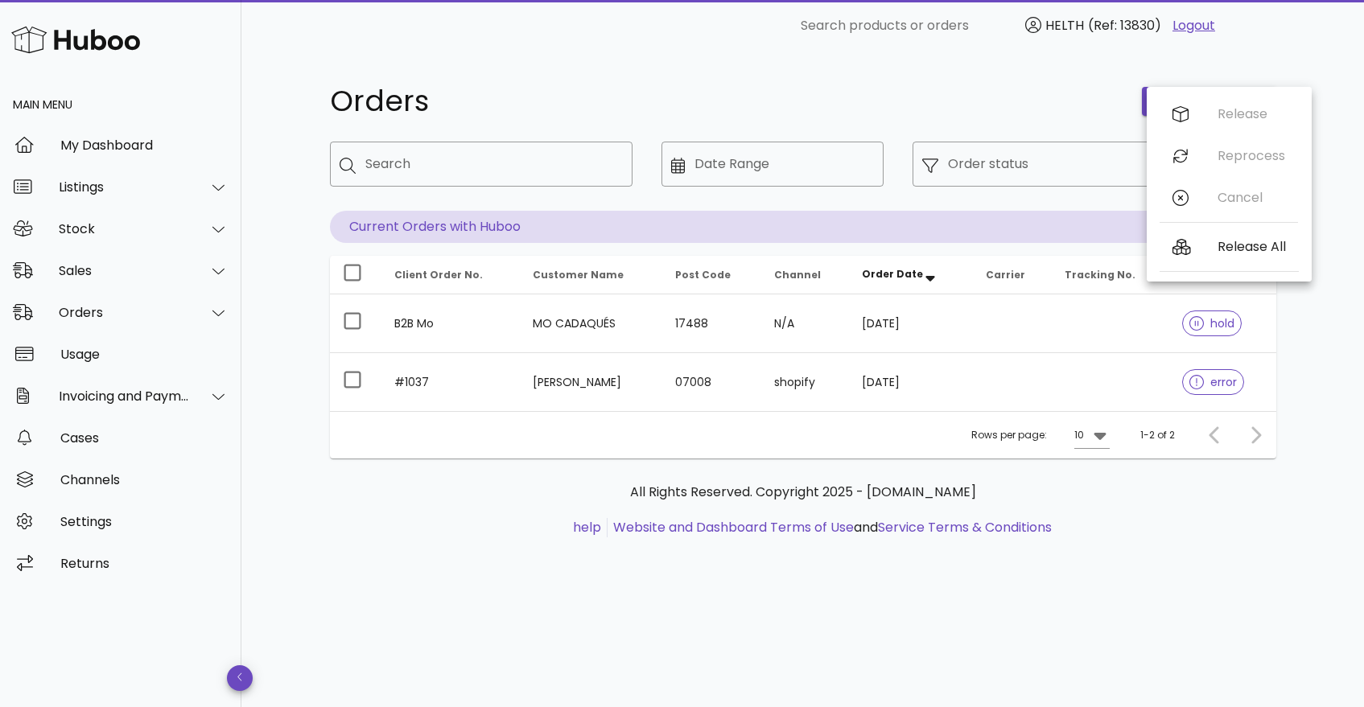
click at [977, 131] on div "Orders order actions ​ Search ​ Date Range ​ Order status Current Orders with H…" at bounding box center [803, 267] width 946 height 381
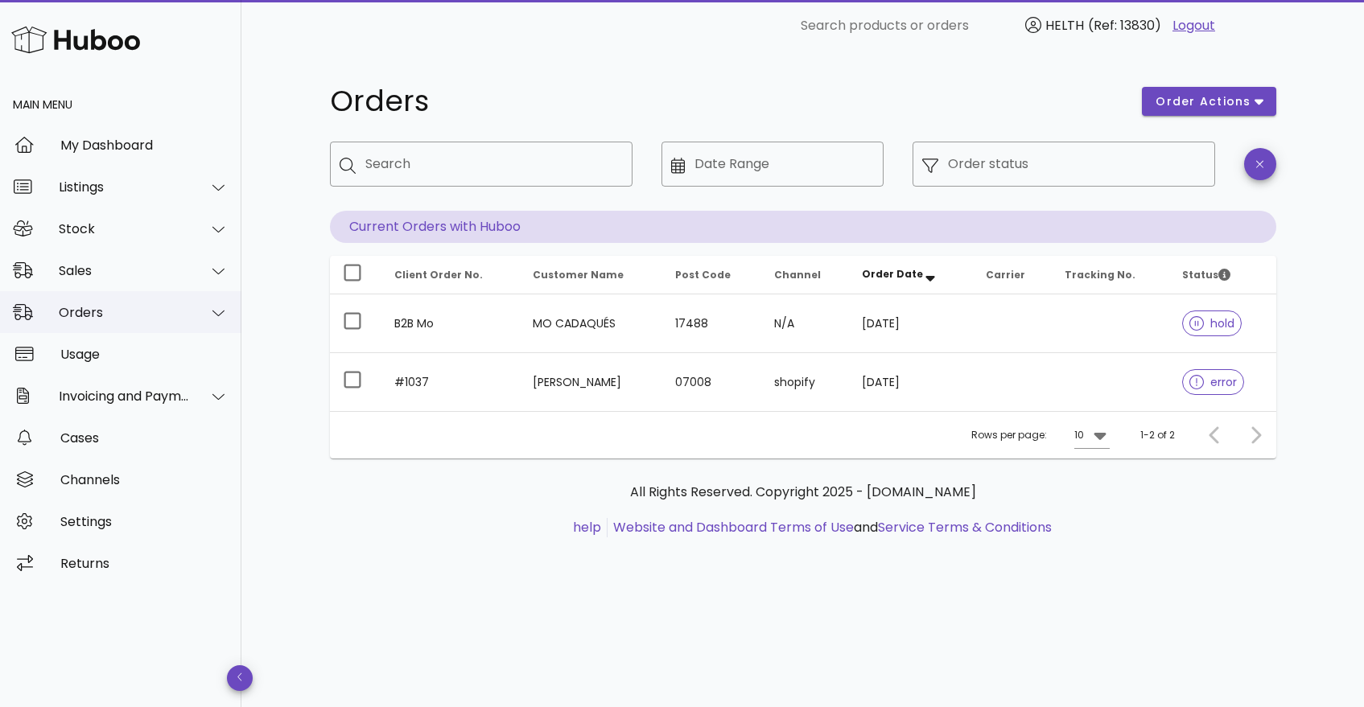
click at [193, 307] on div at bounding box center [209, 313] width 39 height 40
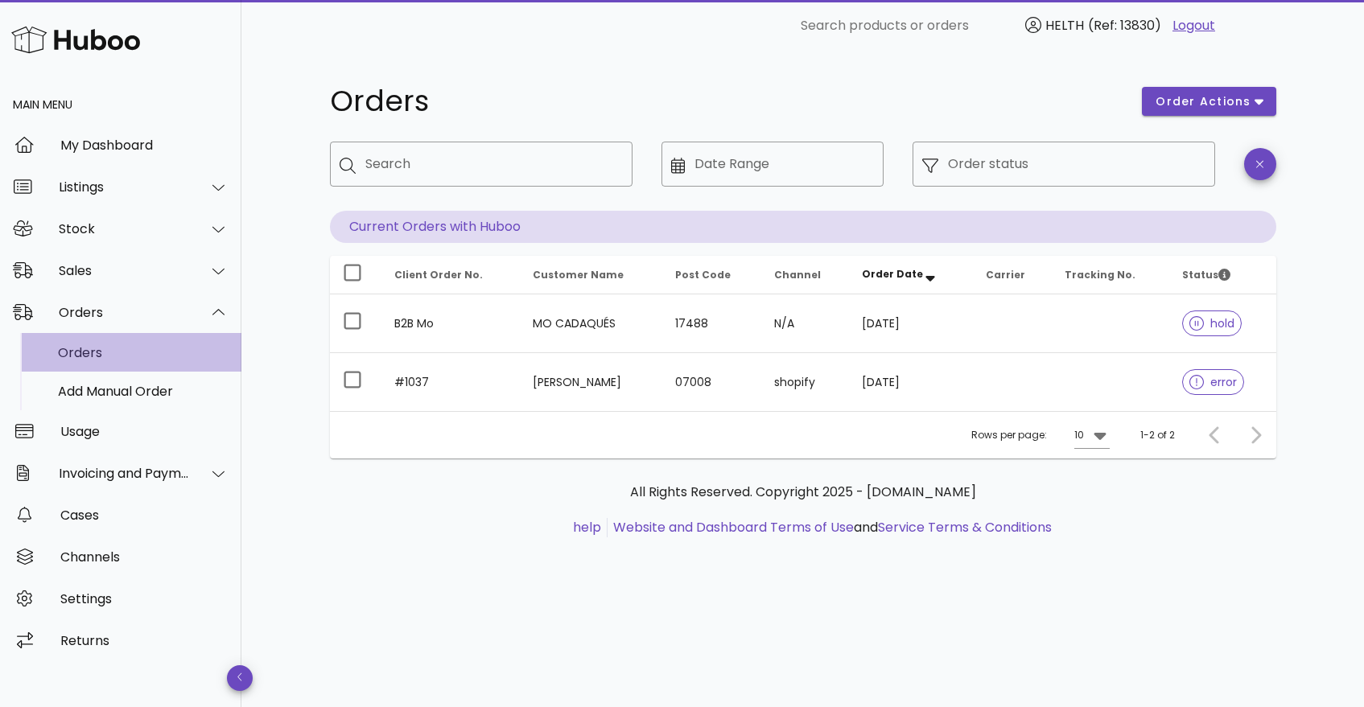
click at [172, 356] on div "Orders" at bounding box center [143, 352] width 171 height 15
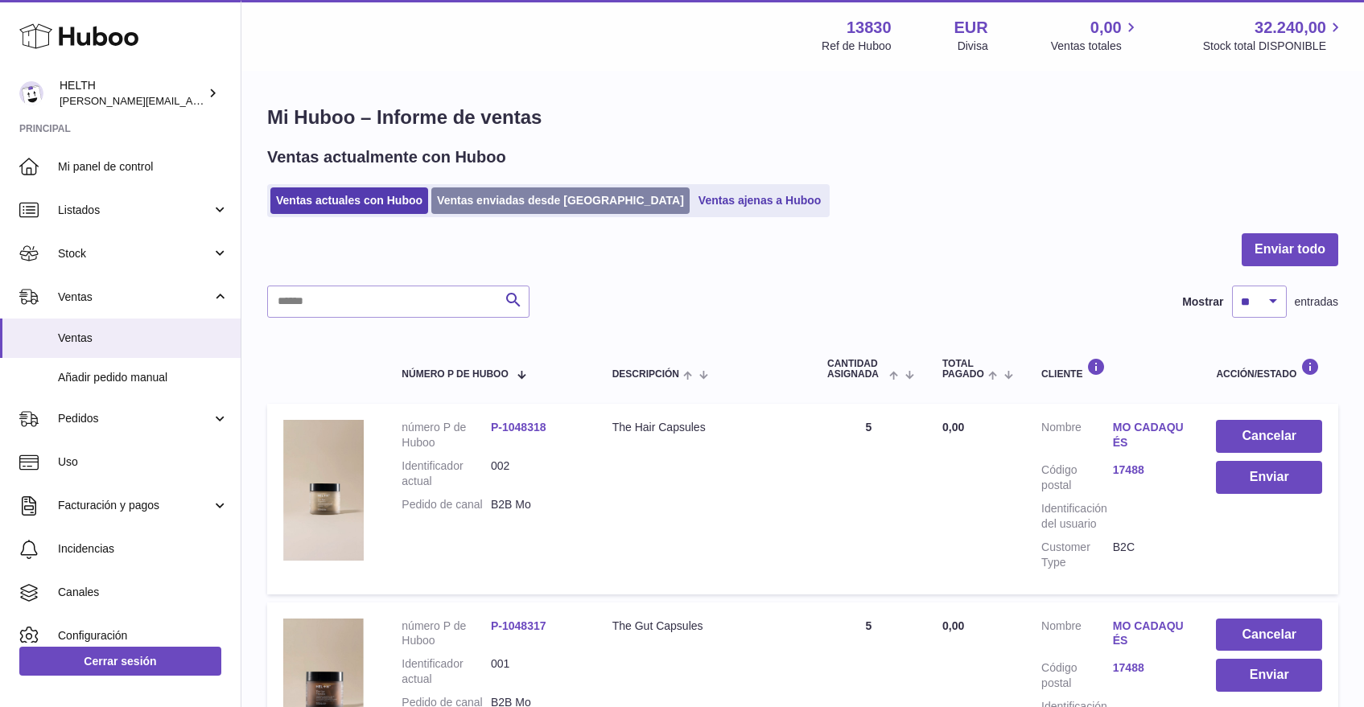
click at [486, 208] on link "Ventas enviadas desde [GEOGRAPHIC_DATA]" at bounding box center [560, 200] width 258 height 27
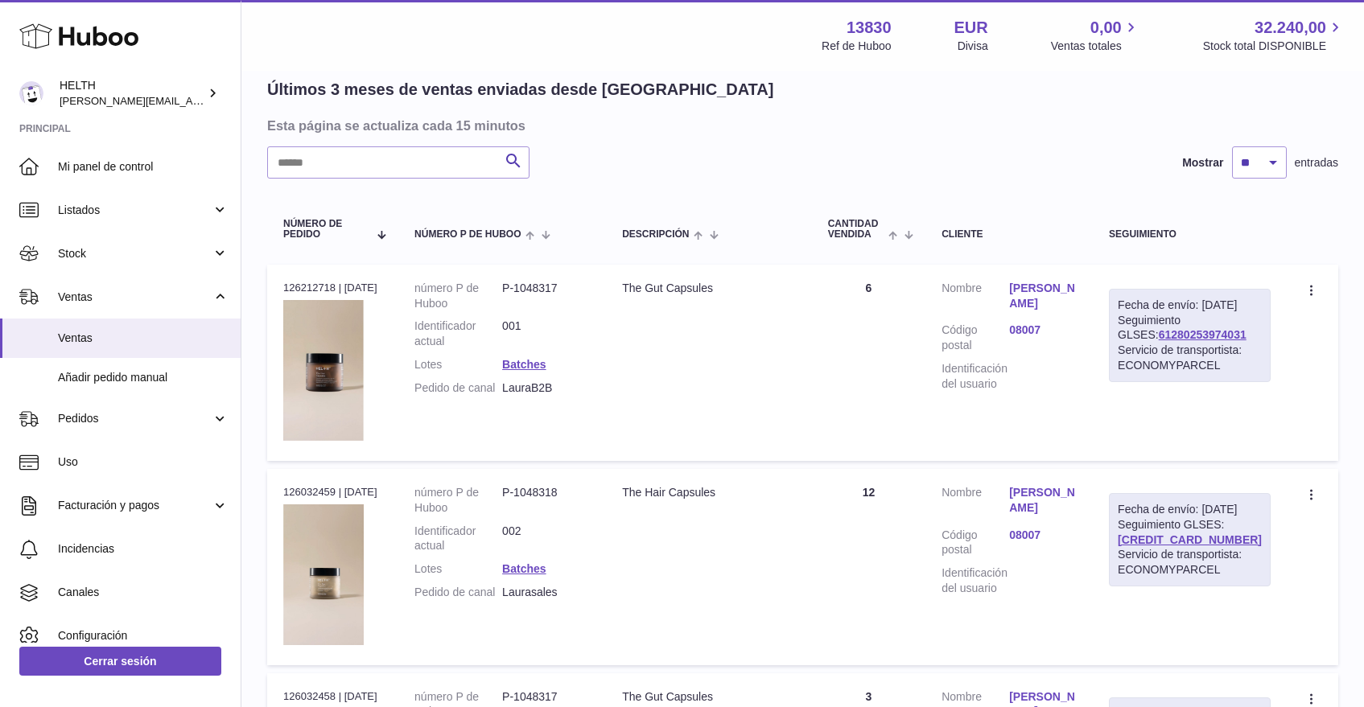
scroll to position [112, 0]
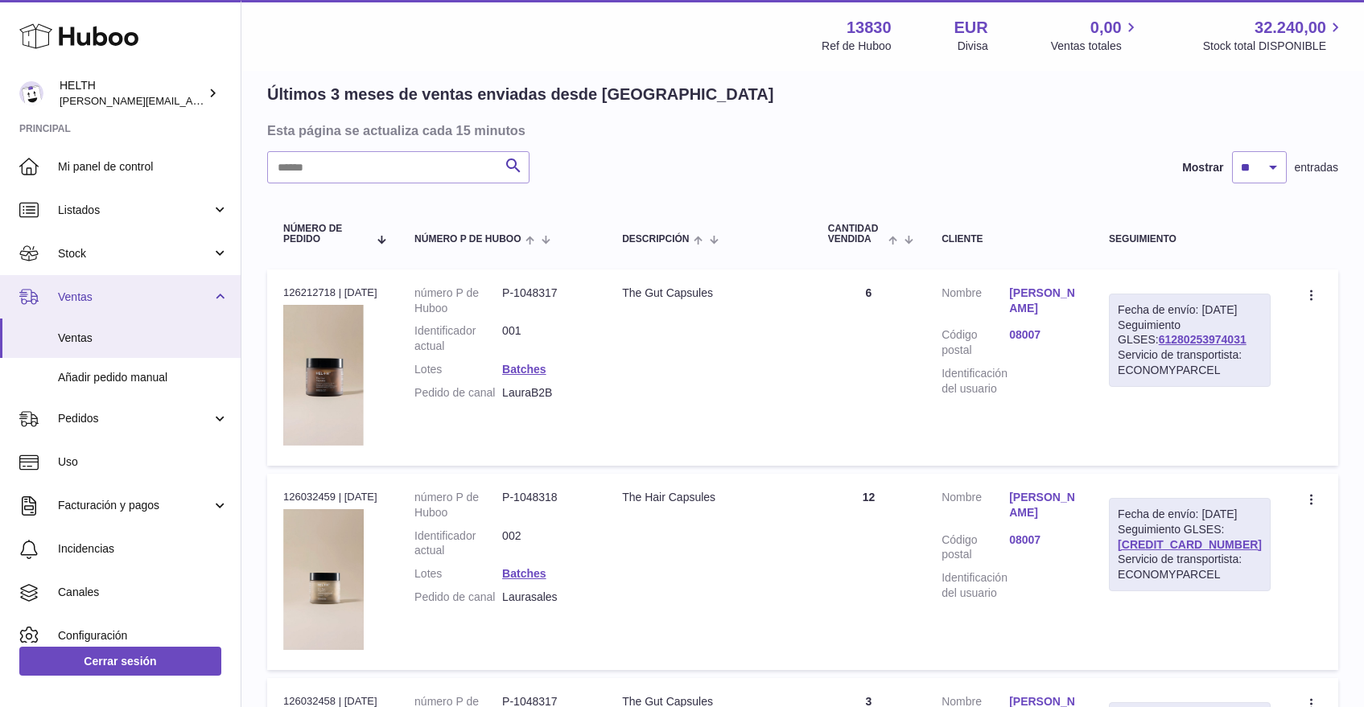
click at [104, 303] on link "Ventas" at bounding box center [120, 296] width 241 height 43
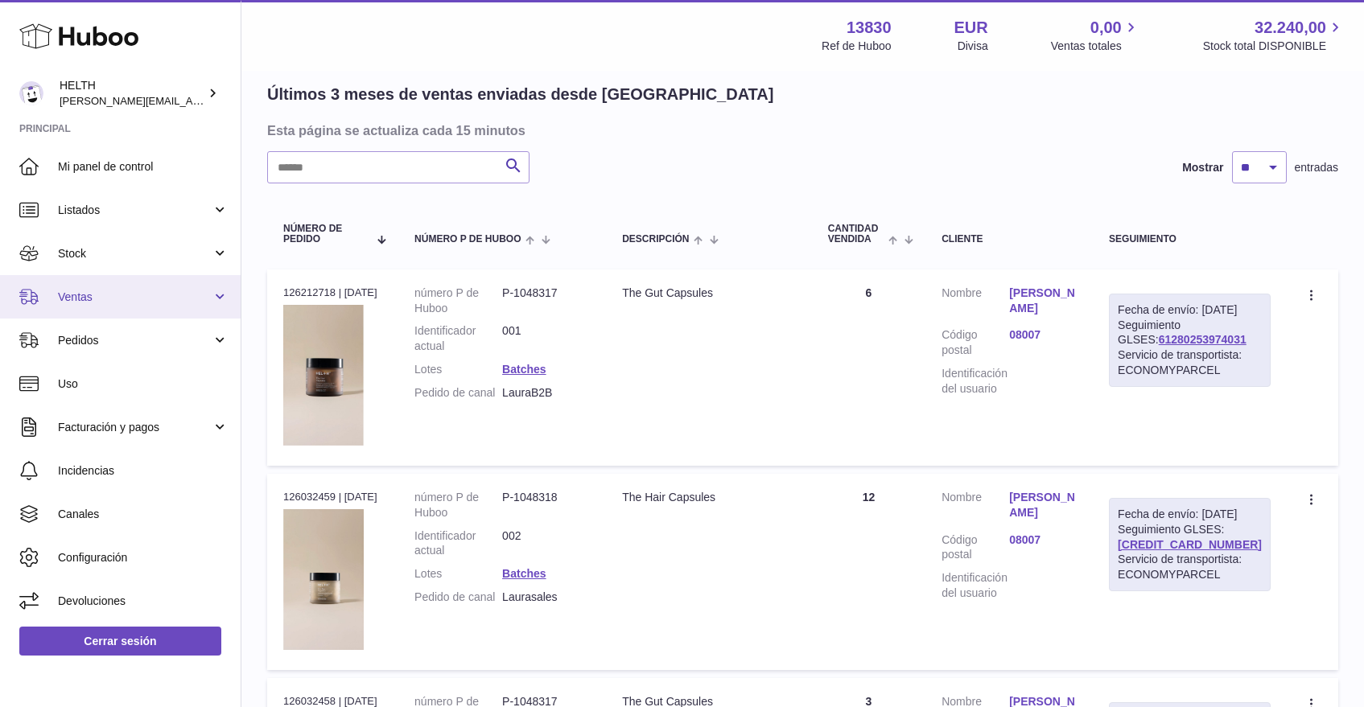
click at [207, 301] on span "Ventas" at bounding box center [135, 297] width 154 height 15
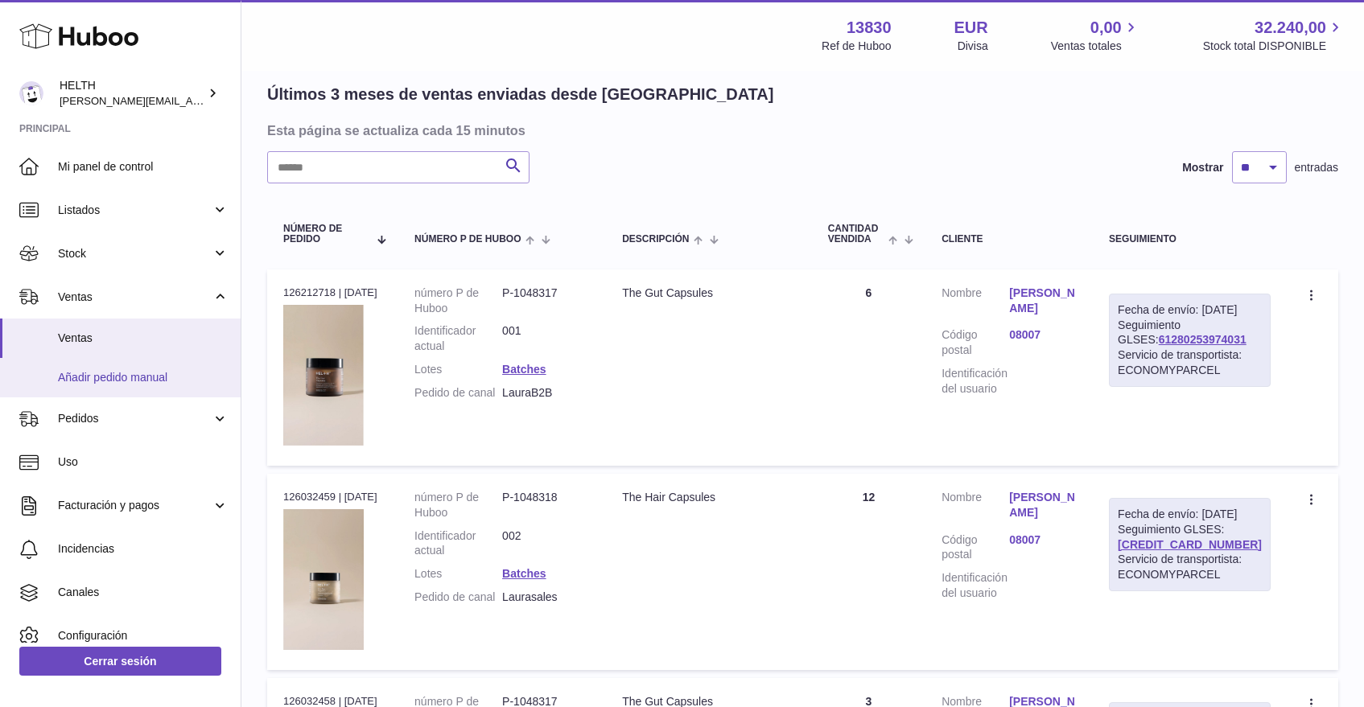
click at [141, 364] on link "Añadir pedido manual" at bounding box center [120, 377] width 241 height 39
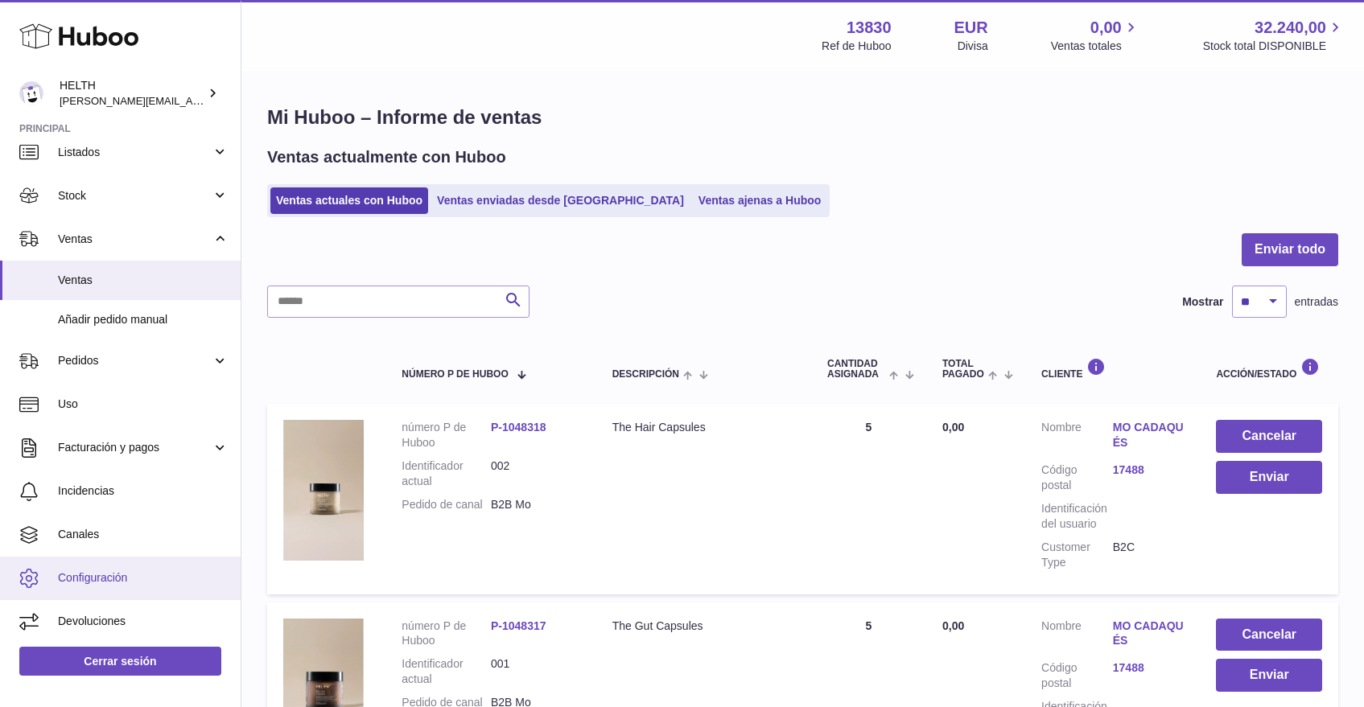
scroll to position [57, 0]
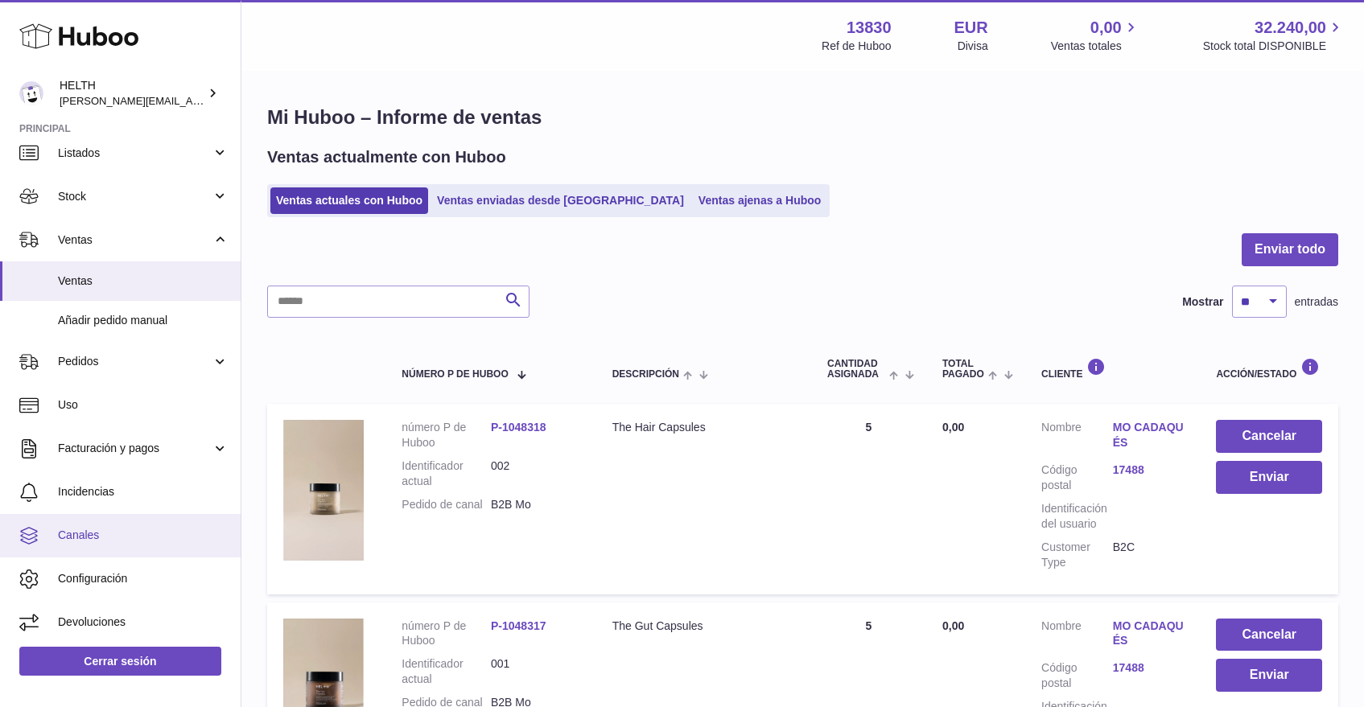
click at [88, 537] on span "Canales" at bounding box center [143, 535] width 171 height 15
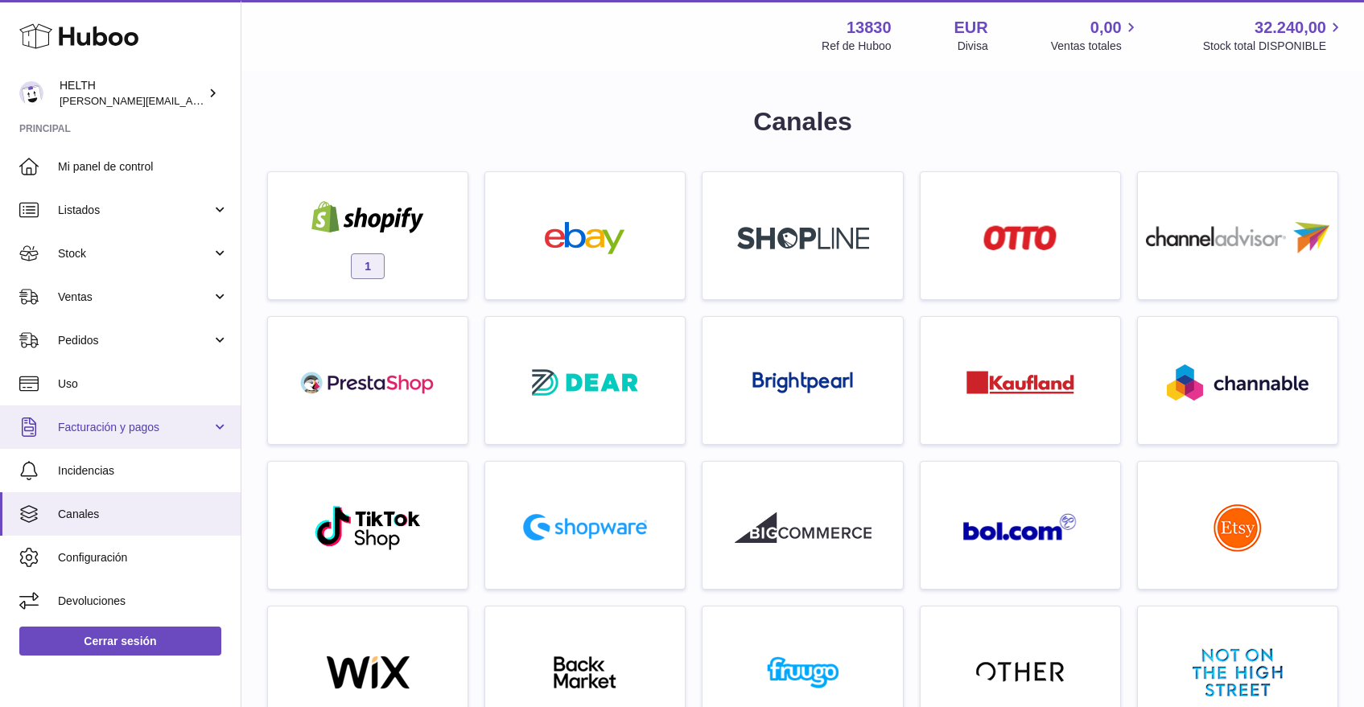
click at [138, 447] on link "Facturación y pagos" at bounding box center [120, 426] width 241 height 43
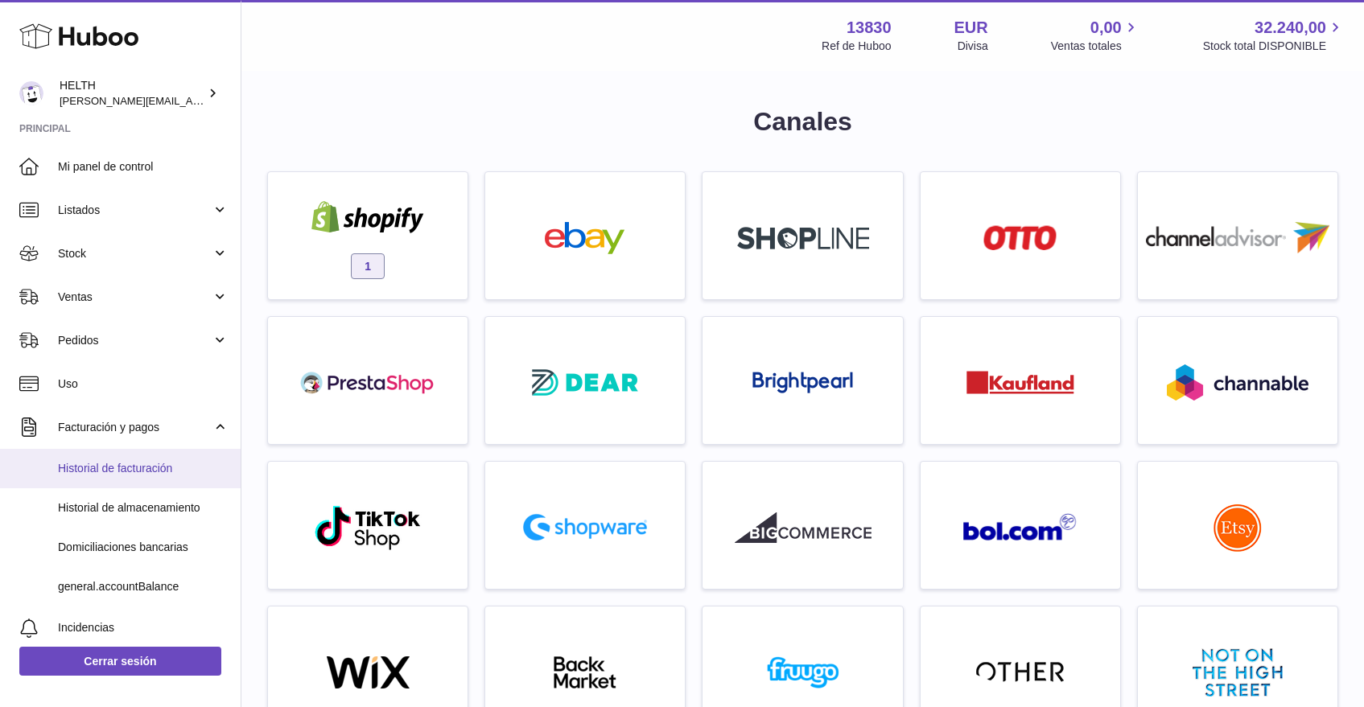
click at [133, 479] on link "Historial de facturación" at bounding box center [120, 468] width 241 height 39
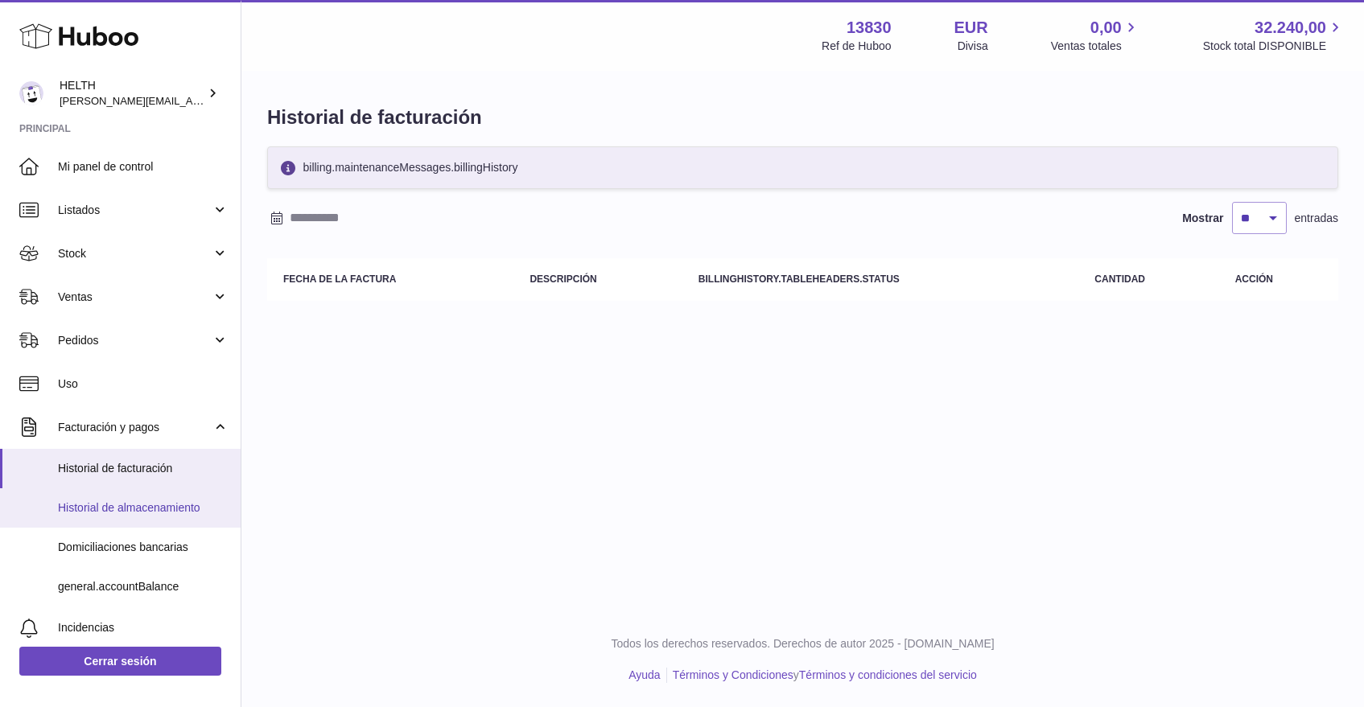
click at [123, 506] on span "Historial de almacenamiento" at bounding box center [143, 507] width 171 height 15
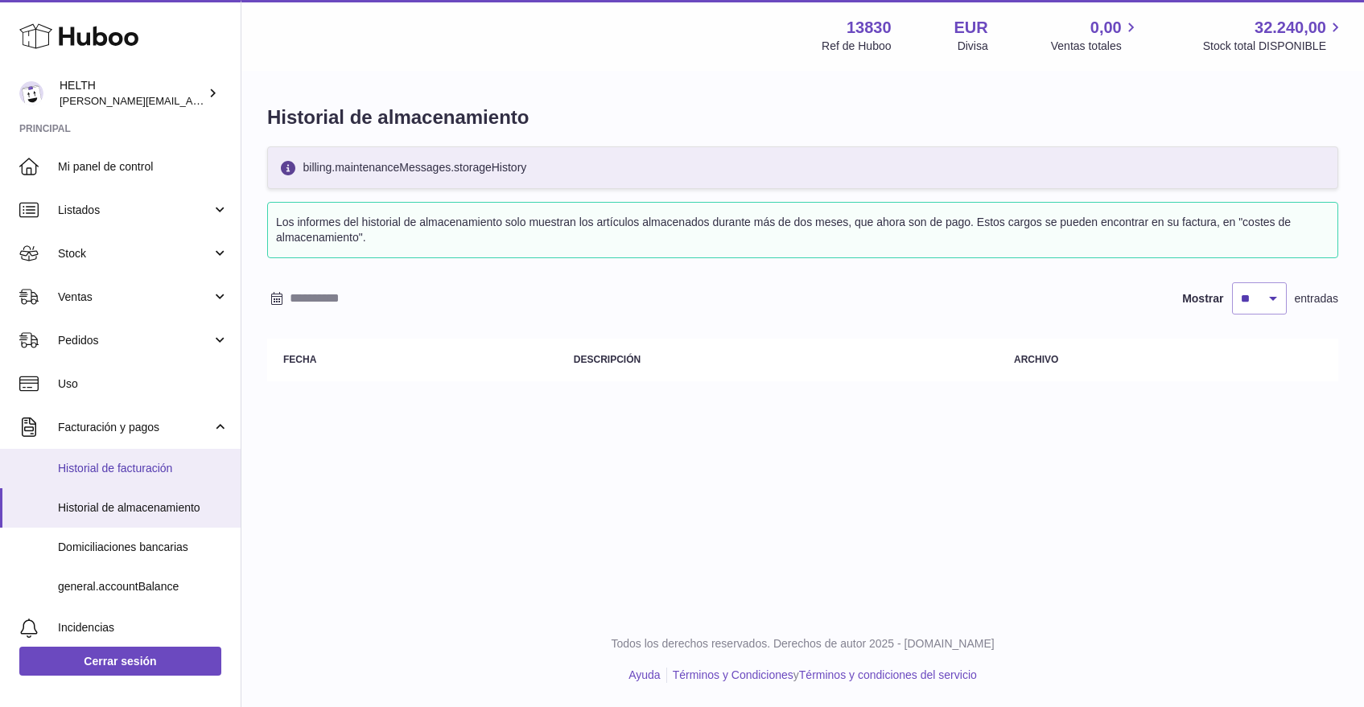
scroll to position [134, 0]
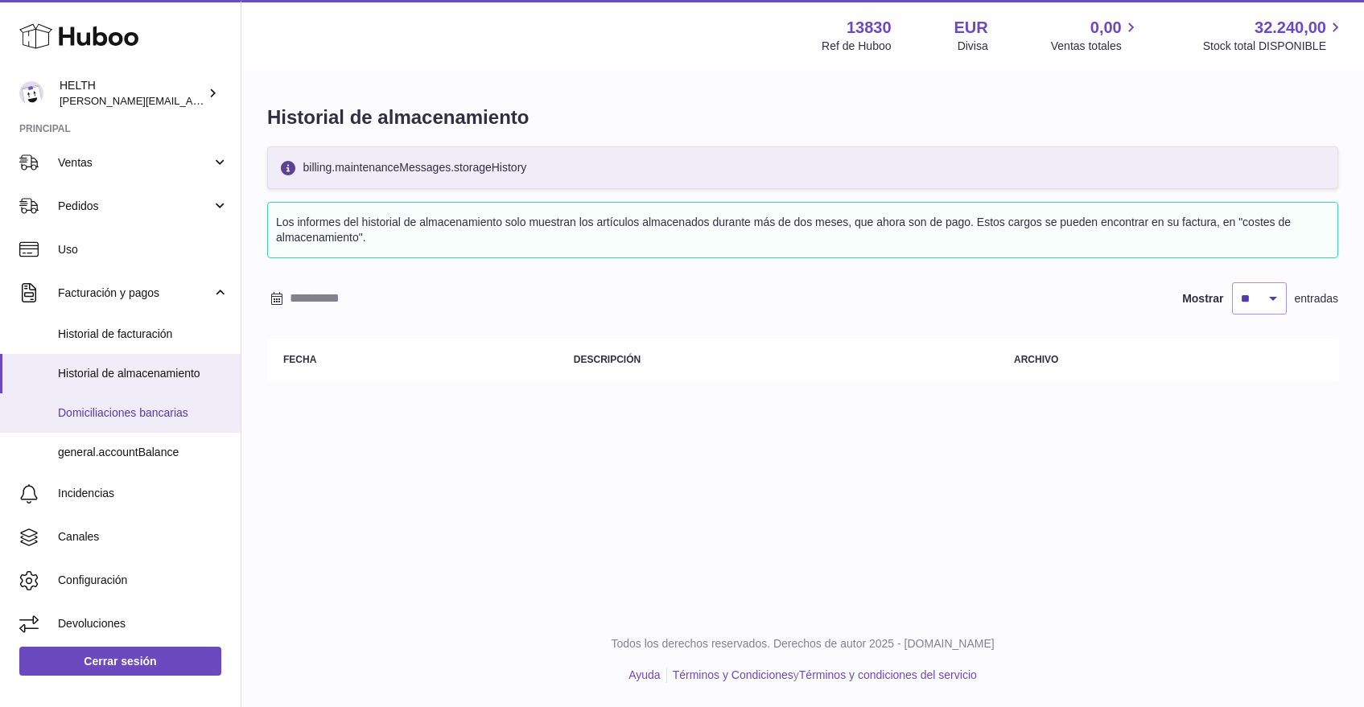
click at [173, 407] on span "Domiciliaciones bancarias" at bounding box center [143, 412] width 171 height 15
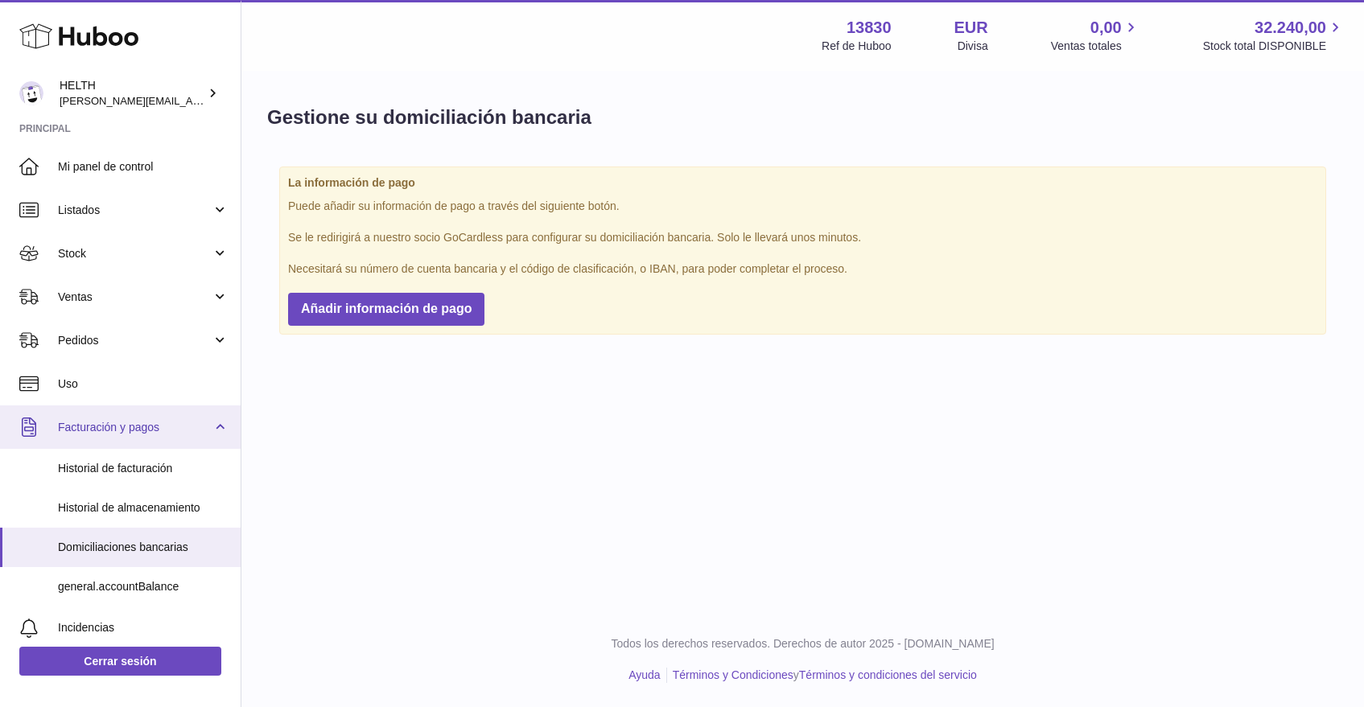
click at [103, 427] on span "Facturación y pagos" at bounding box center [135, 427] width 154 height 15
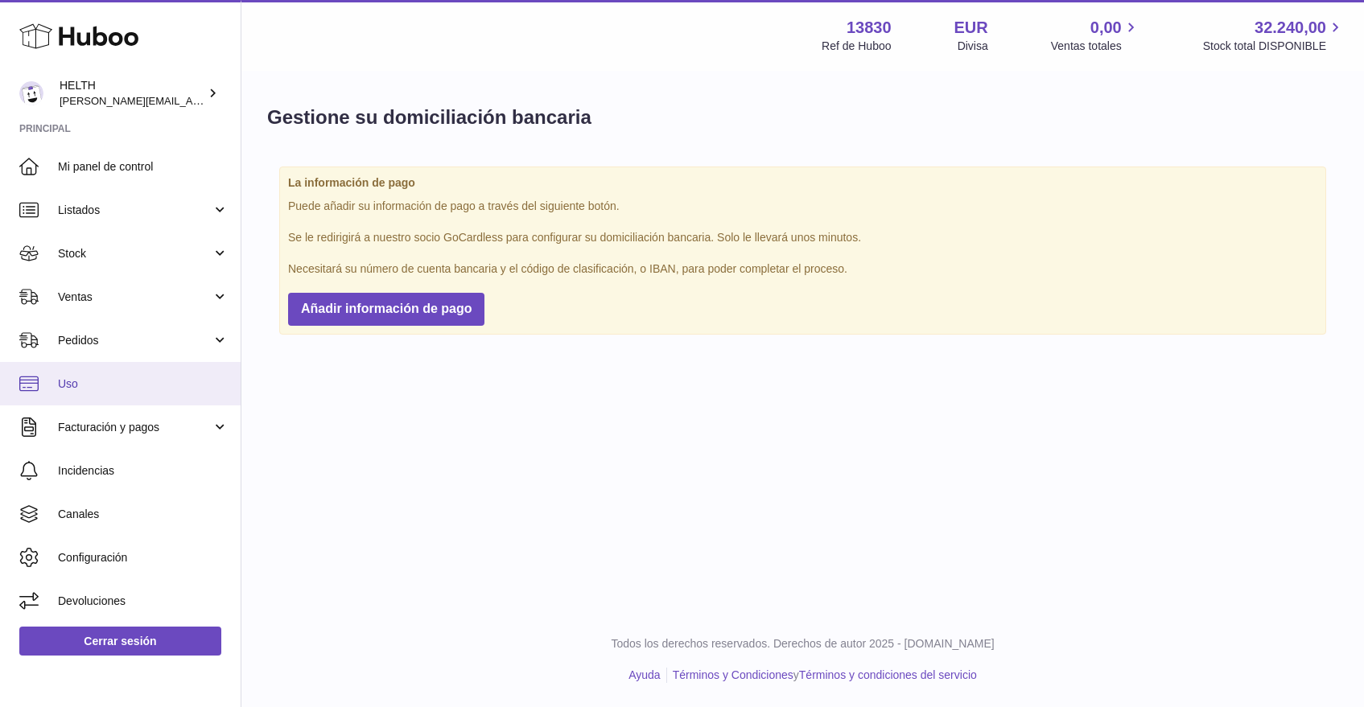
click at [92, 386] on span "Uso" at bounding box center [143, 384] width 171 height 15
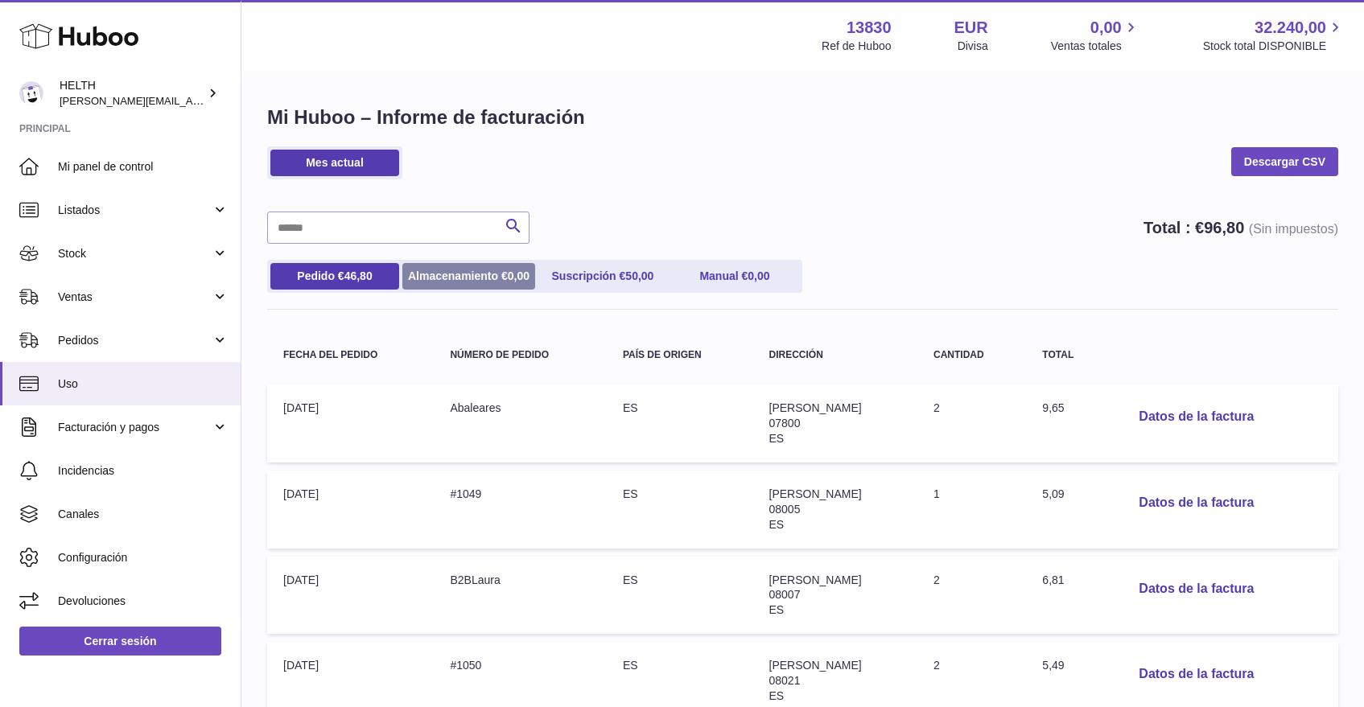
click at [467, 269] on link "Almacenamiento € 0,00" at bounding box center [468, 276] width 133 height 27
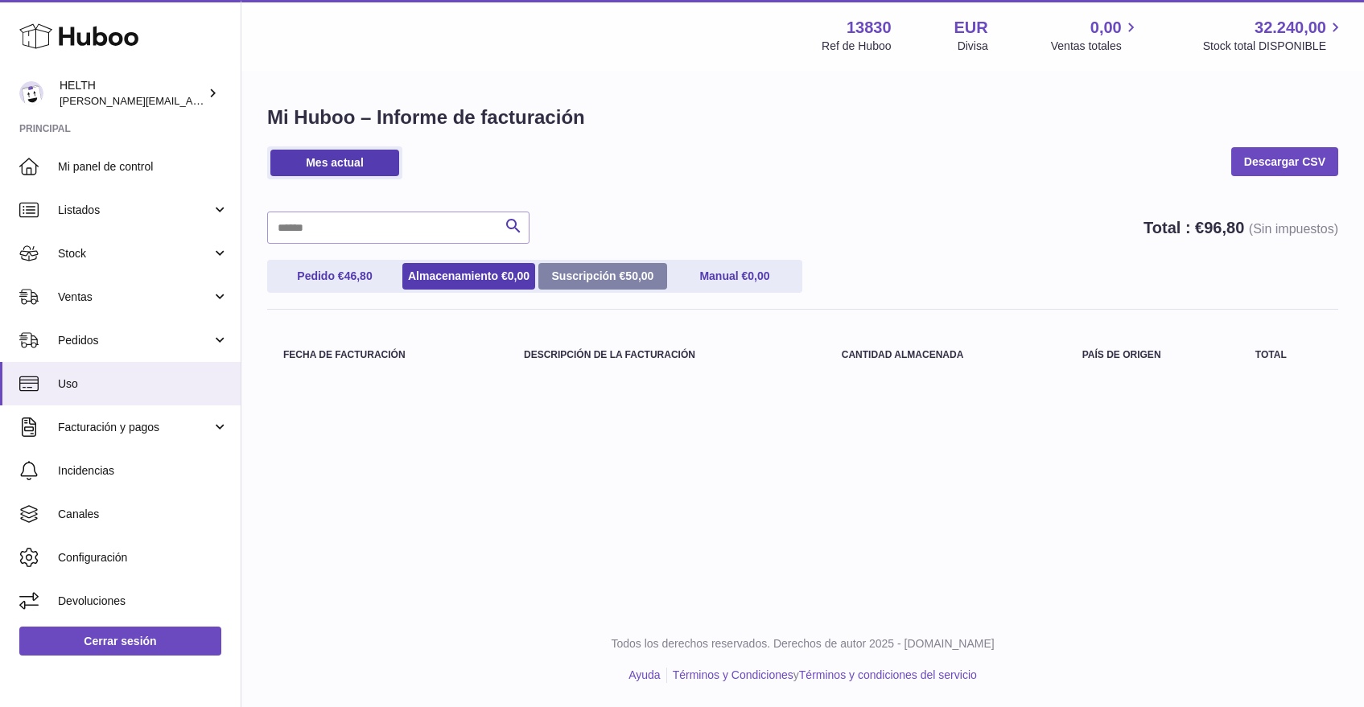
click at [595, 274] on link "Suscripción € 50,00" at bounding box center [602, 276] width 129 height 27
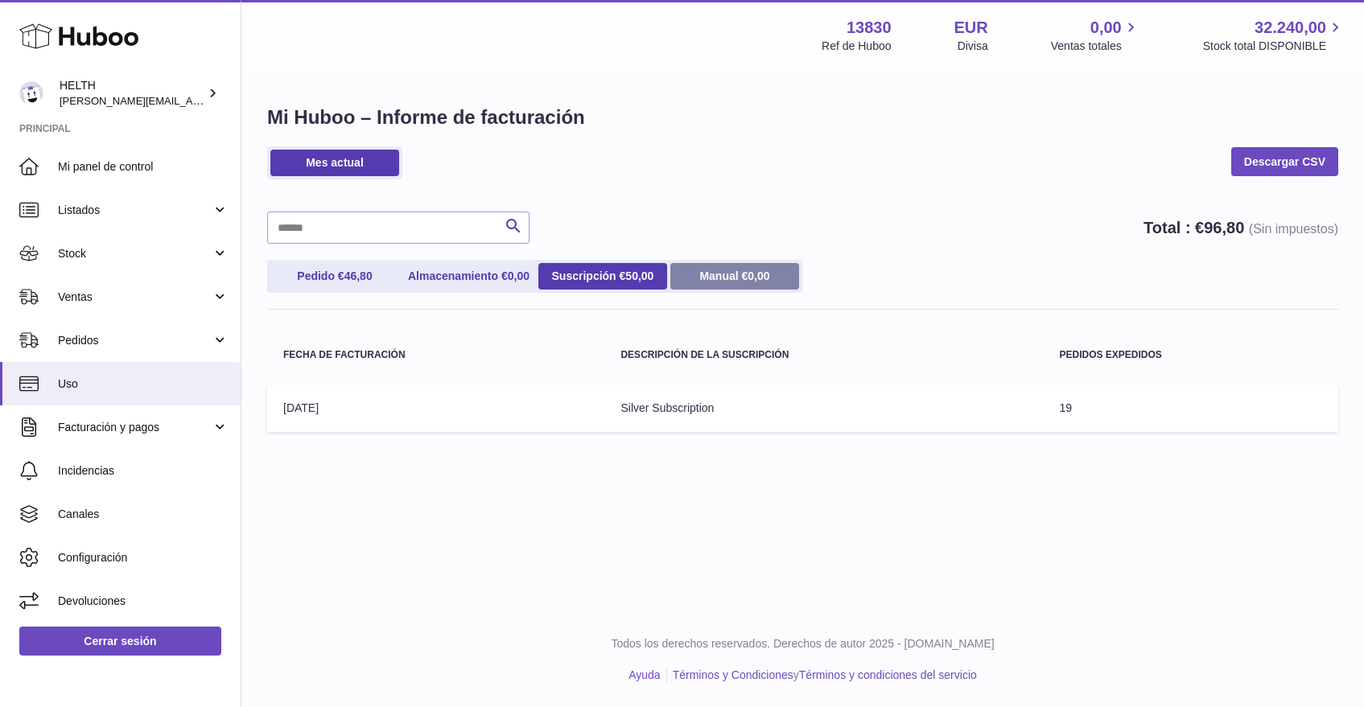
click at [714, 270] on link "Manual € 0,00" at bounding box center [734, 276] width 129 height 27
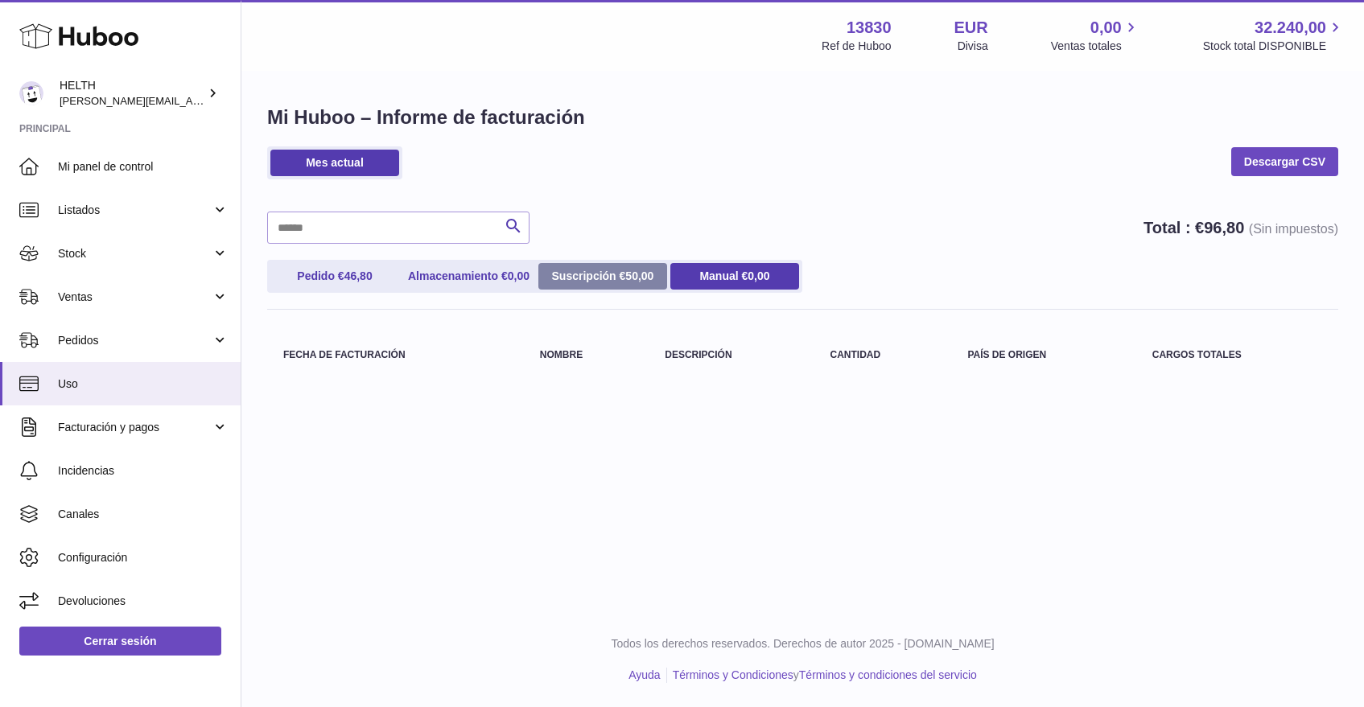
click at [560, 277] on link "Suscripción € 50,00" at bounding box center [602, 276] width 129 height 27
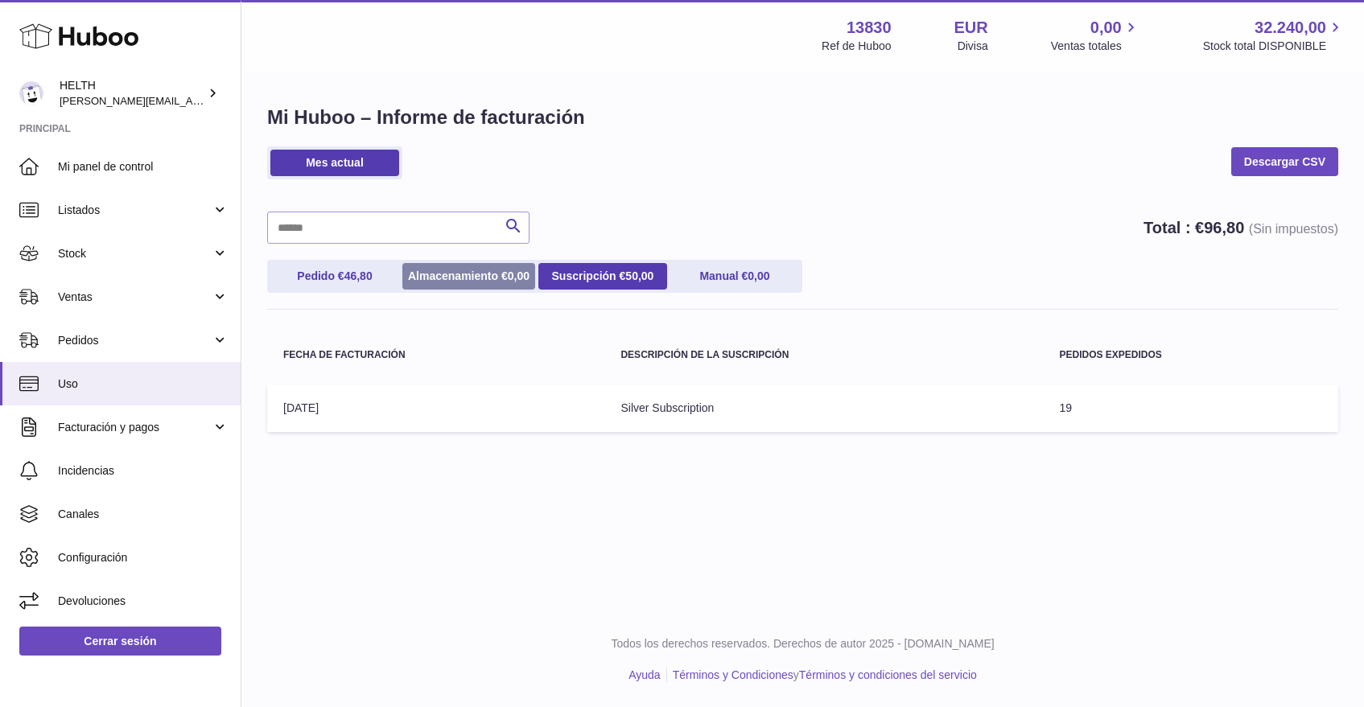
click at [479, 278] on link "Almacenamiento € 0,00" at bounding box center [468, 276] width 133 height 27
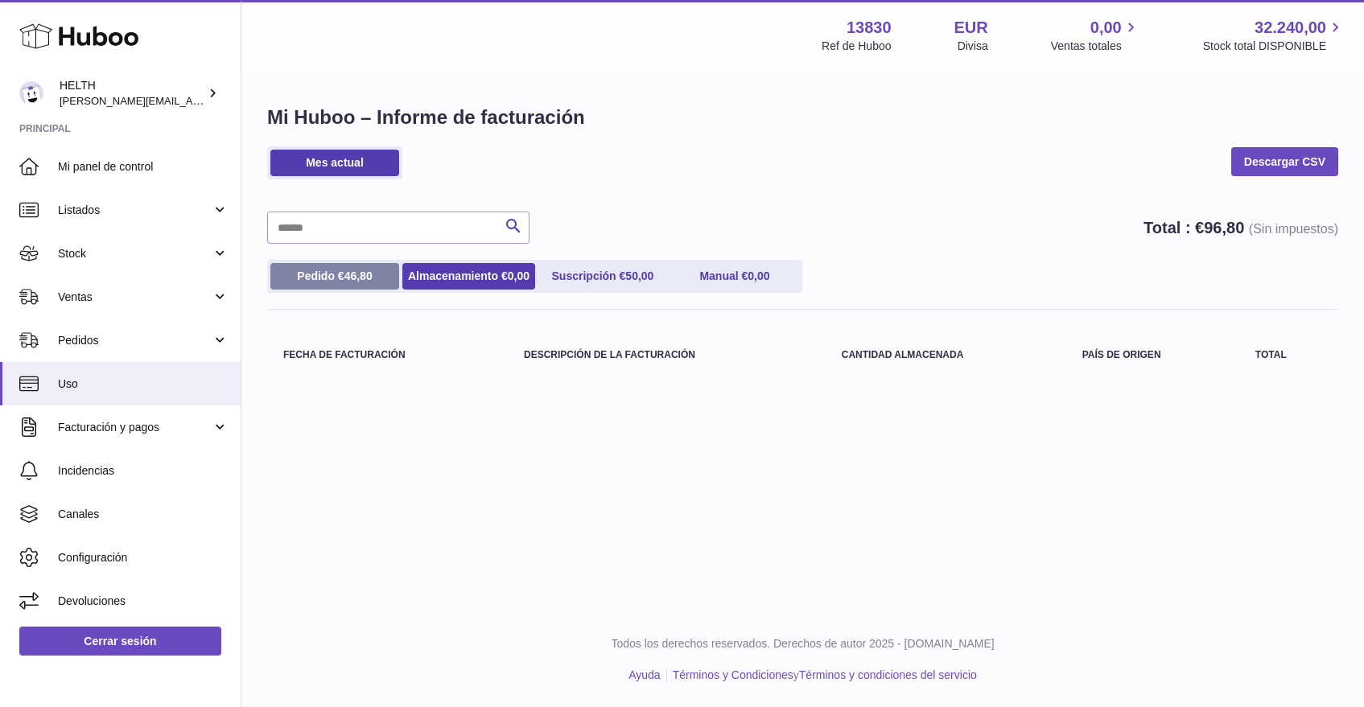
click at [356, 279] on span "46,80" at bounding box center [358, 276] width 28 height 13
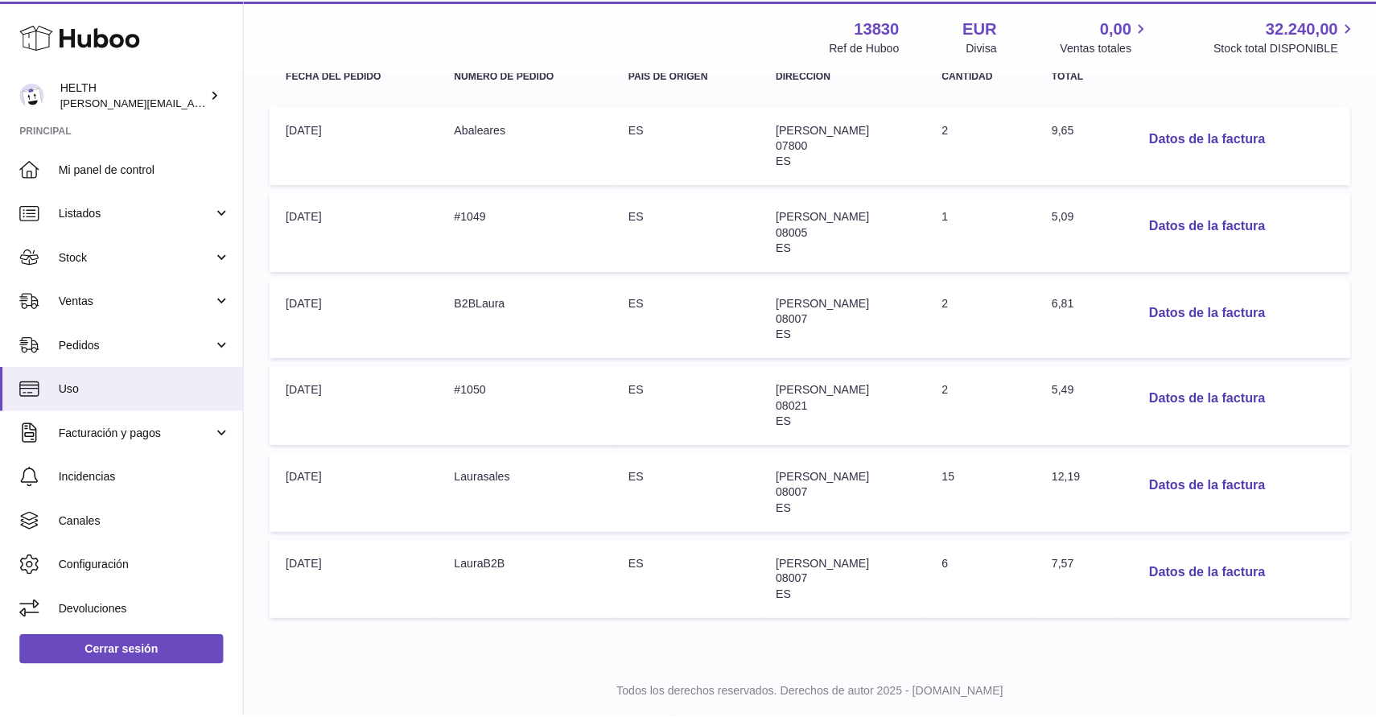
scroll to position [285, 0]
